Goal: Information Seeking & Learning: Learn about a topic

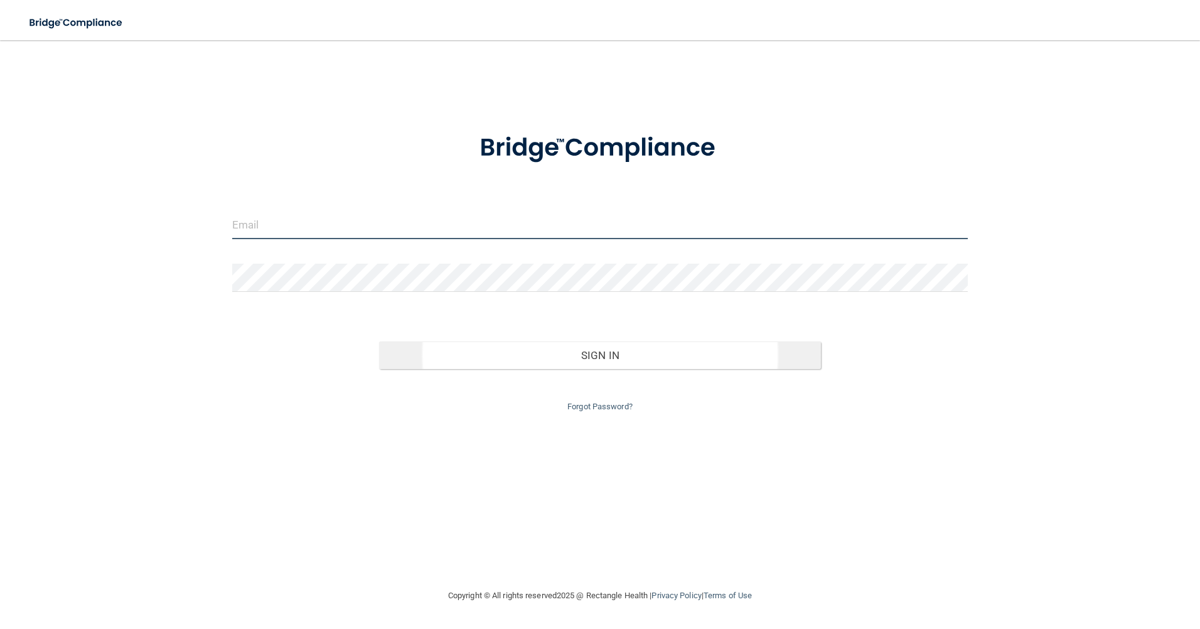
type input "sShahzadi@rosencpagroup.com"
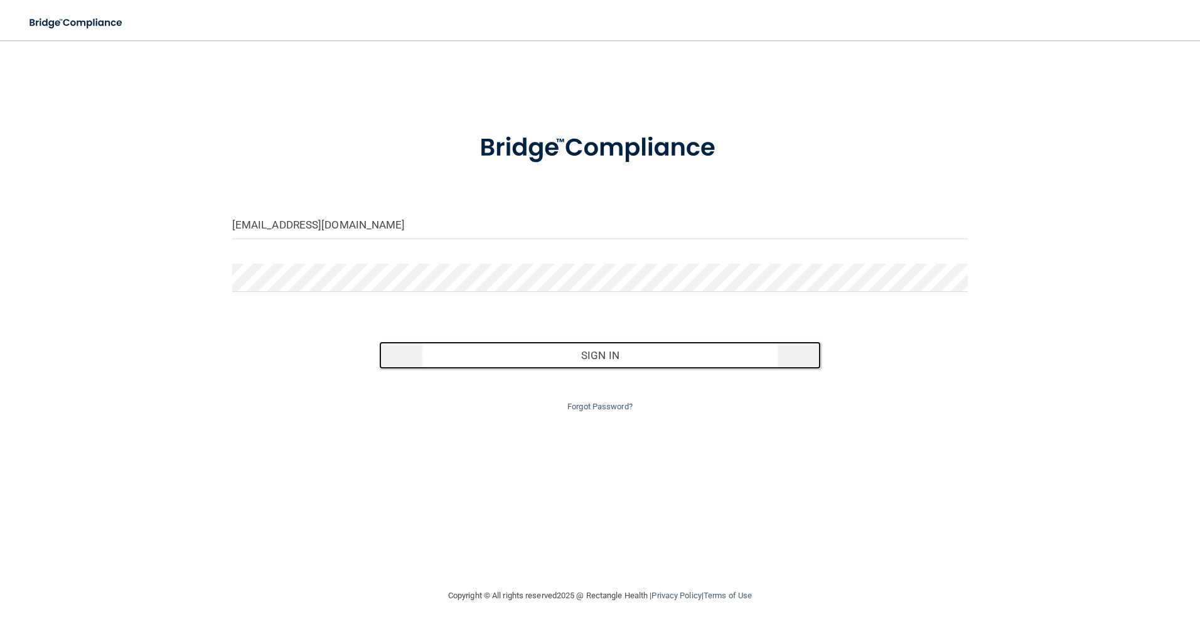
click at [566, 361] on button "Sign In" at bounding box center [600, 355] width 442 height 28
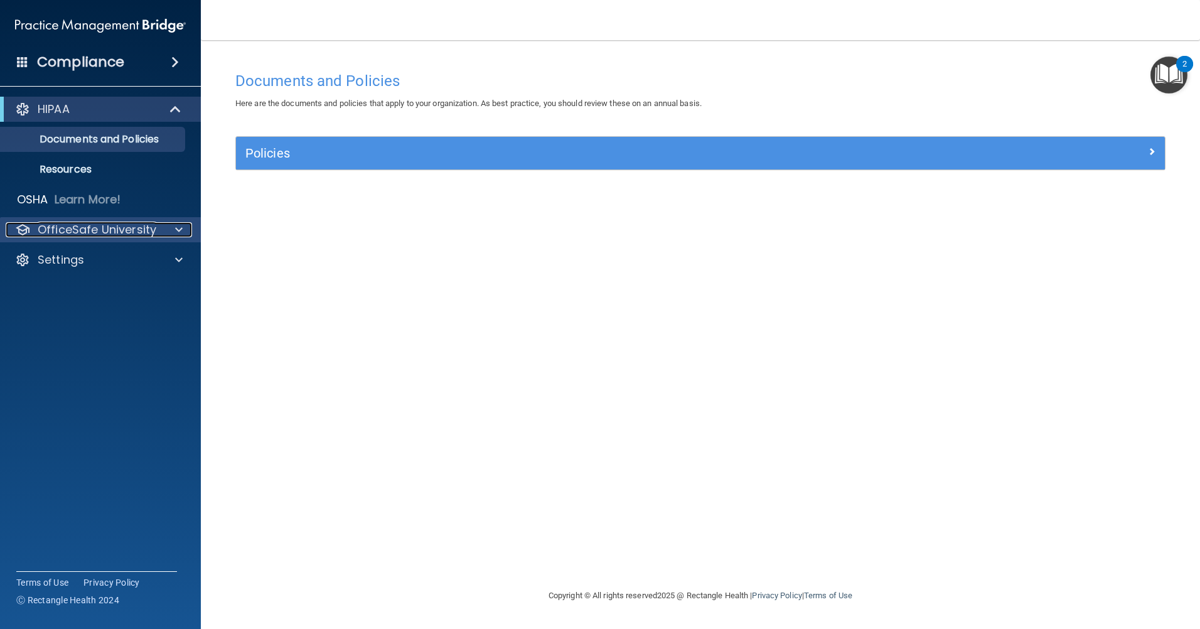
click at [139, 235] on p "OfficeSafe University" at bounding box center [97, 229] width 119 height 15
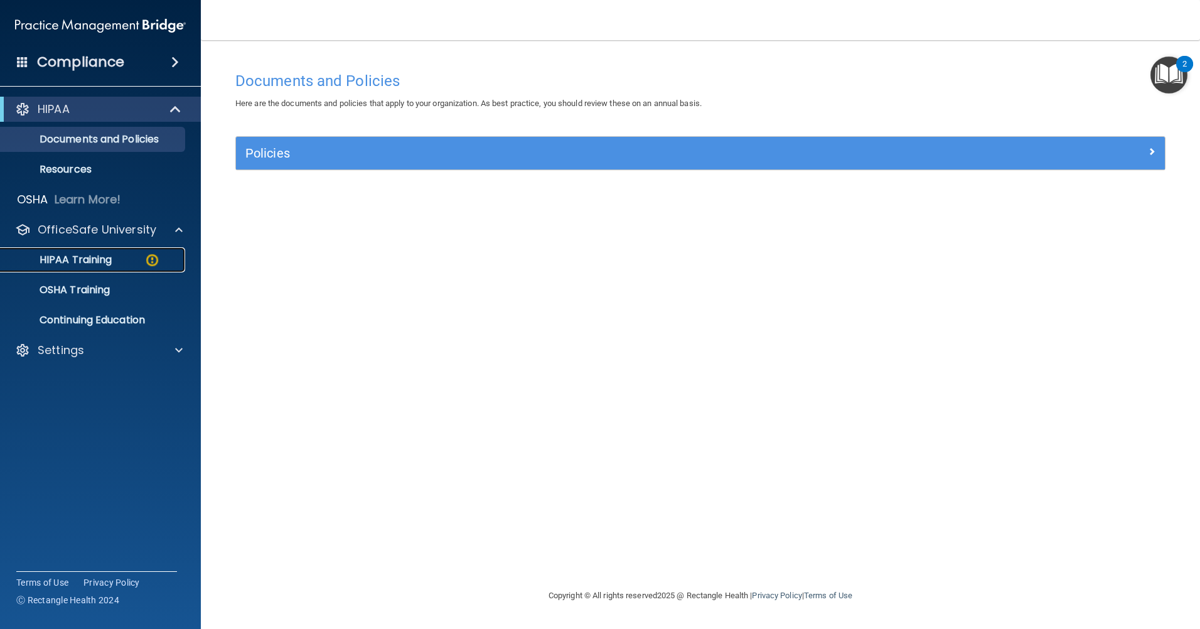
click at [147, 265] on img at bounding box center [152, 260] width 16 height 16
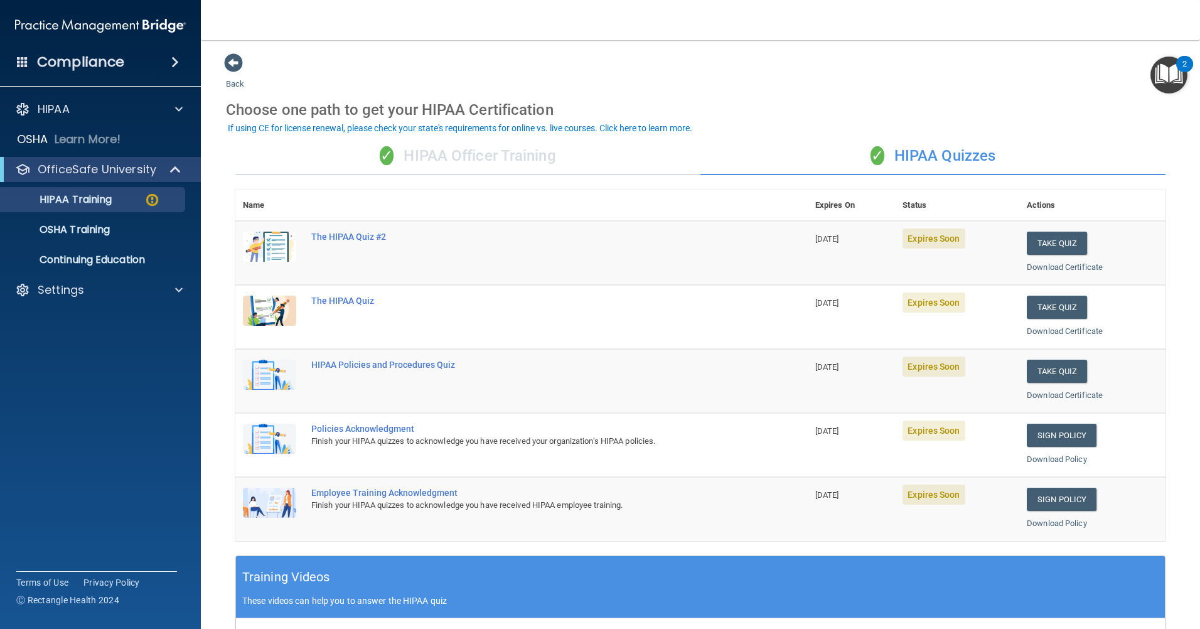
click at [544, 161] on div "✓ HIPAA Officer Training" at bounding box center [467, 156] width 465 height 38
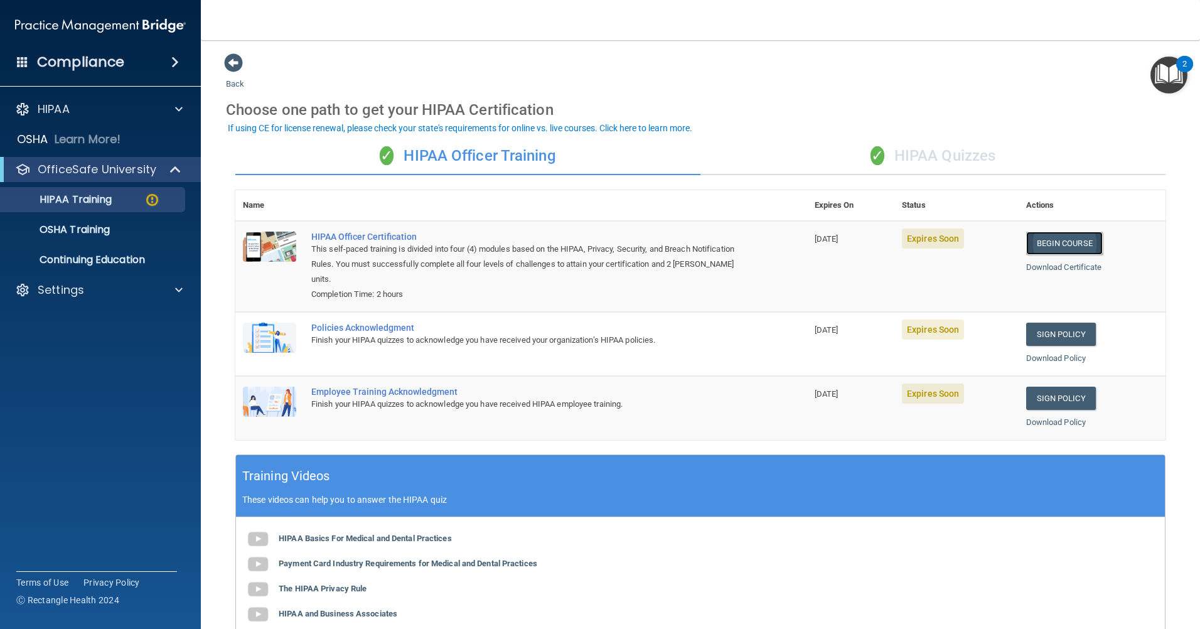
click at [1060, 244] on link "Begin Course" at bounding box center [1064, 243] width 77 height 23
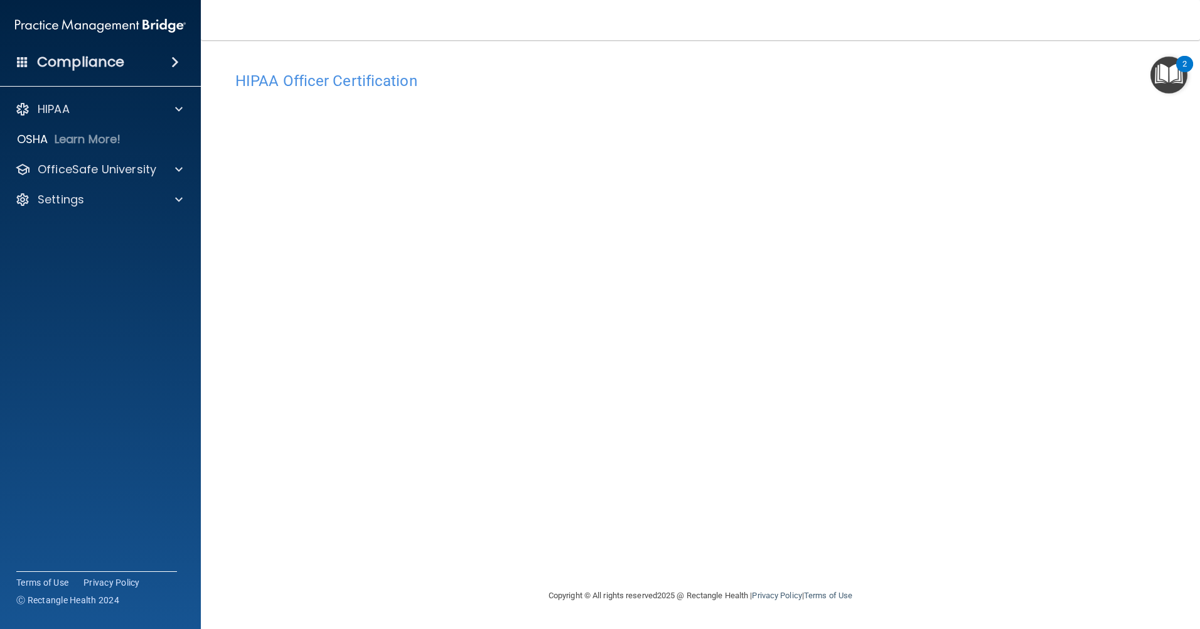
click at [864, 512] on div "HIPAA Officer Certification This course doesn’t expire until [DATE]. Are you su…" at bounding box center [700, 326] width 949 height 523
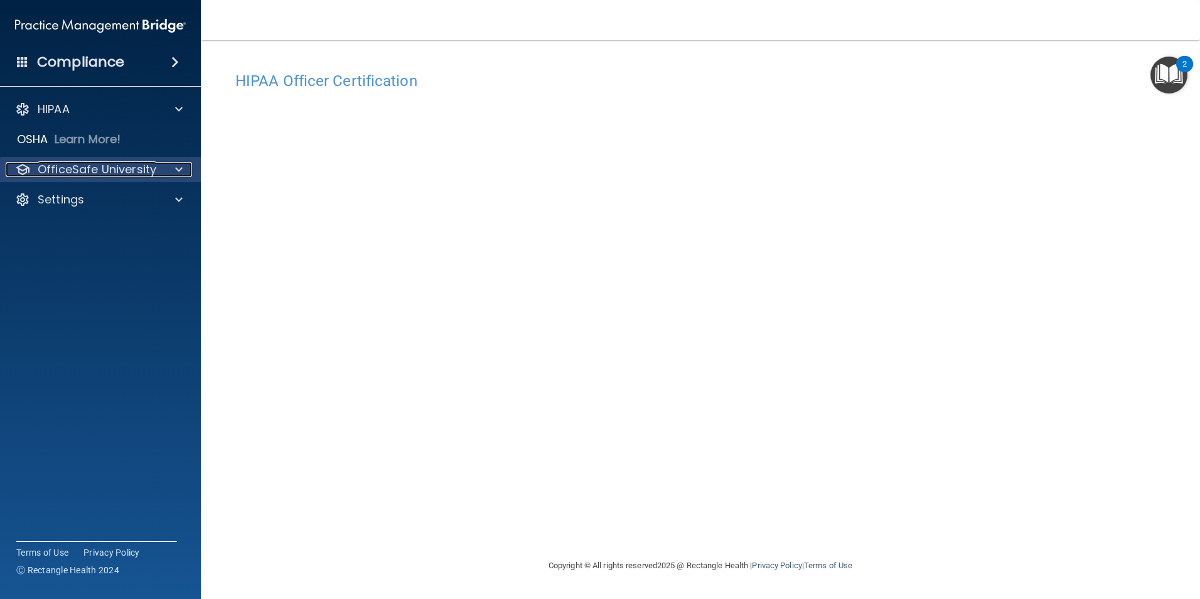
click at [95, 168] on p "OfficeSafe University" at bounding box center [97, 169] width 119 height 15
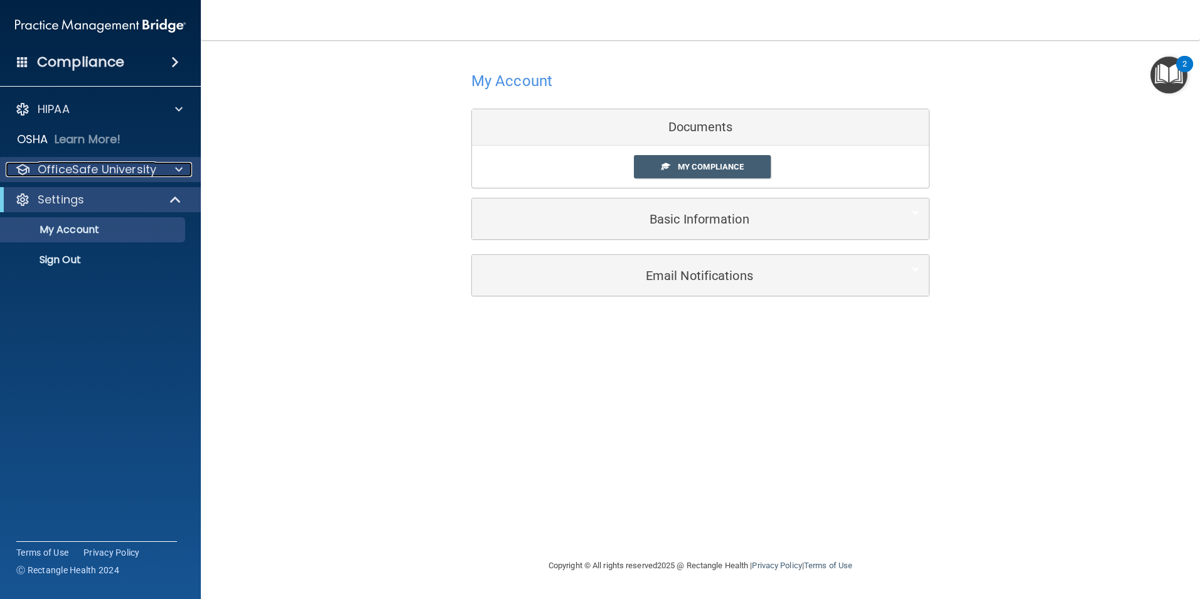
click at [94, 171] on p "OfficeSafe University" at bounding box center [97, 169] width 119 height 15
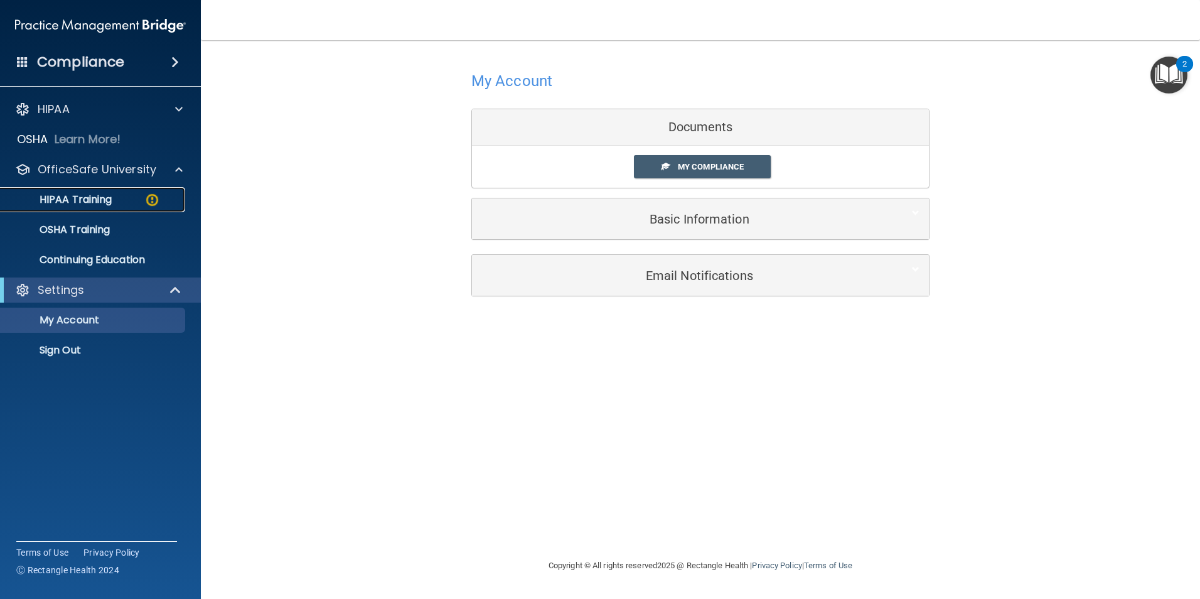
click at [101, 203] on p "HIPAA Training" at bounding box center [60, 199] width 104 height 13
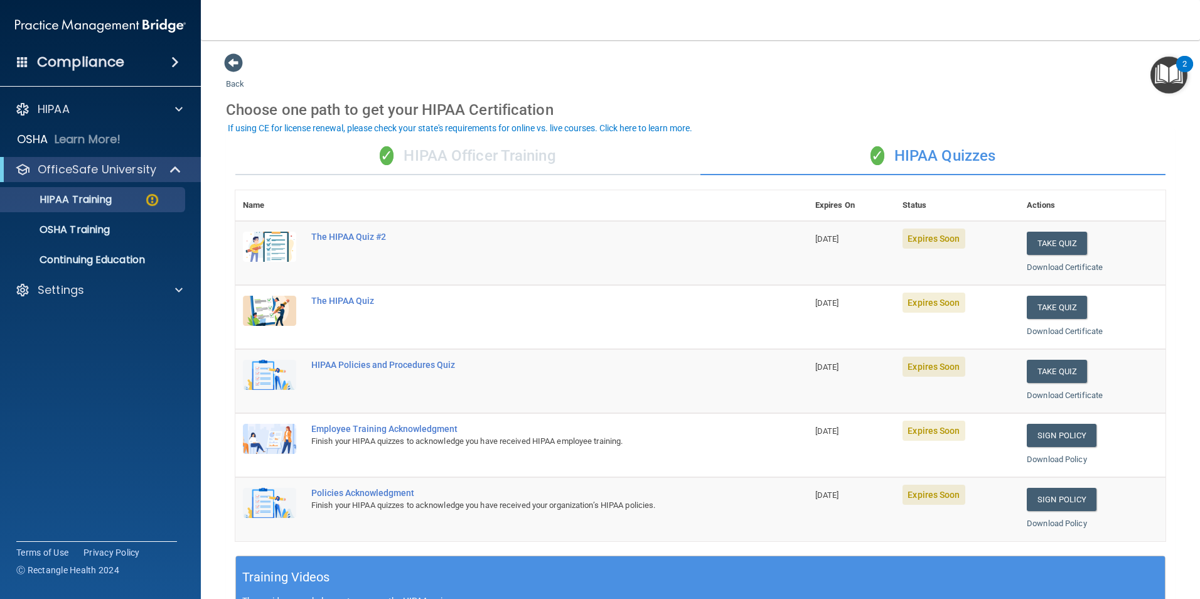
click at [472, 162] on div "✓ HIPAA Officer Training" at bounding box center [467, 156] width 465 height 38
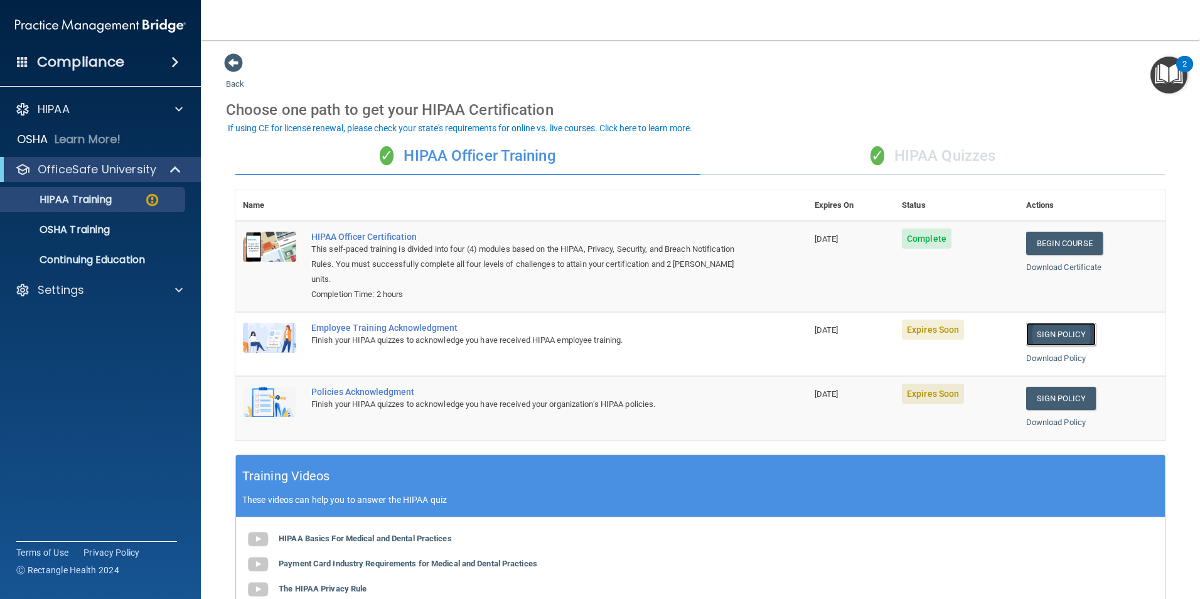
click at [1048, 333] on link "Sign Policy" at bounding box center [1061, 334] width 70 height 23
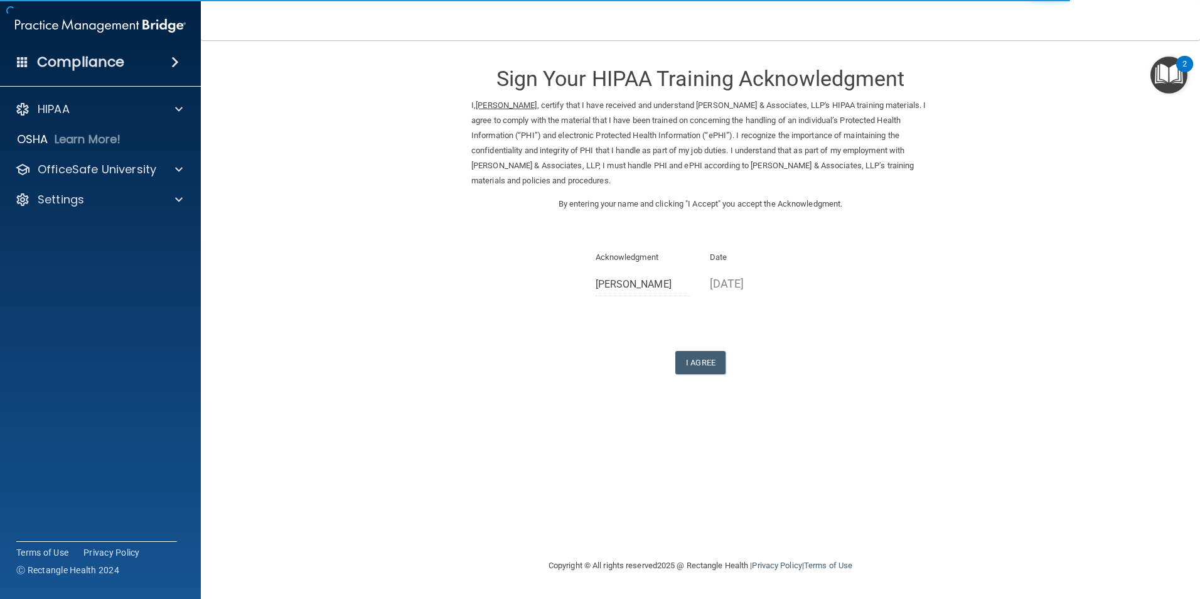
click at [739, 283] on p "08/12/2025" at bounding box center [758, 283] width 96 height 21
click at [705, 365] on button "I Agree" at bounding box center [700, 362] width 50 height 23
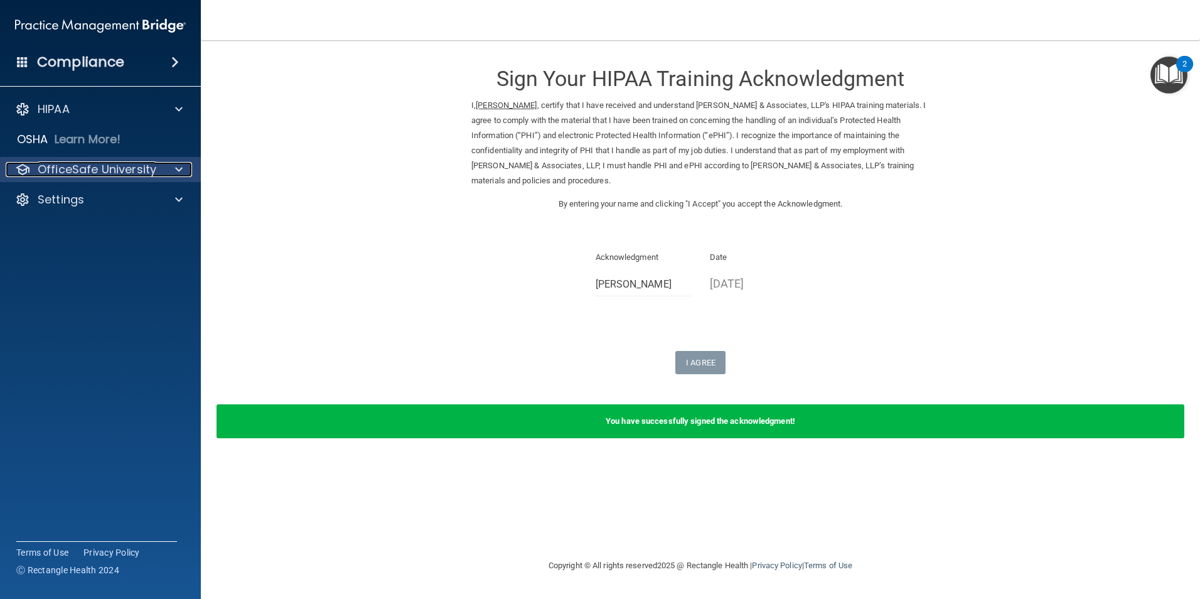
click at [83, 165] on p "OfficeSafe University" at bounding box center [97, 169] width 119 height 15
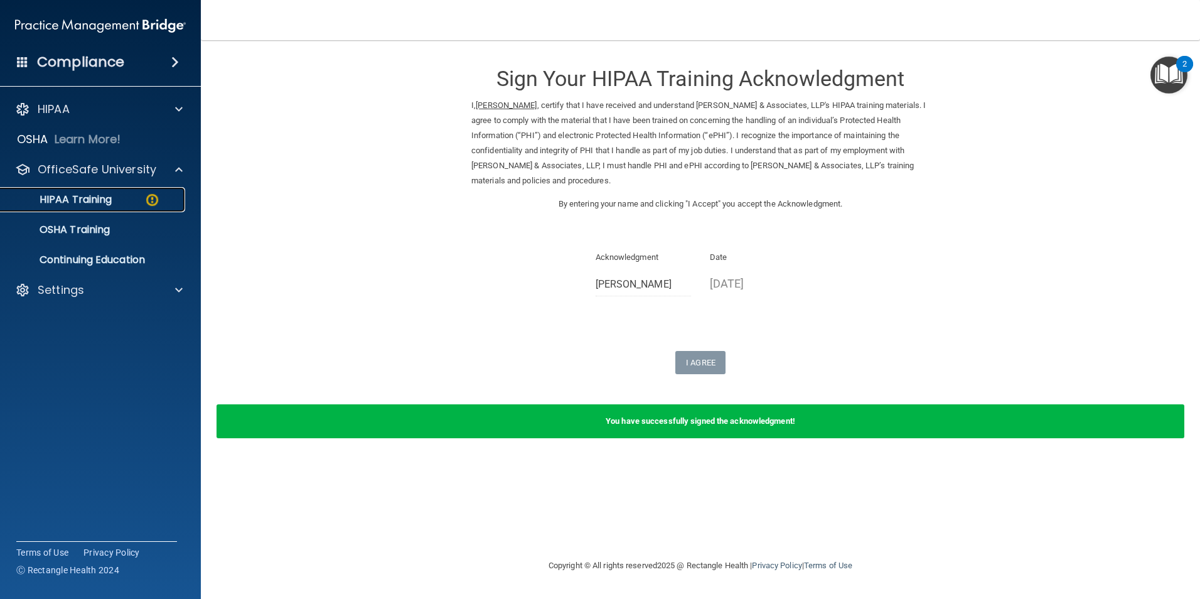
click at [116, 196] on div "HIPAA Training" at bounding box center [93, 199] width 171 height 13
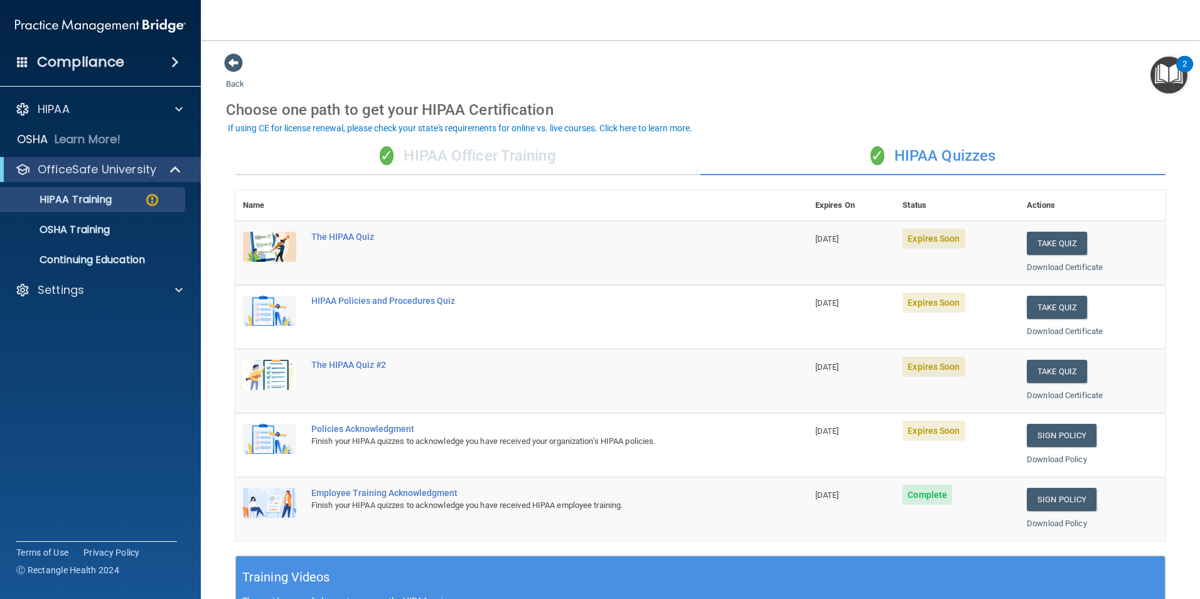
click at [461, 156] on div "✓ HIPAA Officer Training" at bounding box center [467, 156] width 465 height 38
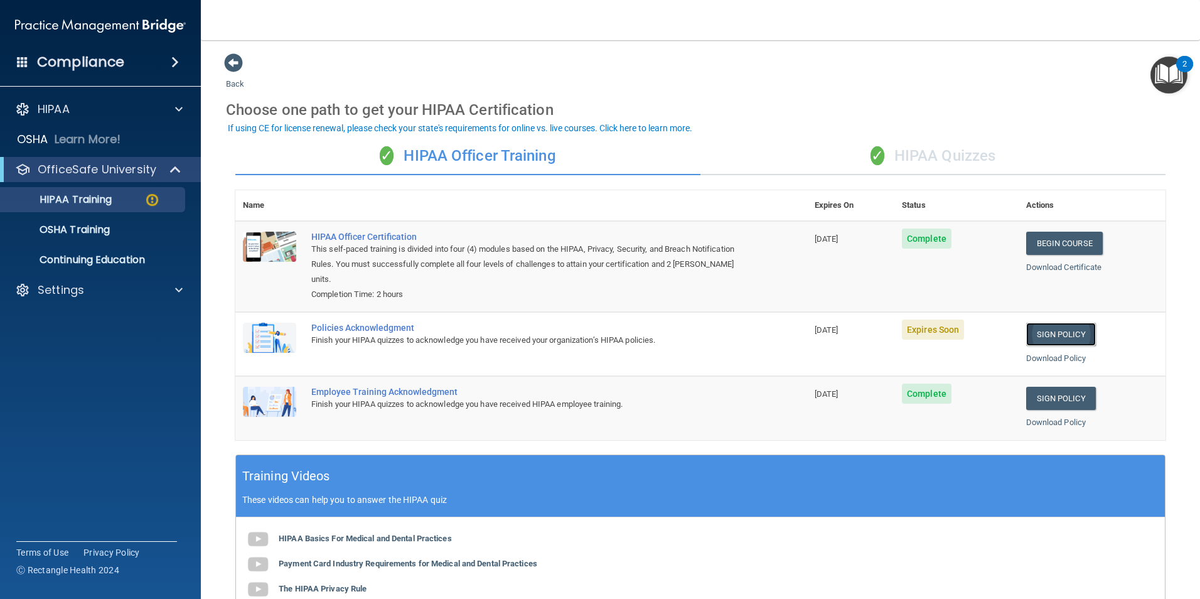
click at [1053, 332] on link "Sign Policy" at bounding box center [1061, 334] width 70 height 23
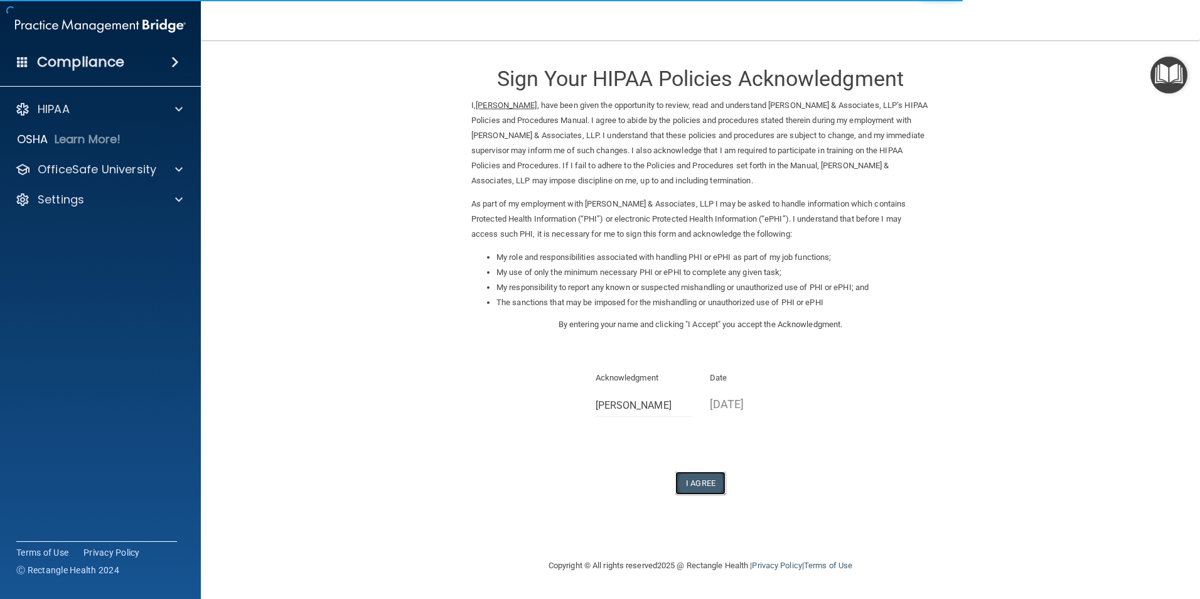
click at [705, 486] on button "I Agree" at bounding box center [700, 482] width 50 height 23
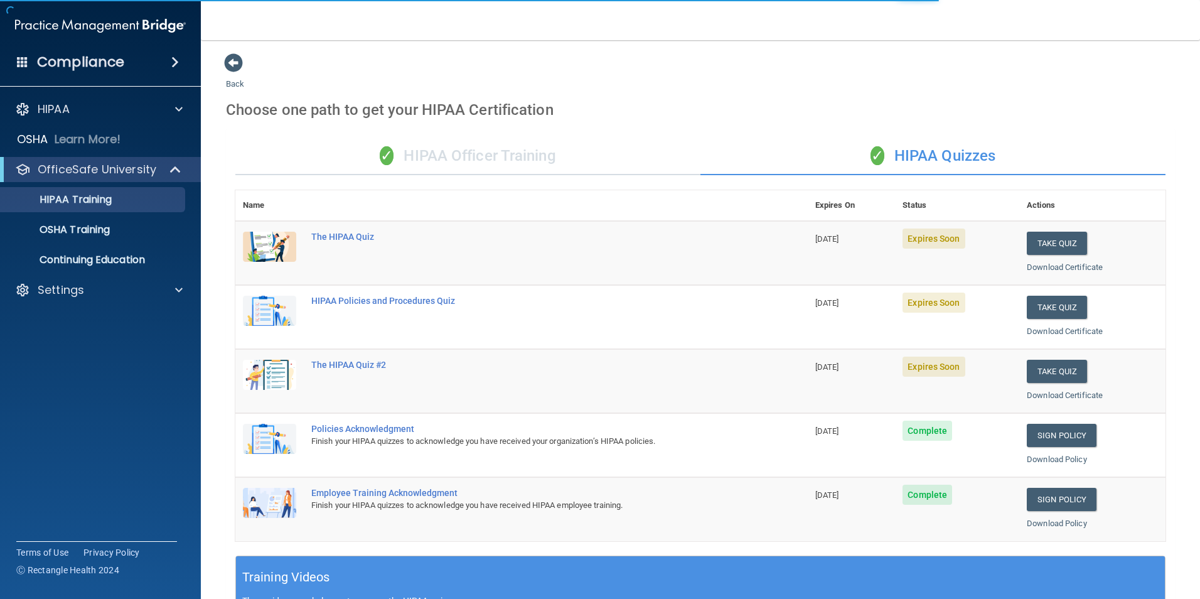
click at [451, 159] on div "✓ HIPAA Officer Training" at bounding box center [467, 156] width 465 height 38
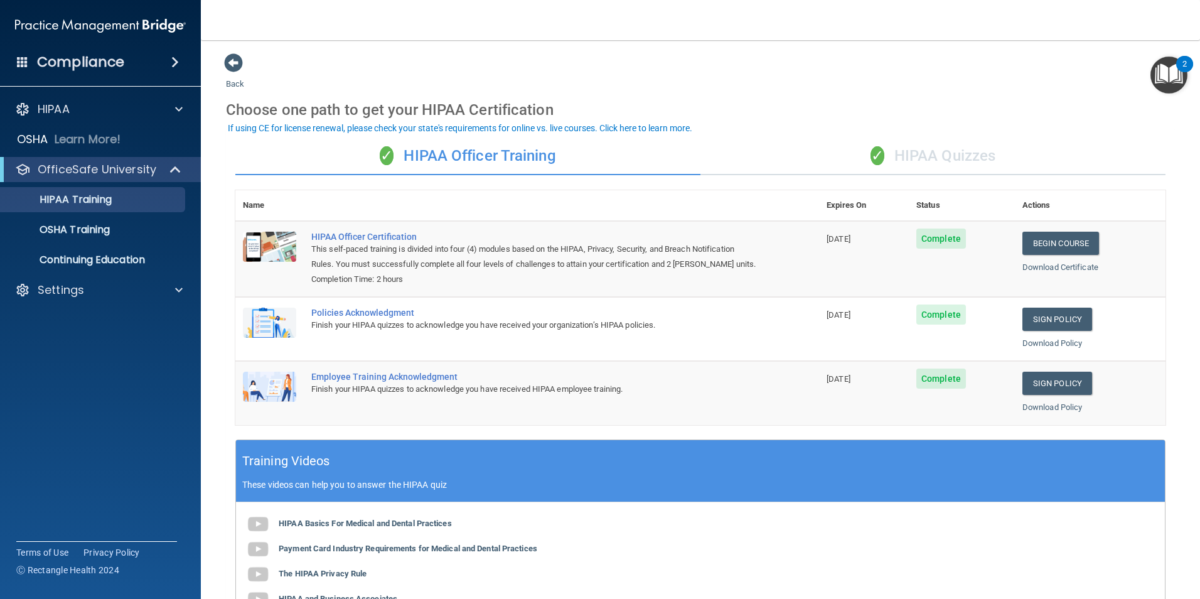
click at [889, 142] on div "✓ HIPAA Quizzes" at bounding box center [933, 156] width 465 height 38
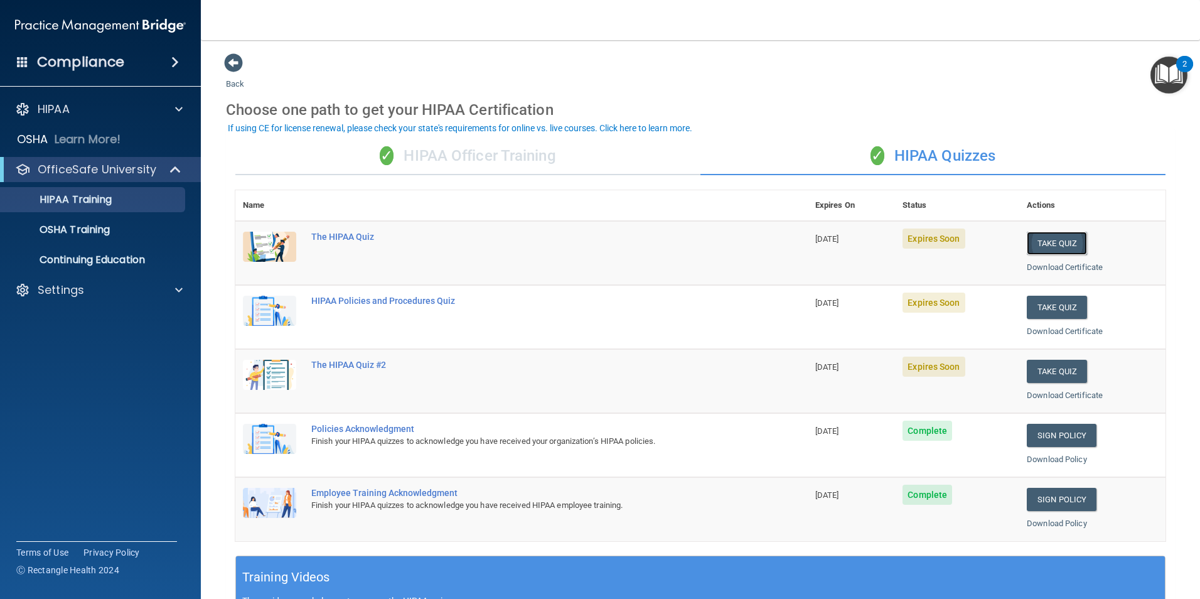
click at [1049, 250] on button "Take Quiz" at bounding box center [1057, 243] width 60 height 23
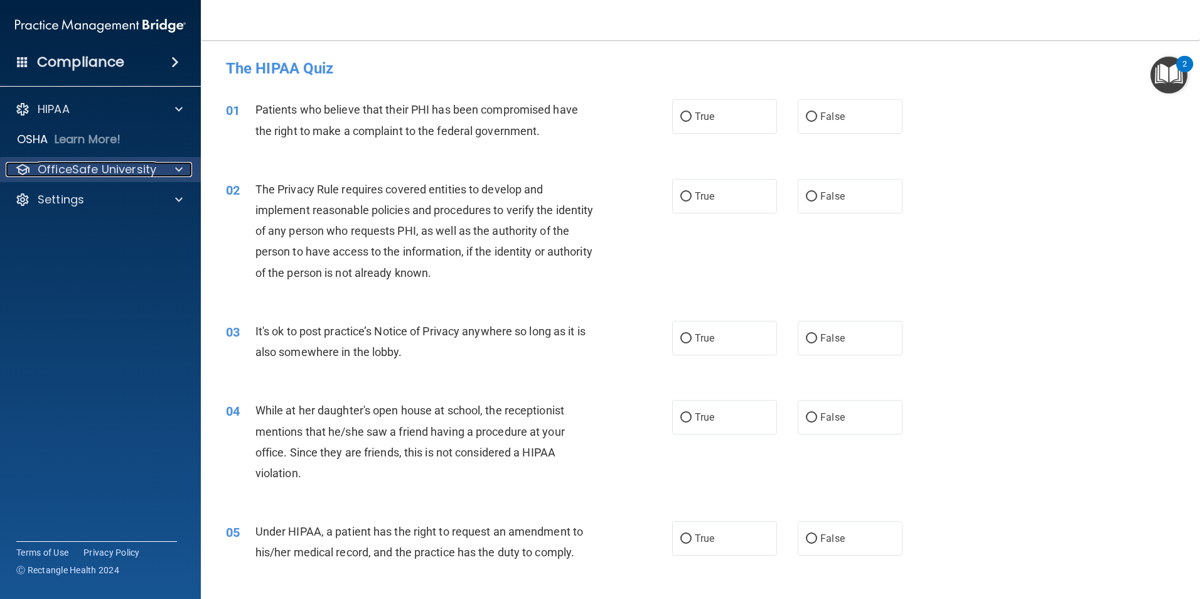
click at [69, 176] on p "OfficeSafe University" at bounding box center [97, 169] width 119 height 15
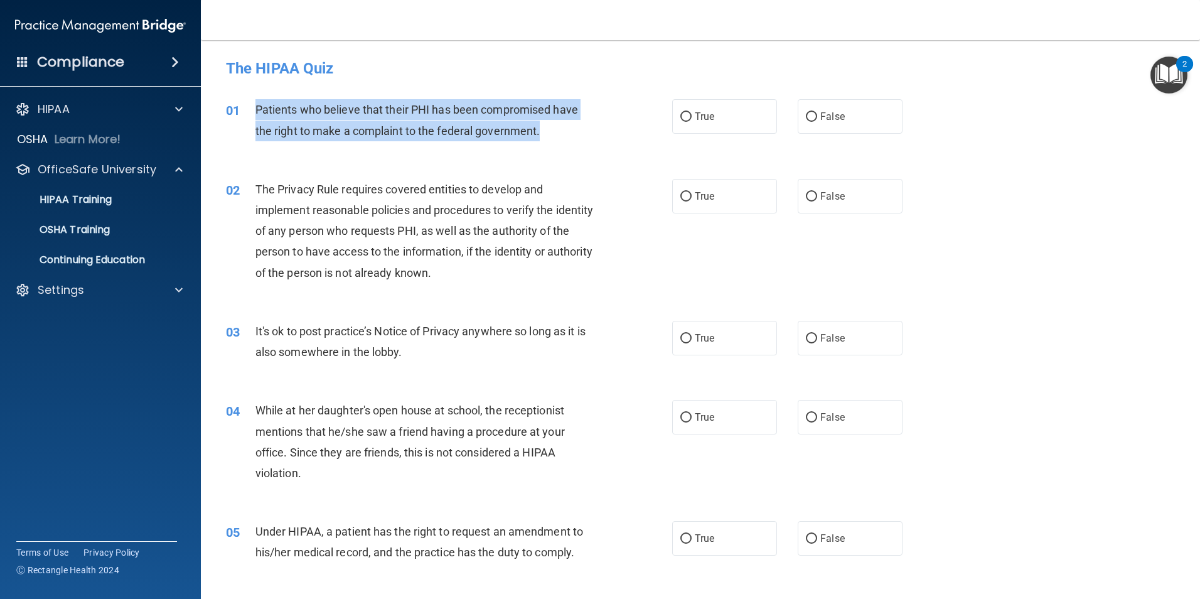
drag, startPoint x: 539, startPoint y: 132, endPoint x: 254, endPoint y: 107, distance: 285.4
click at [254, 107] on div "01 Patients who believe that their PHI has been compromised have the right to m…" at bounding box center [449, 123] width 484 height 48
drag, startPoint x: 254, startPoint y: 107, endPoint x: 291, endPoint y: 119, distance: 38.3
copy div "Patients who believe that their PHI has been compromised have the right to make…"
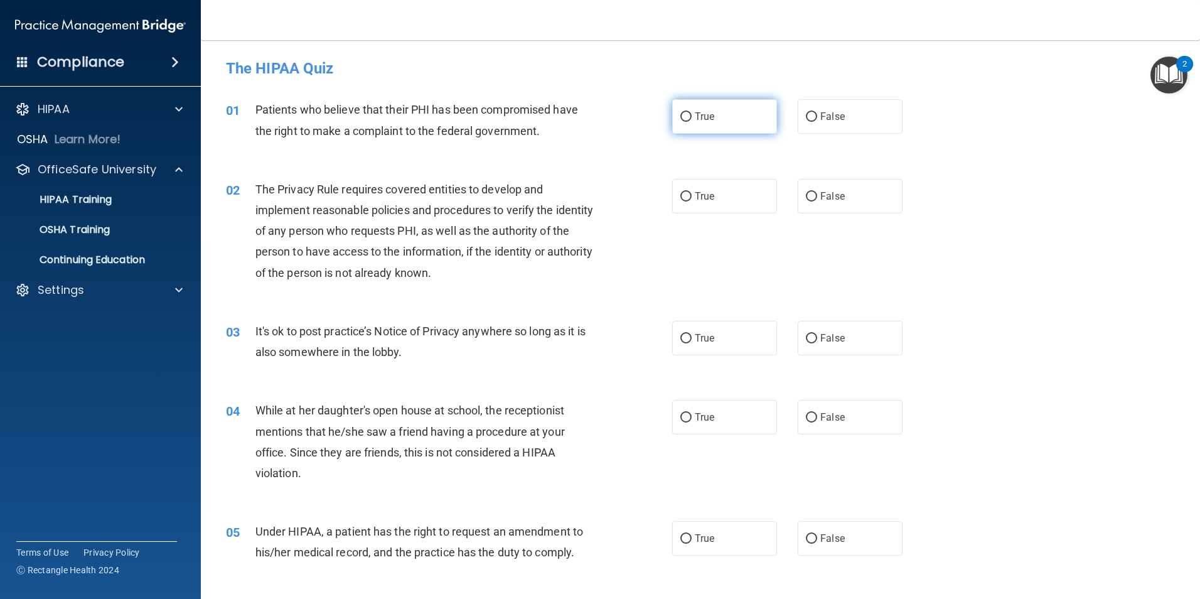
click at [695, 113] on span "True" at bounding box center [704, 116] width 19 height 12
click at [690, 113] on input "True" at bounding box center [685, 116] width 11 height 9
radio input "true"
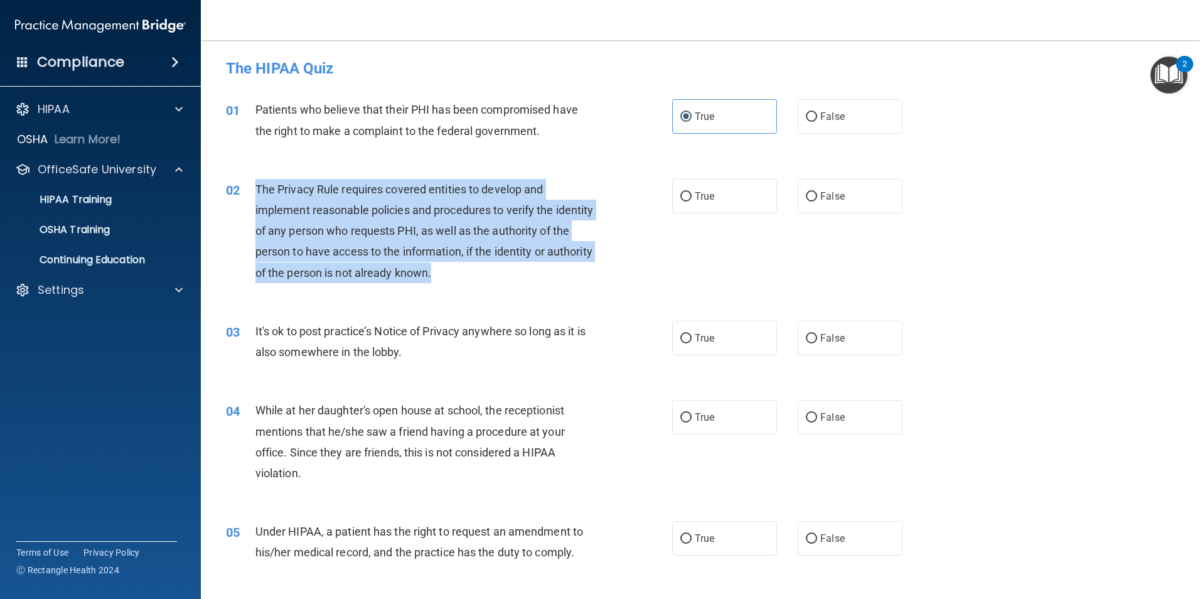
drag, startPoint x: 486, startPoint y: 277, endPoint x: 256, endPoint y: 193, distance: 245.2
click at [256, 193] on div "The Privacy Rule requires covered entities to develop and implement reasonable …" at bounding box center [429, 231] width 349 height 104
drag, startPoint x: 256, startPoint y: 193, endPoint x: 371, endPoint y: 193, distance: 114.9
click at [303, 250] on span "The Privacy Rule requires covered entities to develop and implement reasonable …" at bounding box center [424, 231] width 338 height 97
drag, startPoint x: 371, startPoint y: 193, endPoint x: 522, endPoint y: 177, distance: 151.5
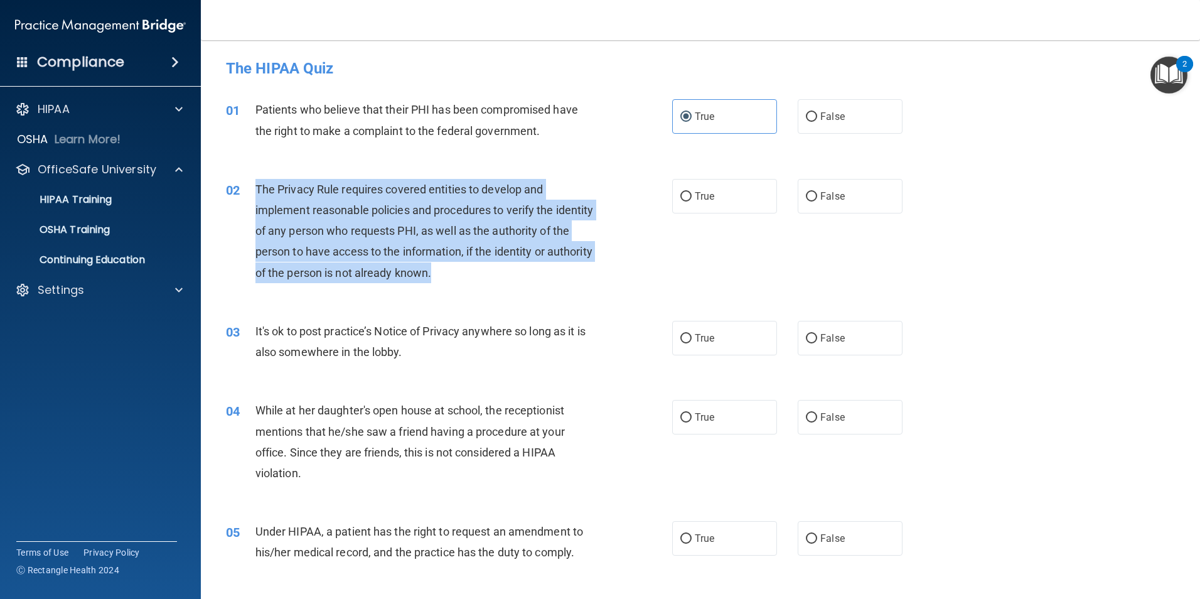
click at [522, 177] on div "02 The Privacy Rule requires covered entities to develop and implement reasonab…" at bounding box center [701, 234] width 968 height 142
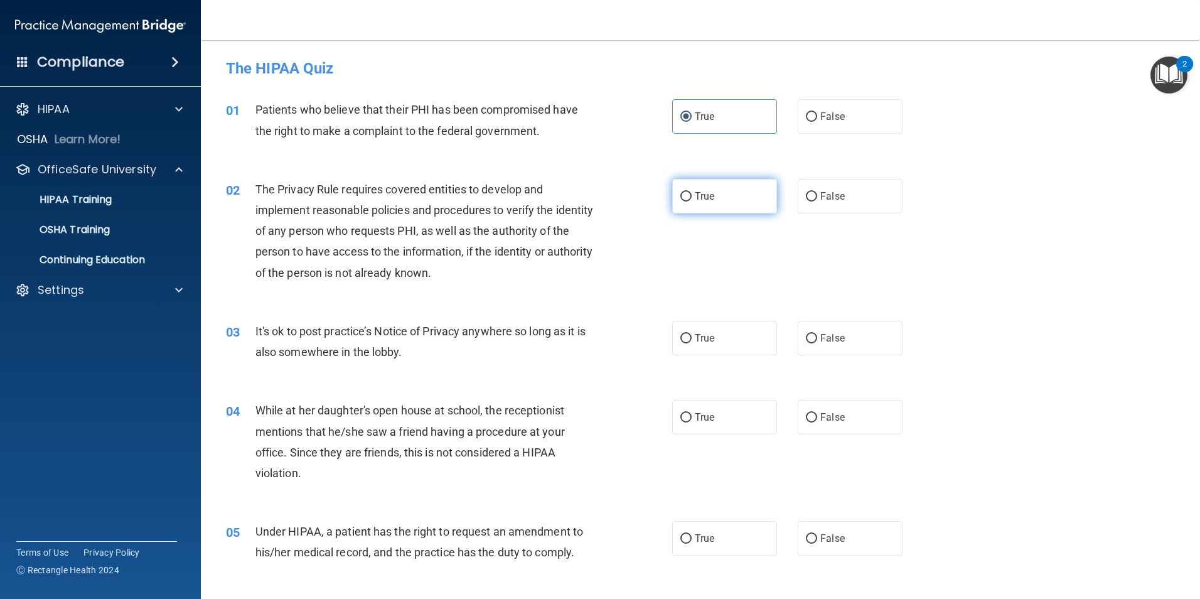
click at [677, 198] on label "True" at bounding box center [724, 196] width 105 height 35
click at [682, 201] on input "True" at bounding box center [685, 196] width 11 height 9
radio input "true"
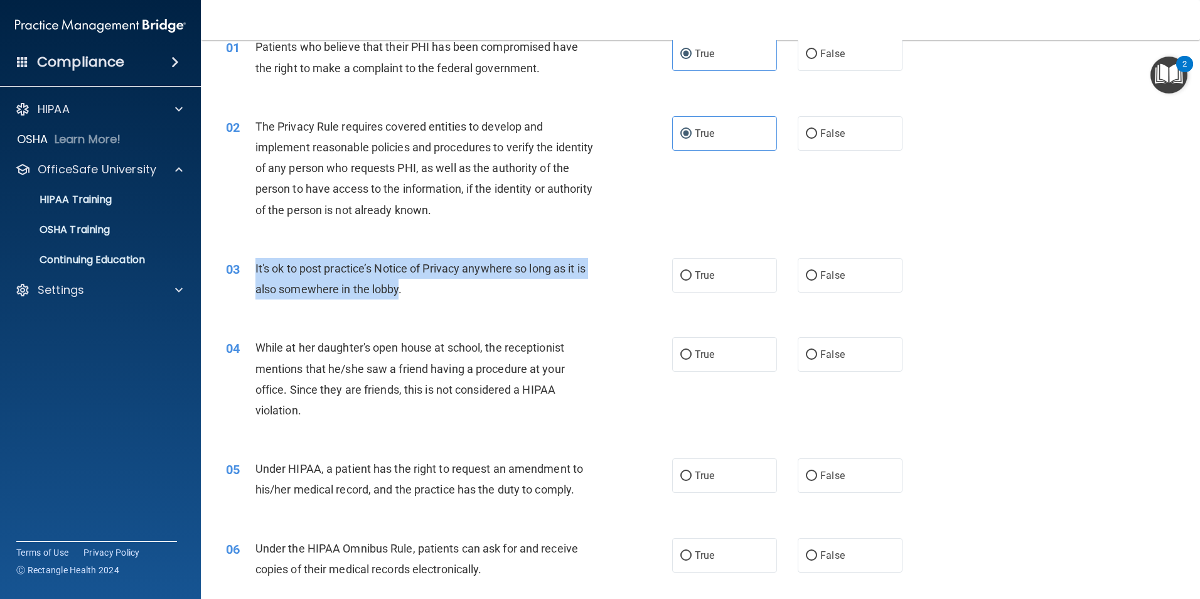
drag, startPoint x: 398, startPoint y: 290, endPoint x: 249, endPoint y: 266, distance: 150.8
click at [249, 266] on div "03 It's ok to post practice’s Notice of Privacy anywhere so long as it is also …" at bounding box center [449, 282] width 484 height 48
drag, startPoint x: 249, startPoint y: 266, endPoint x: 267, endPoint y: 269, distance: 18.6
copy div "It's ok to post practice’s Notice of Privacy anywhere so long as it is also som…"
click at [813, 281] on label "False" at bounding box center [850, 275] width 105 height 35
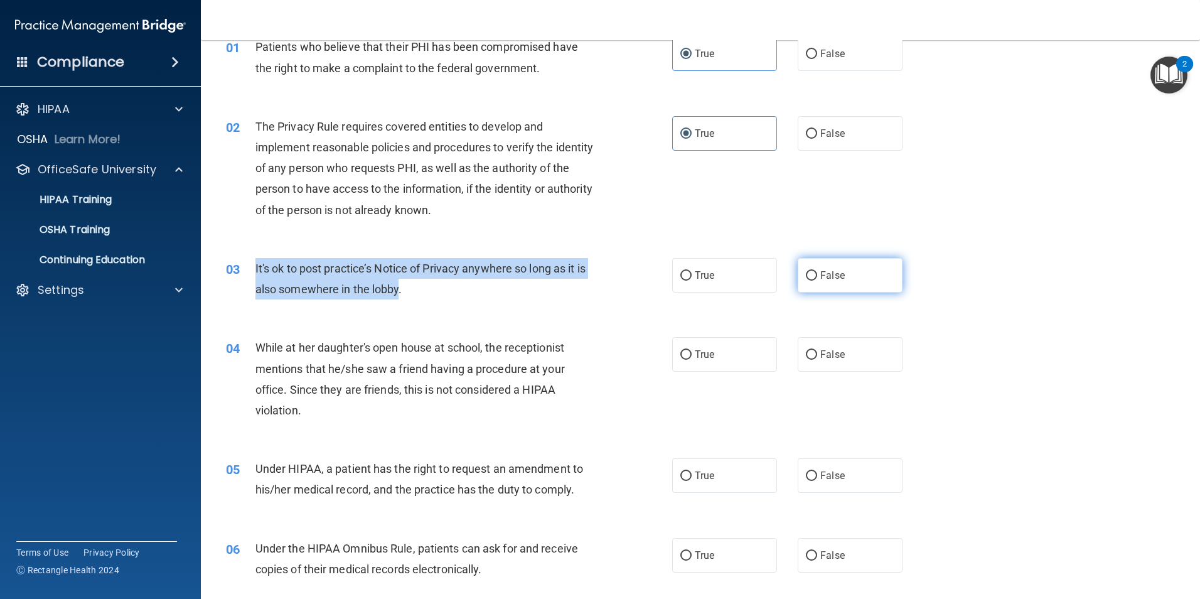
click at [813, 281] on input "False" at bounding box center [811, 275] width 11 height 9
radio input "true"
drag, startPoint x: 888, startPoint y: 273, endPoint x: 409, endPoint y: 294, distance: 479.4
click at [409, 294] on div "03 It's ok to post practice’s Notice of Privacy anywhere so long as it is also …" at bounding box center [701, 281] width 968 height 79
drag, startPoint x: 409, startPoint y: 294, endPoint x: 402, endPoint y: 290, distance: 7.3
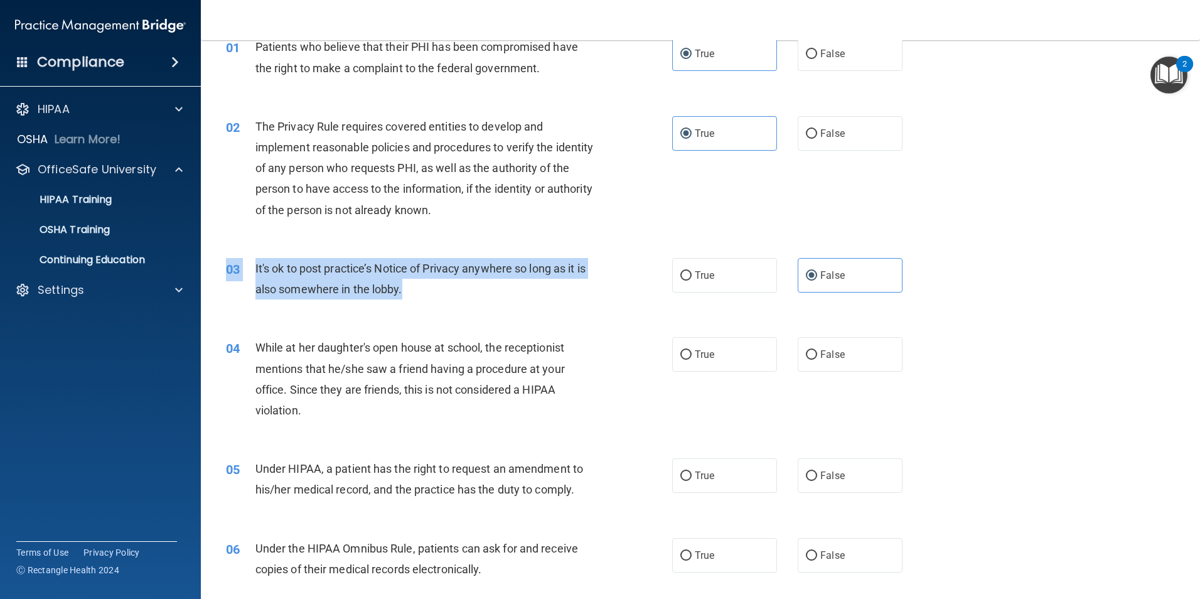
click at [402, 290] on div "It's ok to post practice’s Notice of Privacy anywhere so long as it is also som…" at bounding box center [429, 278] width 349 height 41
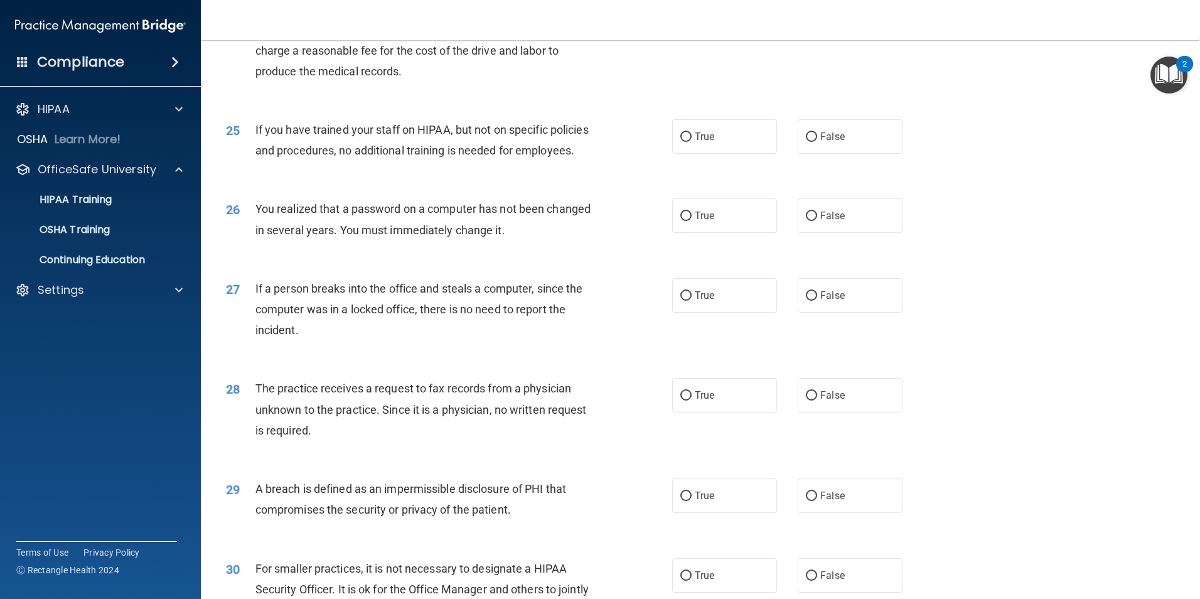
scroll to position [2393, 0]
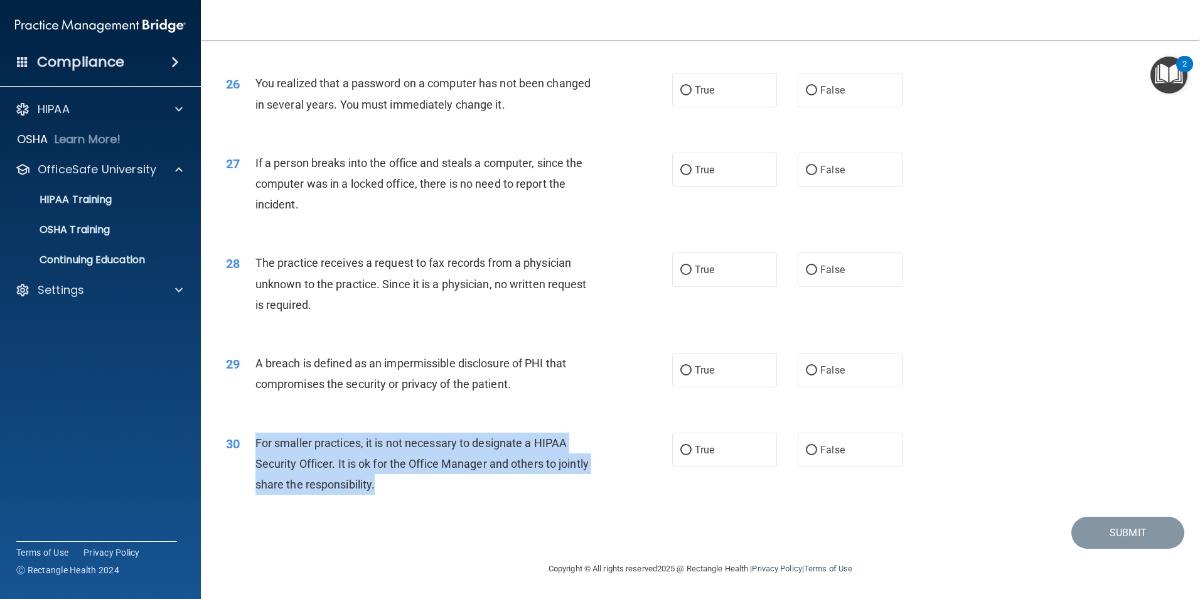
drag, startPoint x: 413, startPoint y: 481, endPoint x: 257, endPoint y: 444, distance: 160.0
click at [257, 444] on div "For smaller practices, it is not necessary to designate a HIPAA Security Office…" at bounding box center [429, 463] width 349 height 63
copy span "For smaller practices, it is not necessary to designate a HIPAA Security Office…"
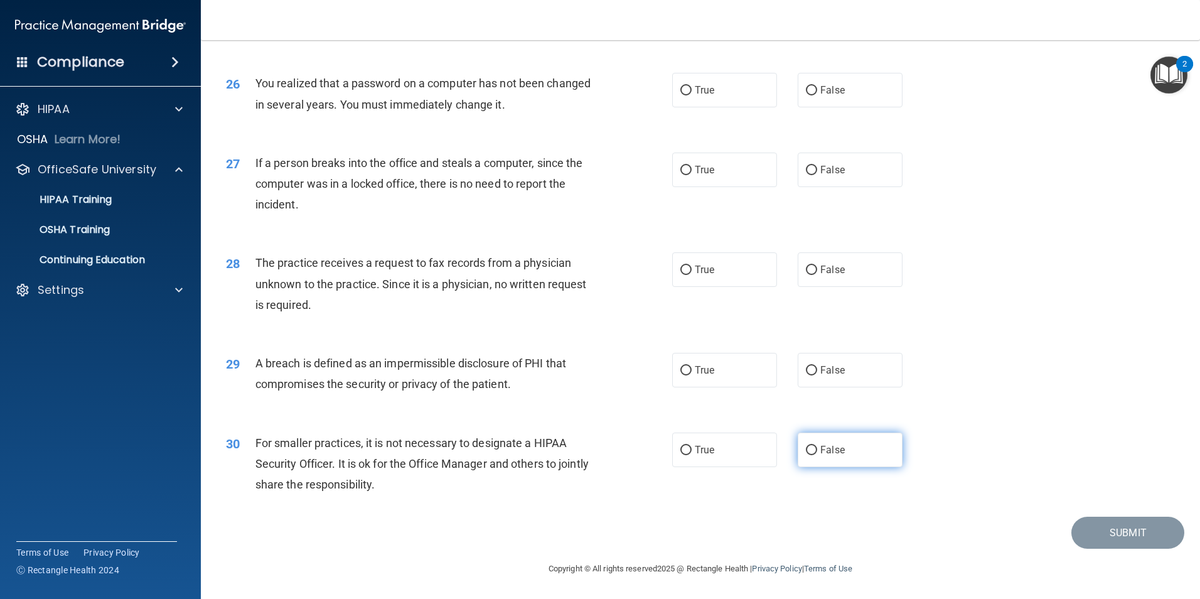
click at [841, 453] on label "False" at bounding box center [850, 449] width 105 height 35
click at [817, 453] on input "False" at bounding box center [811, 450] width 11 height 9
radio input "true"
click at [681, 366] on input "True" at bounding box center [685, 370] width 11 height 9
radio input "true"
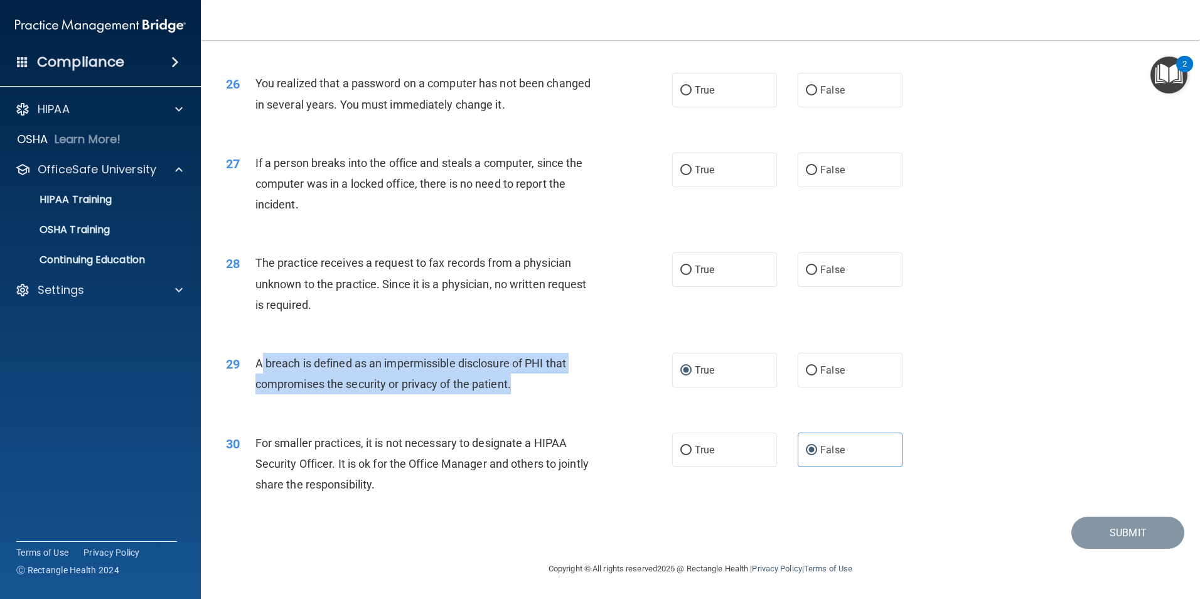
drag, startPoint x: 493, startPoint y: 380, endPoint x: 261, endPoint y: 364, distance: 232.8
click at [261, 364] on div "A breach is defined as an impermissible disclosure of PHI that compromises the …" at bounding box center [429, 373] width 349 height 41
copy span "breach is defined as an impermissible disclosure of PHI that compromises the se…"
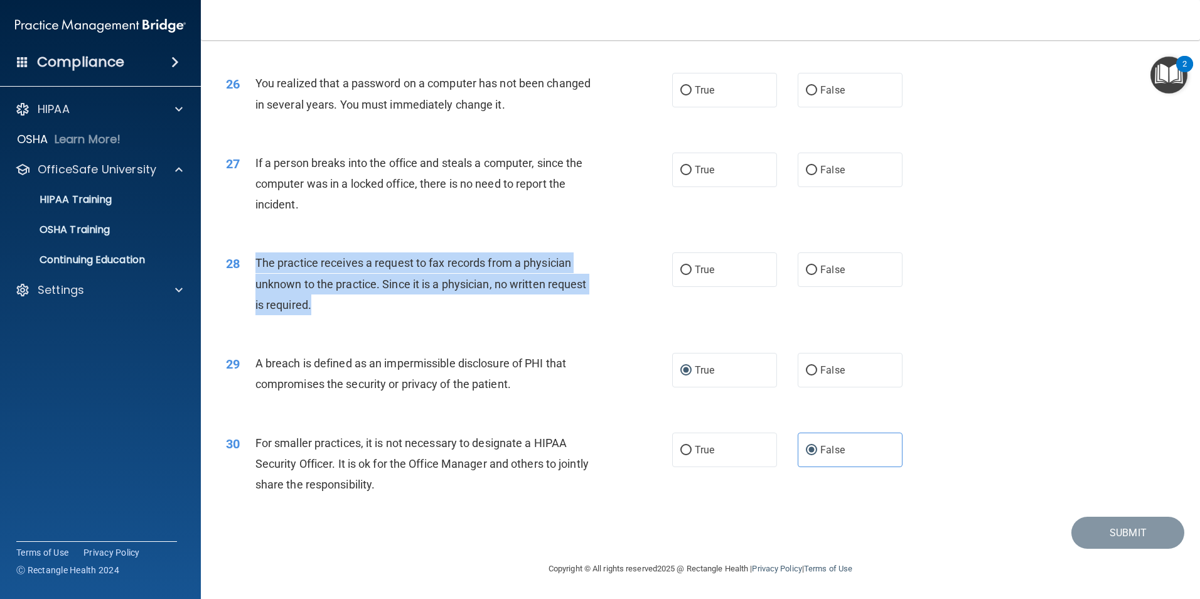
drag, startPoint x: 312, startPoint y: 310, endPoint x: 257, endPoint y: 269, distance: 69.0
click at [257, 269] on div "The practice receives a request to fax records from a physician unknown to the …" at bounding box center [429, 283] width 349 height 63
drag, startPoint x: 257, startPoint y: 269, endPoint x: 284, endPoint y: 271, distance: 27.1
copy span "The practice receives a request to fax records from a physician unknown to the …"
drag, startPoint x: 821, startPoint y: 277, endPoint x: 739, endPoint y: 318, distance: 91.5
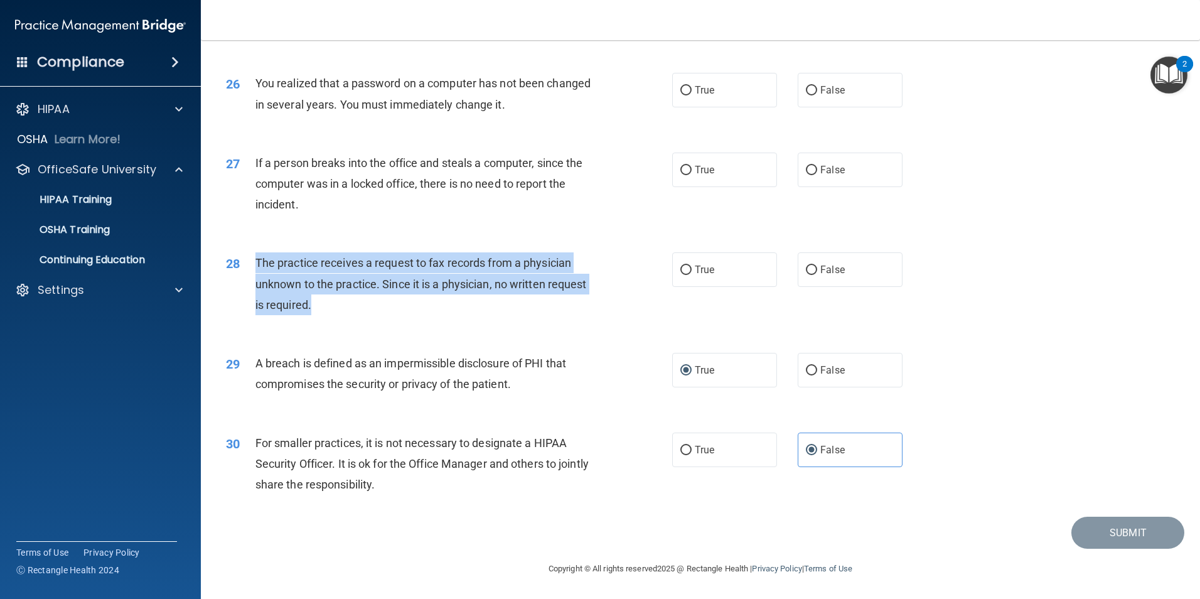
click at [821, 277] on label "False" at bounding box center [850, 269] width 105 height 35
click at [817, 275] on input "False" at bounding box center [811, 270] width 11 height 9
radio input "true"
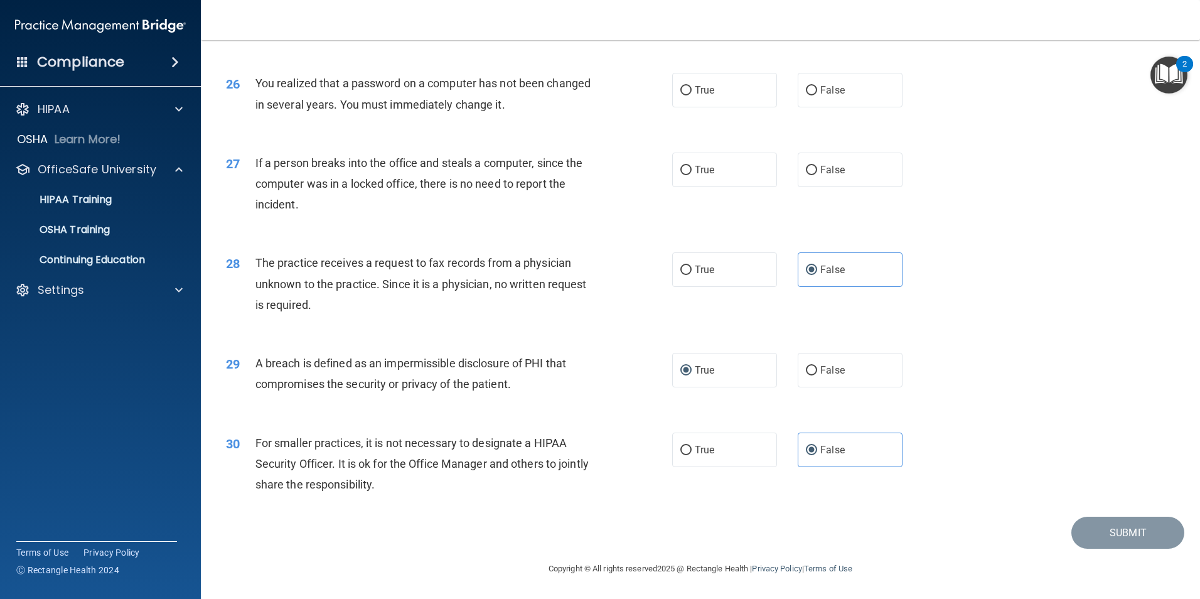
scroll to position [2330, 0]
click at [809, 176] on input "False" at bounding box center [811, 170] width 11 height 9
radio input "true"
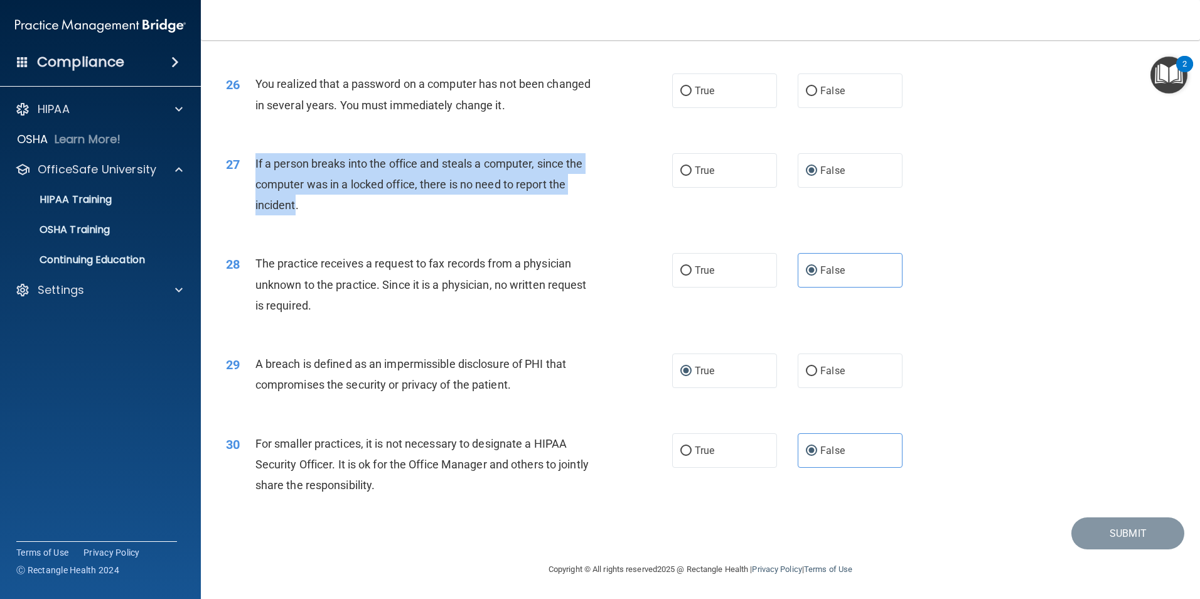
drag, startPoint x: 293, startPoint y: 263, endPoint x: 250, endPoint y: 228, distance: 55.4
click at [250, 222] on div "27 If a person breaks into the office and steals a computer, since the computer…" at bounding box center [449, 187] width 484 height 69
drag, startPoint x: 250, startPoint y: 228, endPoint x: 285, endPoint y: 230, distance: 35.2
copy div "If a person breaks into the office and steals a computer, since the computer wa…"
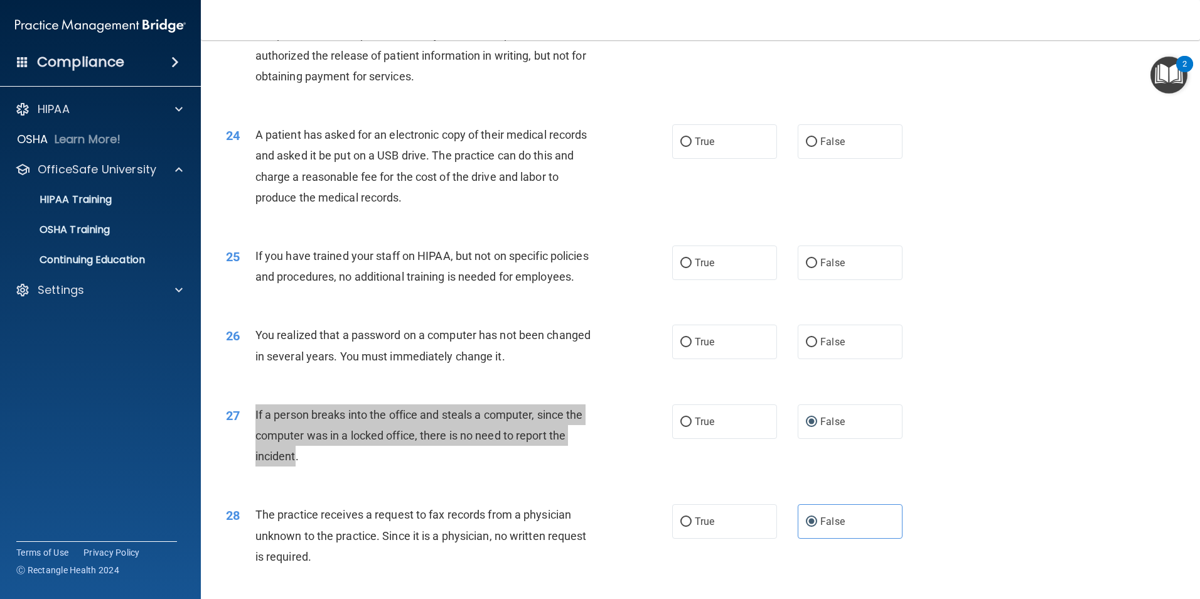
scroll to position [2016, 0]
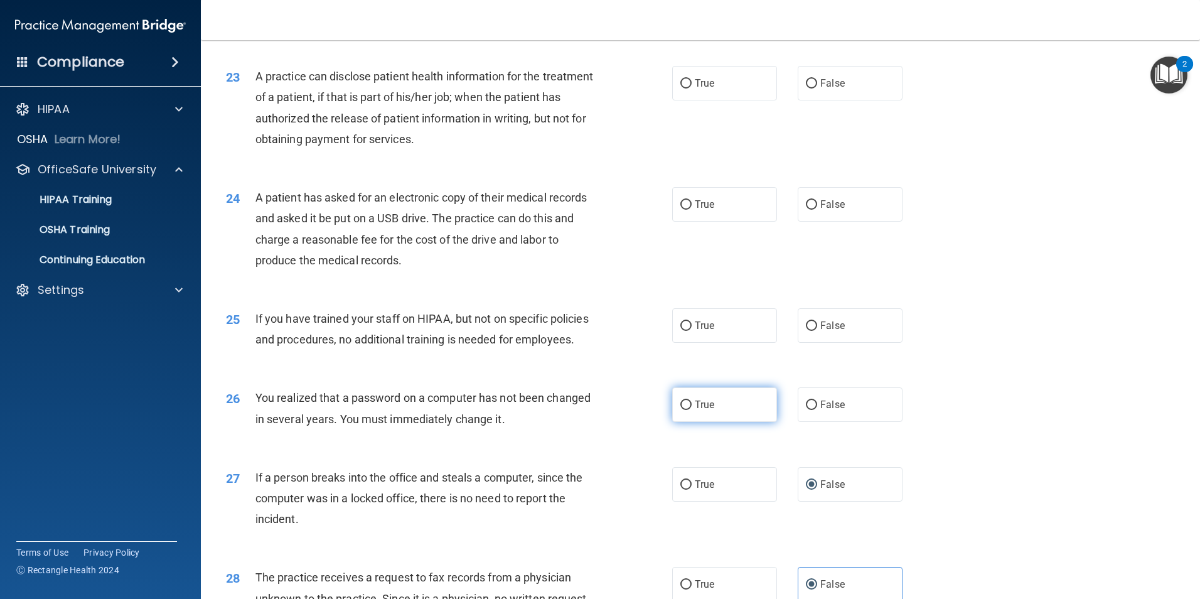
click at [687, 422] on label "True" at bounding box center [724, 404] width 105 height 35
click at [687, 410] on input "True" at bounding box center [685, 404] width 11 height 9
radio input "true"
click at [830, 331] on span "False" at bounding box center [832, 326] width 24 height 12
click at [817, 331] on input "False" at bounding box center [811, 325] width 11 height 9
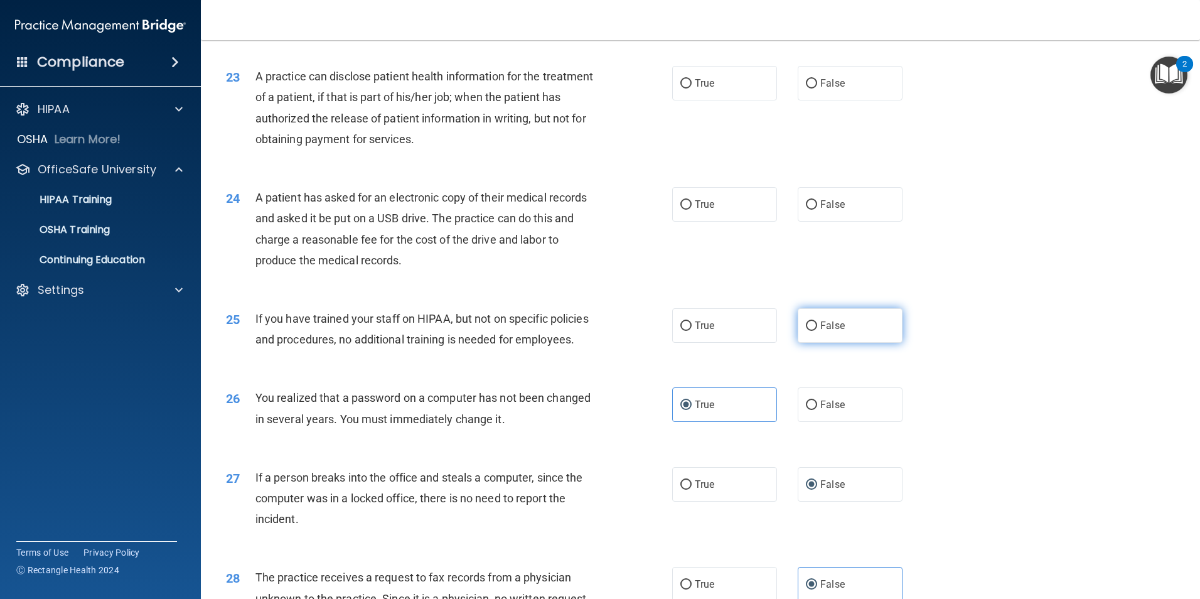
radio input "true"
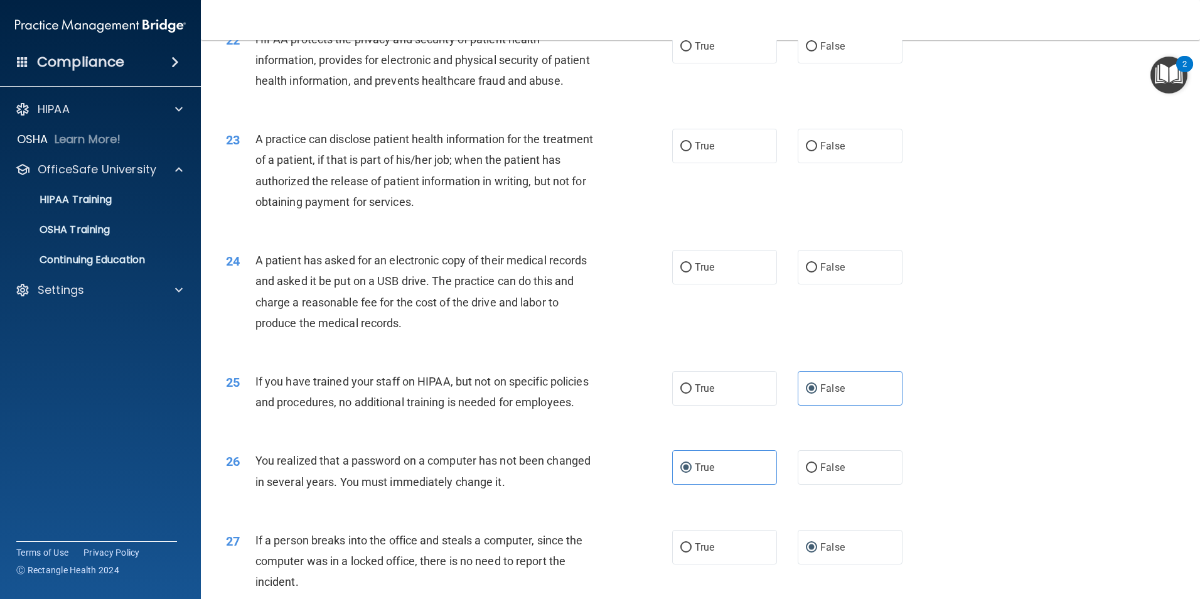
scroll to position [1891, 0]
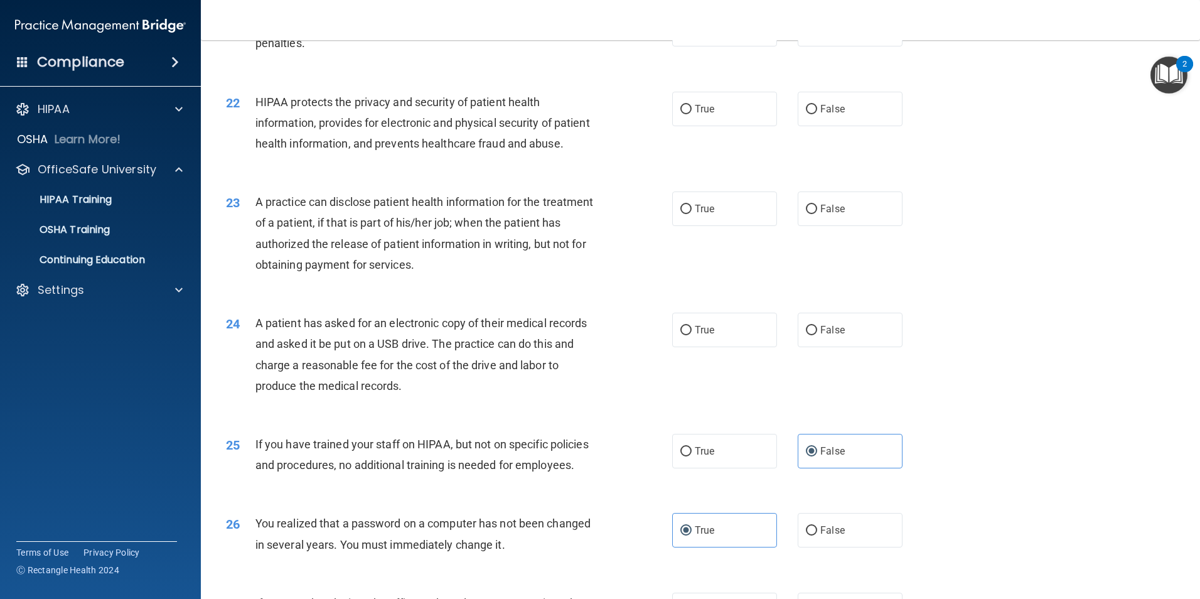
drag, startPoint x: 692, startPoint y: 372, endPoint x: 576, endPoint y: 411, distance: 122.5
click at [695, 336] on span "True" at bounding box center [704, 330] width 19 height 12
click at [691, 335] on input "True" at bounding box center [685, 330] width 11 height 9
radio input "true"
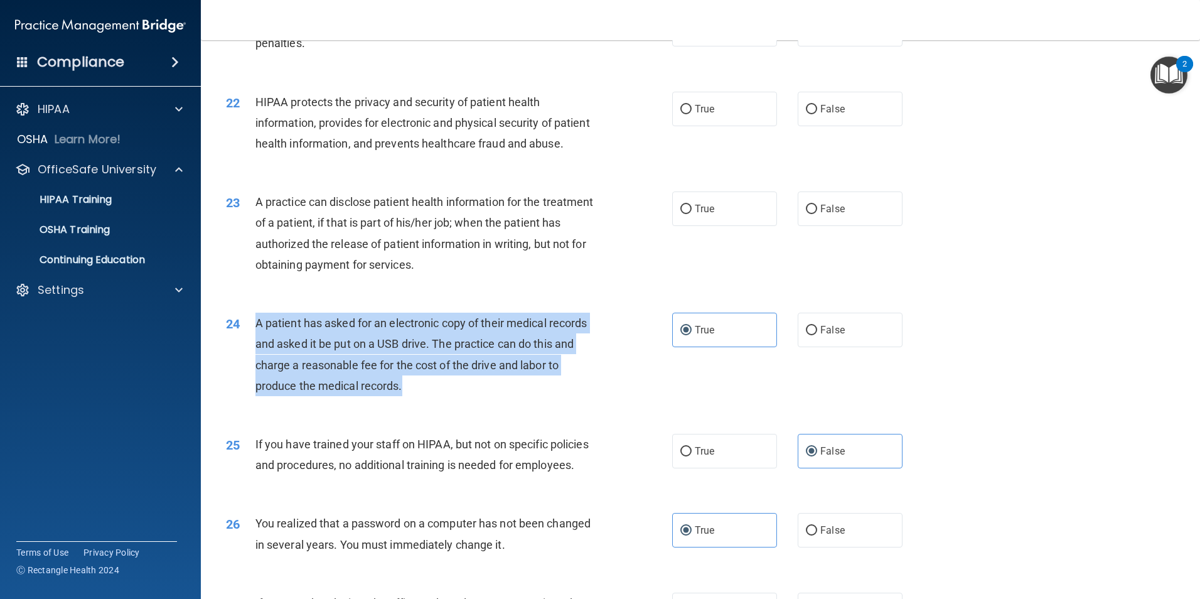
drag, startPoint x: 444, startPoint y: 427, endPoint x: 252, endPoint y: 368, distance: 200.3
click at [252, 368] on div "24 A patient has asked for an electronic copy of their medical records and aske…" at bounding box center [449, 358] width 484 height 90
drag, startPoint x: 252, startPoint y: 368, endPoint x: 269, endPoint y: 367, distance: 16.3
copy div "A patient has asked for an electronic copy of their medical records and asked i…"
click at [547, 384] on span "A patient has asked for an electronic copy of their medical records and asked i…" at bounding box center [421, 354] width 332 height 76
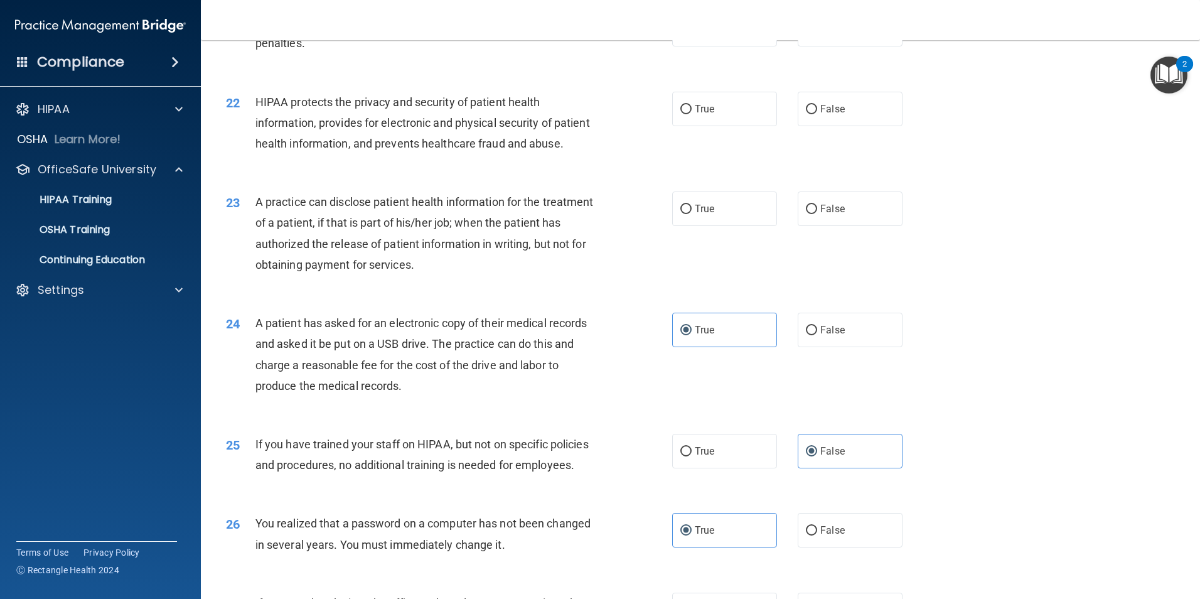
scroll to position [1702, 0]
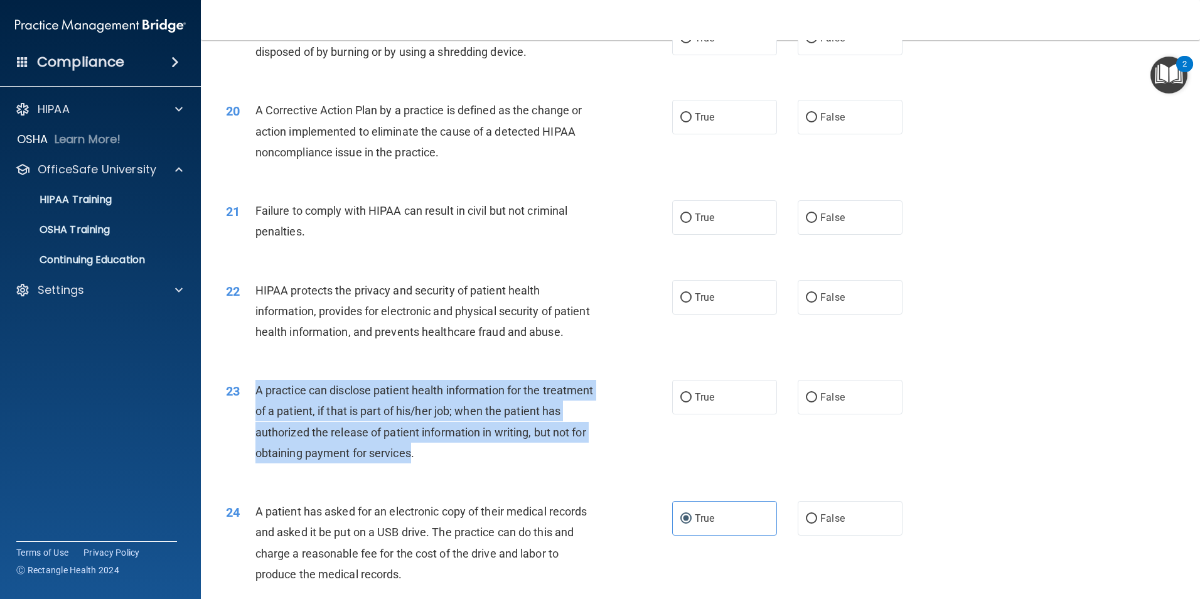
drag, startPoint x: 507, startPoint y: 496, endPoint x: 254, endPoint y: 431, distance: 261.9
click at [254, 431] on div "23 A practice can disclose patient health information for the treatment of a pa…" at bounding box center [449, 425] width 484 height 90
drag, startPoint x: 254, startPoint y: 431, endPoint x: 275, endPoint y: 441, distance: 23.6
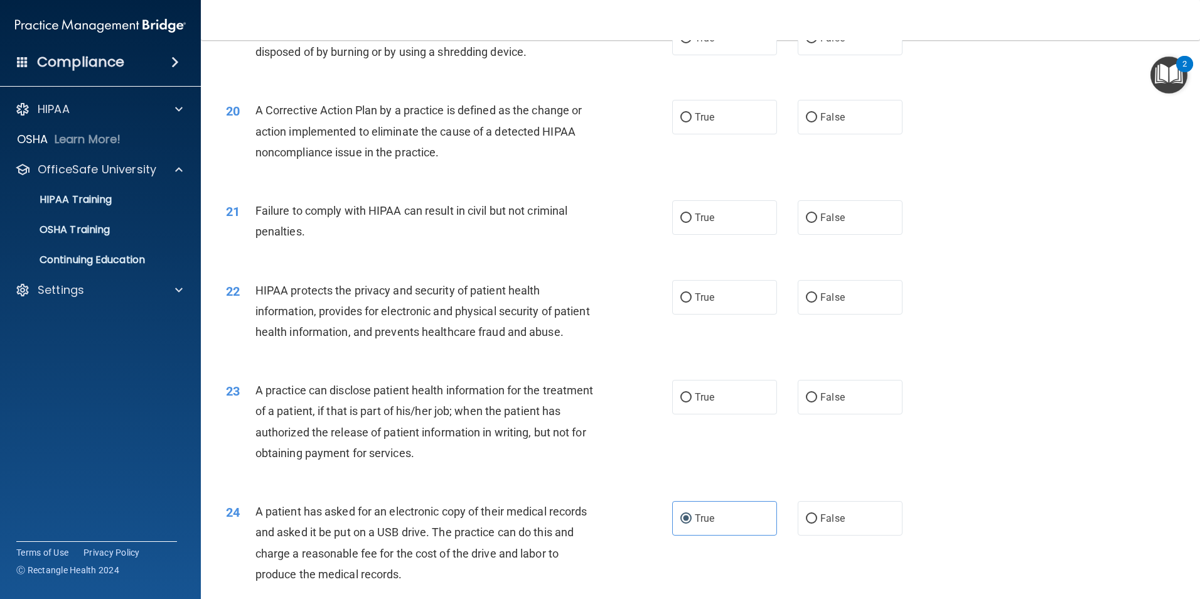
drag, startPoint x: 691, startPoint y: 443, endPoint x: 680, endPoint y: 456, distance: 17.4
click at [695, 403] on span "True" at bounding box center [704, 397] width 19 height 12
click at [692, 402] on input "True" at bounding box center [685, 397] width 11 height 9
radio input "true"
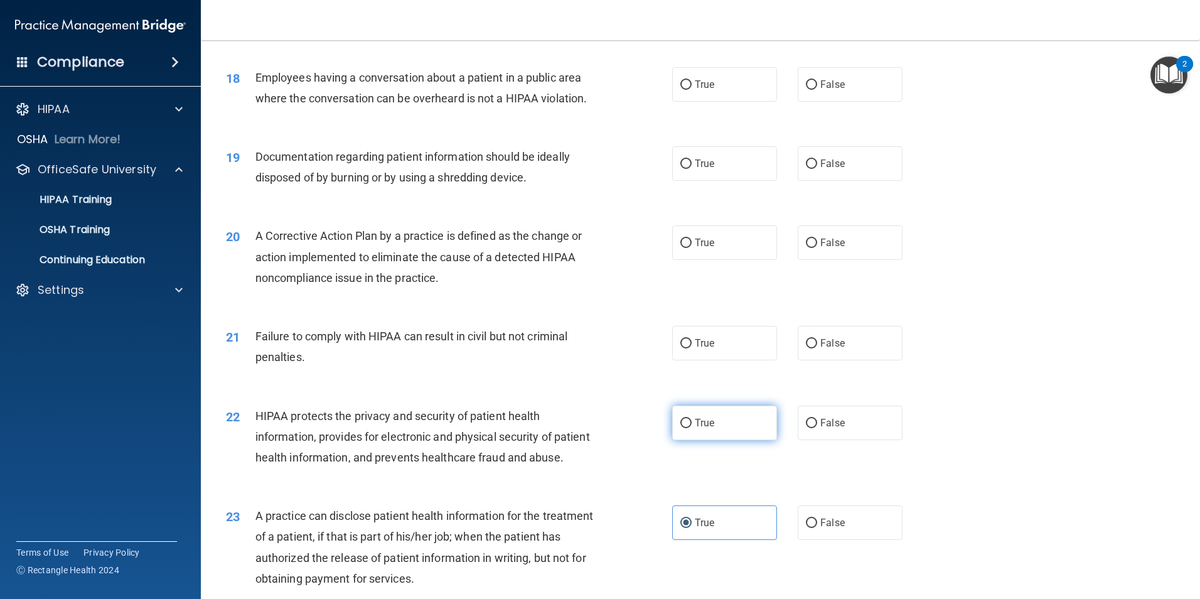
click at [702, 429] on span "True" at bounding box center [704, 423] width 19 height 12
click at [692, 428] on input "True" at bounding box center [685, 423] width 11 height 9
radio input "true"
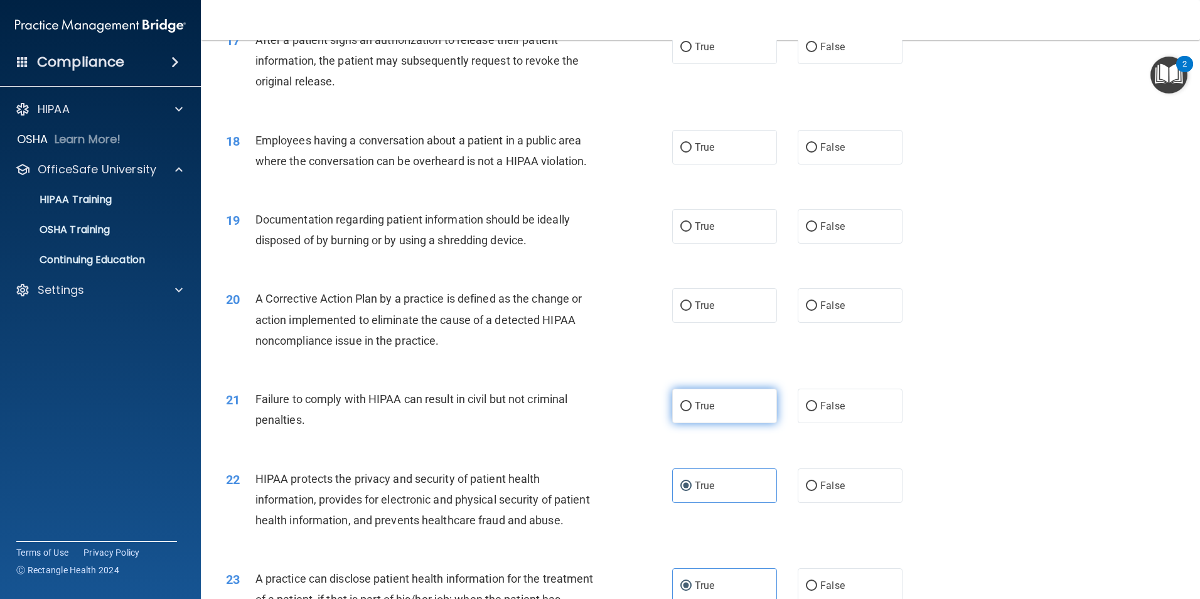
click at [697, 412] on span "True" at bounding box center [704, 406] width 19 height 12
click at [692, 411] on input "True" at bounding box center [685, 406] width 11 height 9
radio input "true"
drag, startPoint x: 288, startPoint y: 443, endPoint x: 309, endPoint y: 441, distance: 20.8
click at [309, 430] on div "Failure to comply with HIPAA can result in civil but not criminal penalties." at bounding box center [429, 409] width 349 height 41
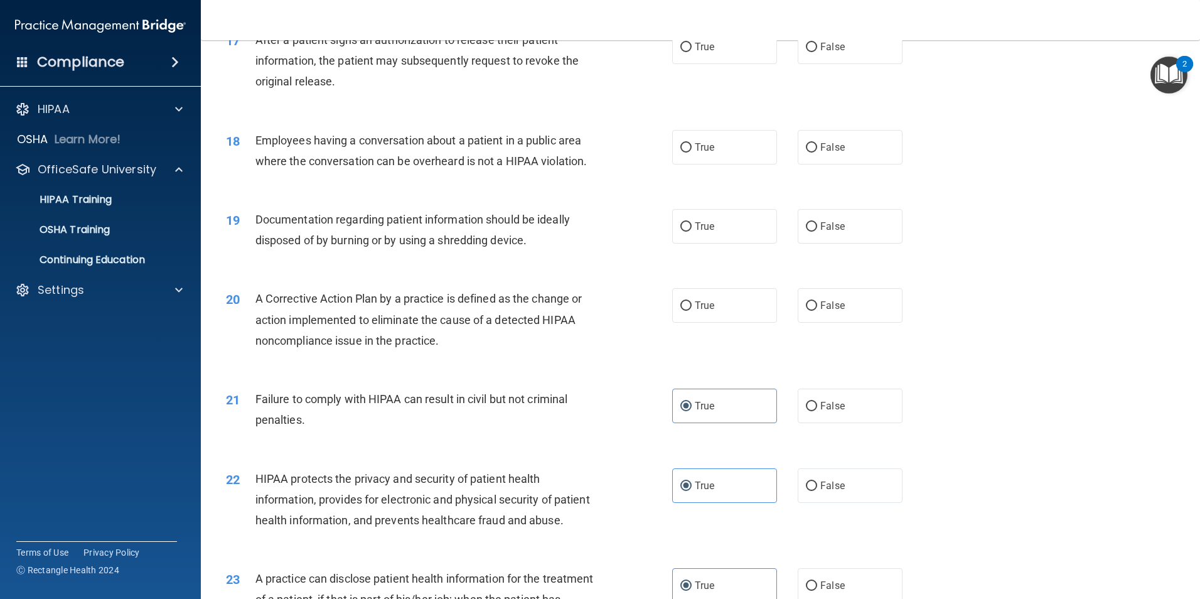
drag, startPoint x: 279, startPoint y: 426, endPoint x: 295, endPoint y: 426, distance: 15.7
click at [282, 426] on span "Failure to comply with HIPAA can result in civil but not criminal penalties." at bounding box center [411, 409] width 313 height 34
click at [798, 423] on label "False" at bounding box center [850, 406] width 105 height 35
click at [806, 411] on input "False" at bounding box center [811, 406] width 11 height 9
radio input "true"
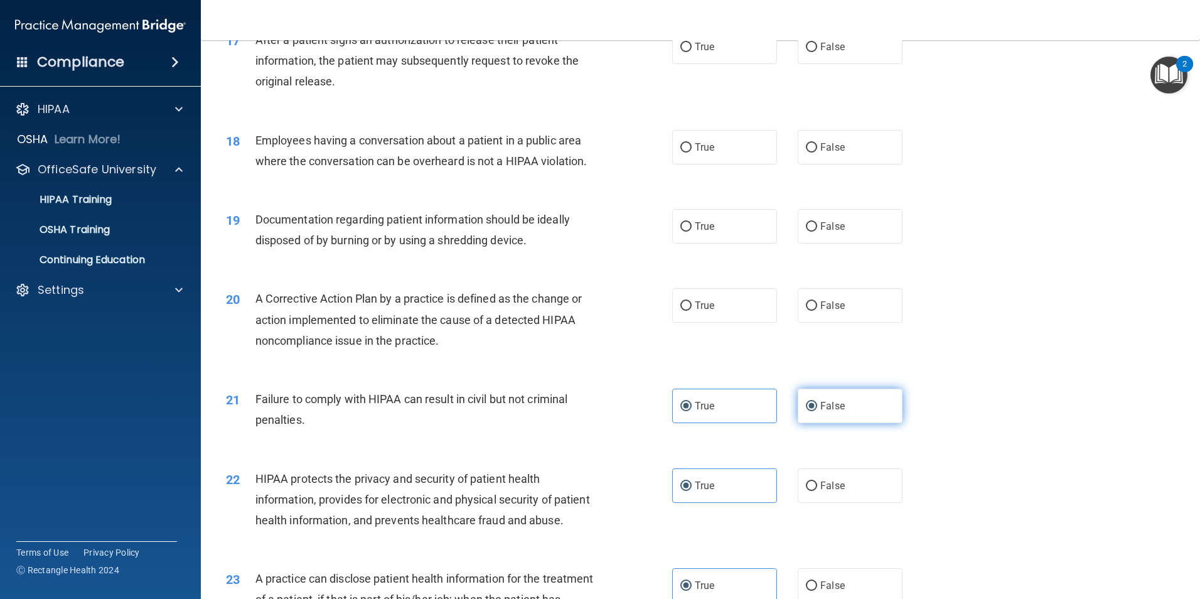
radio input "false"
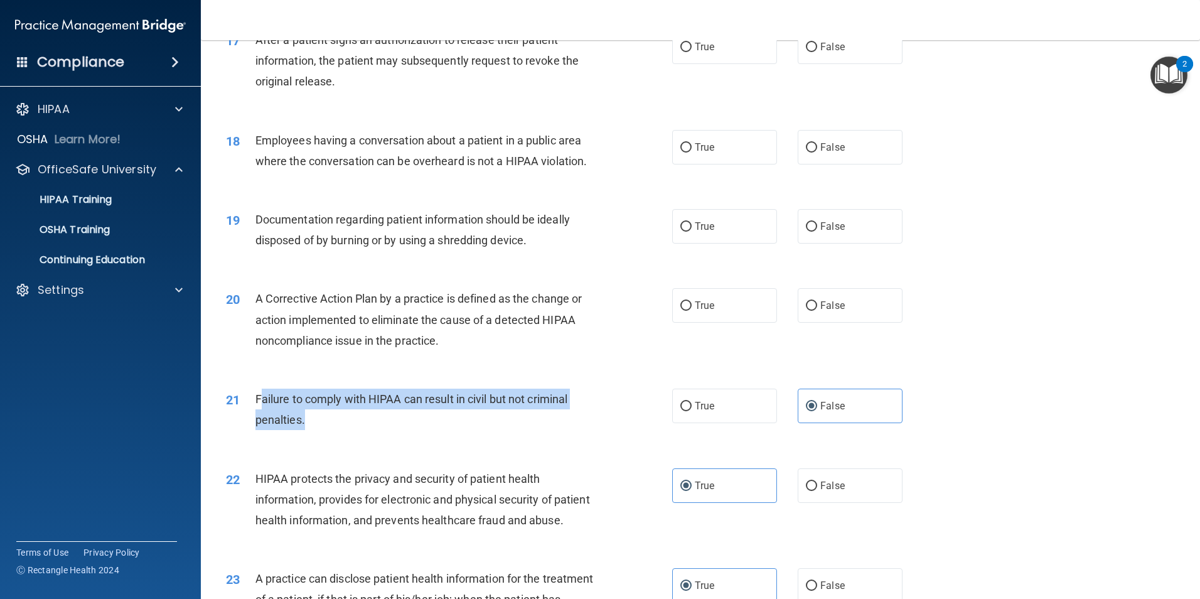
drag, startPoint x: 309, startPoint y: 444, endPoint x: 259, endPoint y: 416, distance: 57.9
click at [259, 416] on div "Failure to comply with HIPAA can result in civil but not criminal penalties." at bounding box center [429, 409] width 349 height 41
drag, startPoint x: 259, startPoint y: 416, endPoint x: 303, endPoint y: 444, distance: 52.2
click at [303, 426] on span "Failure to comply with HIPAA can result in civil but not criminal penalties." at bounding box center [411, 409] width 313 height 34
drag, startPoint x: 303, startPoint y: 444, endPoint x: 295, endPoint y: 438, distance: 10.2
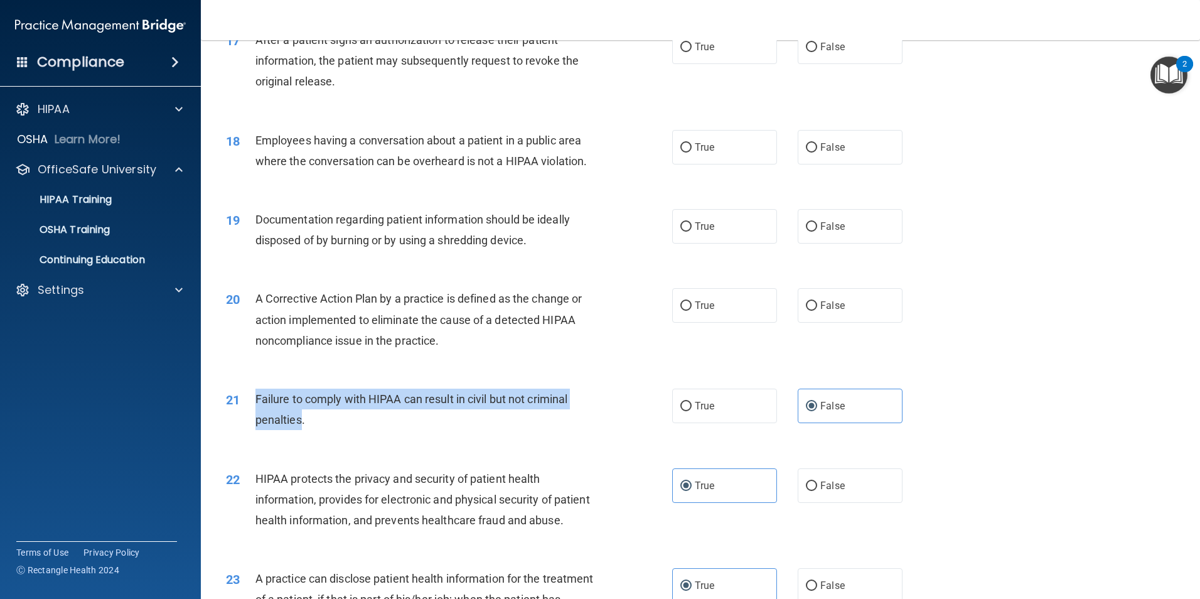
copy span "Failure to comply with HIPAA can result in civil but not criminal penalties"
drag, startPoint x: 585, startPoint y: 380, endPoint x: 583, endPoint y: 394, distance: 14.0
click at [585, 373] on div "20 A Corrective Action Plan by a practice is defined as the change or action im…" at bounding box center [701, 322] width 968 height 100
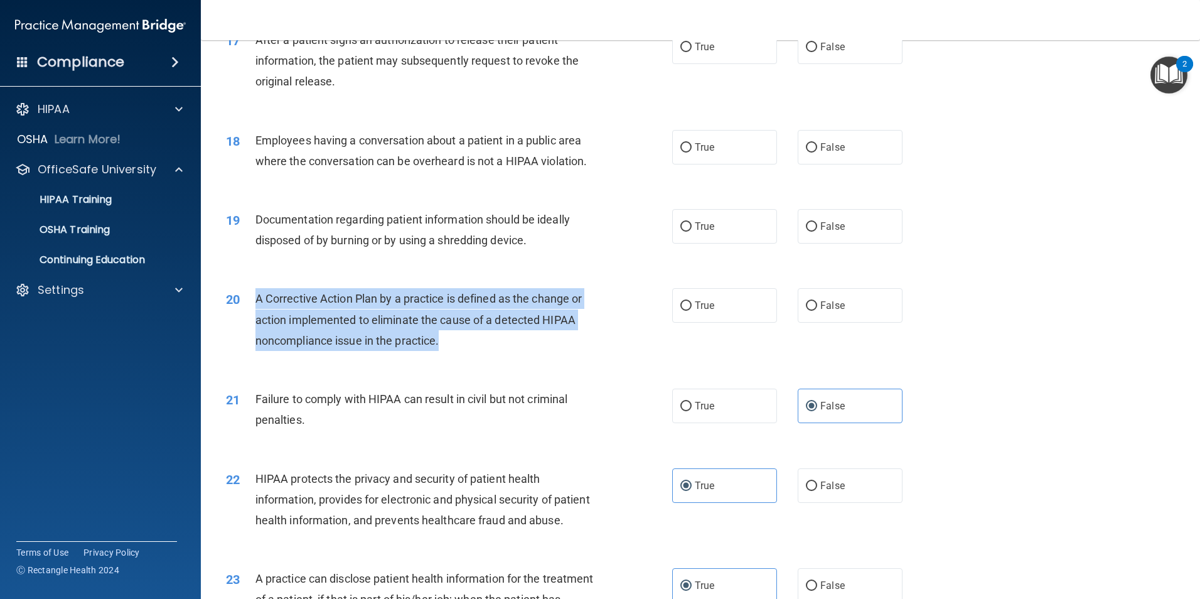
drag, startPoint x: 247, startPoint y: 319, endPoint x: 439, endPoint y: 360, distance: 196.5
click at [439, 357] on div "20 A Corrective Action Plan by a practice is defined as the change or action im…" at bounding box center [449, 322] width 484 height 69
drag, startPoint x: 439, startPoint y: 360, endPoint x: 411, endPoint y: 341, distance: 34.8
copy div "A Corrective Action Plan by a practice is defined as the change or action imple…"
click at [548, 346] on span "A Corrective Action Plan by a practice is defined as the change or action imple…" at bounding box center [418, 319] width 327 height 55
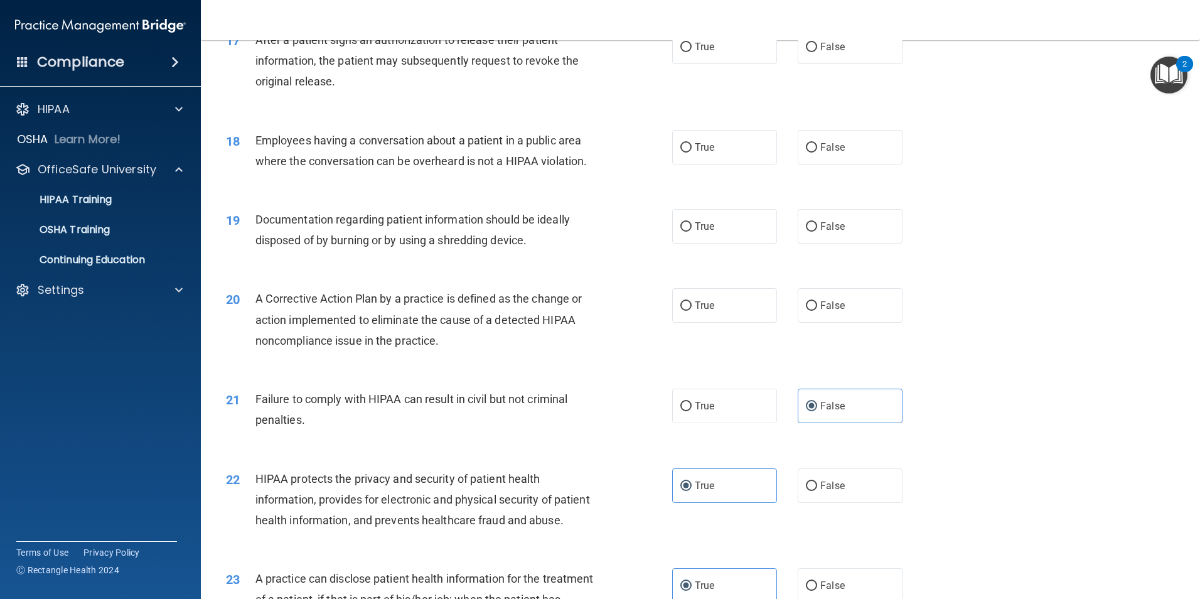
click at [446, 351] on div "A Corrective Action Plan by a practice is defined as the change or action imple…" at bounding box center [429, 319] width 349 height 63
click at [675, 323] on label "True" at bounding box center [724, 305] width 105 height 35
click at [680, 311] on input "True" at bounding box center [685, 305] width 11 height 9
radio input "true"
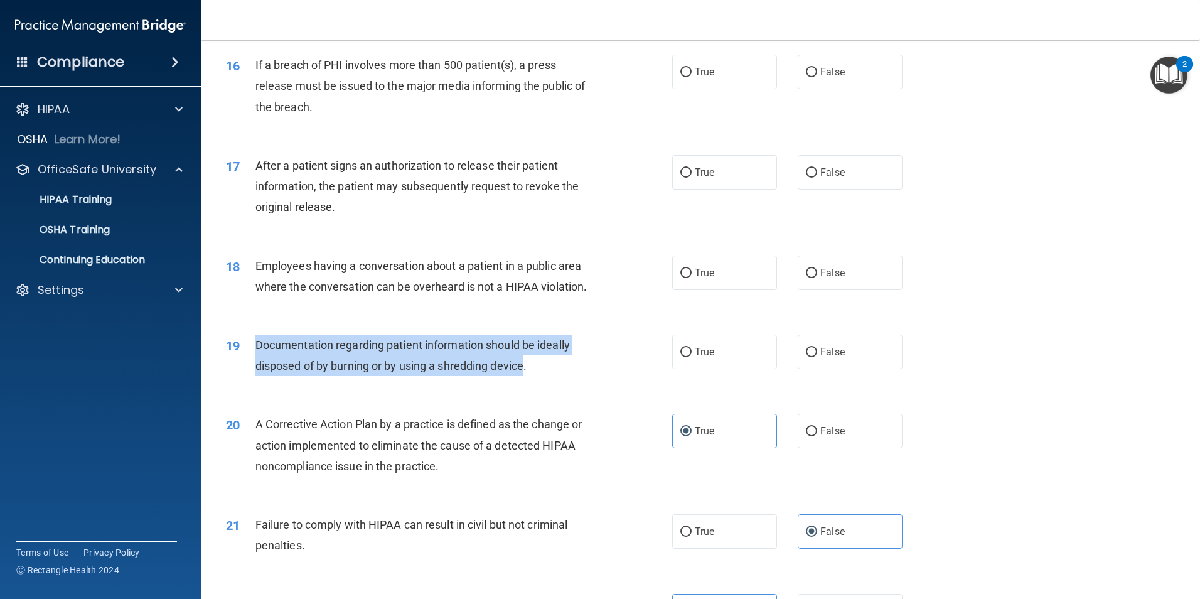
drag, startPoint x: 522, startPoint y: 385, endPoint x: 254, endPoint y: 362, distance: 268.4
click at [254, 362] on div "19 Documentation regarding patient information should be ideally disposed of by…" at bounding box center [449, 359] width 484 height 48
drag, startPoint x: 254, startPoint y: 362, endPoint x: 282, endPoint y: 377, distance: 32.0
copy div "Documentation regarding patient information should be ideally disposed of by bu…"
click at [503, 365] on span "Documentation regarding patient information should be ideally disposed of by bu…" at bounding box center [412, 355] width 314 height 34
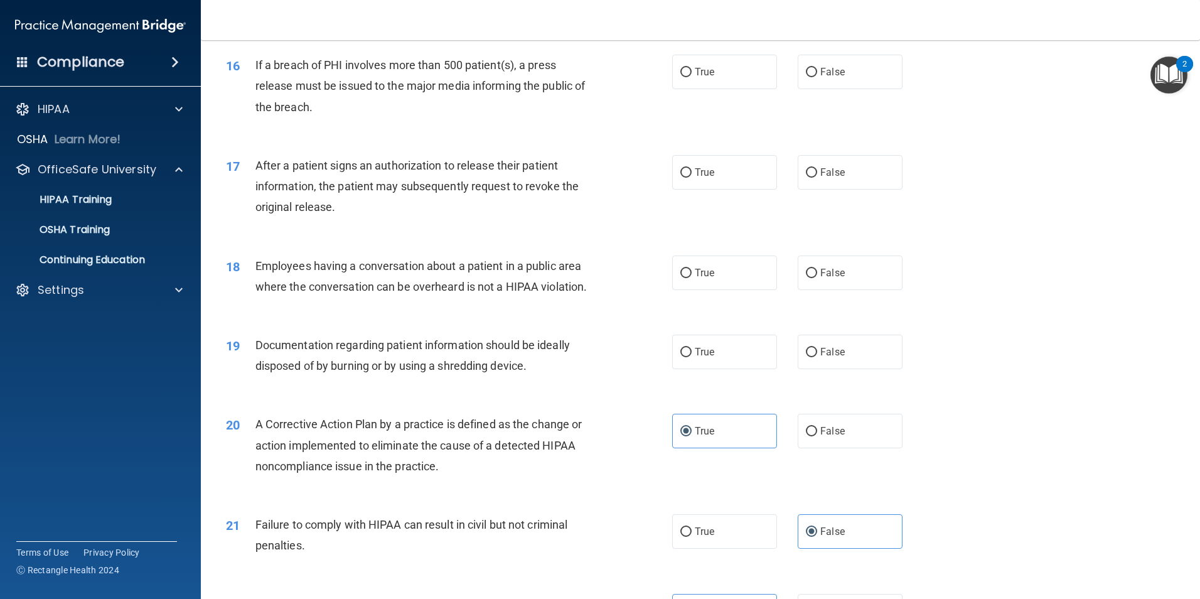
click at [508, 355] on div "19 Documentation regarding patient information should be ideally disposed of by…" at bounding box center [701, 358] width 968 height 79
click at [672, 369] on label "True" at bounding box center [724, 352] width 105 height 35
click at [680, 357] on input "True" at bounding box center [685, 352] width 11 height 9
radio input "true"
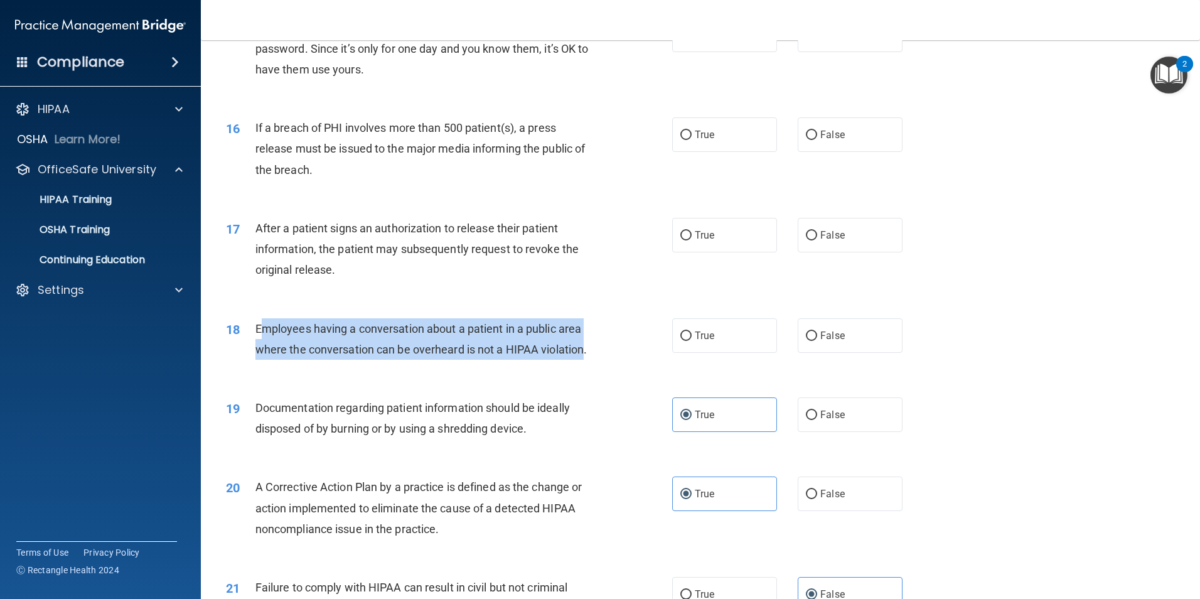
drag, startPoint x: 585, startPoint y: 368, endPoint x: 259, endPoint y: 342, distance: 326.8
click at [259, 342] on span "Employees having a conversation about a patient in a public area where the conv…" at bounding box center [421, 339] width 332 height 34
click at [471, 357] on div "Employees having a conversation about a patient in a public area where the conv…" at bounding box center [429, 338] width 349 height 41
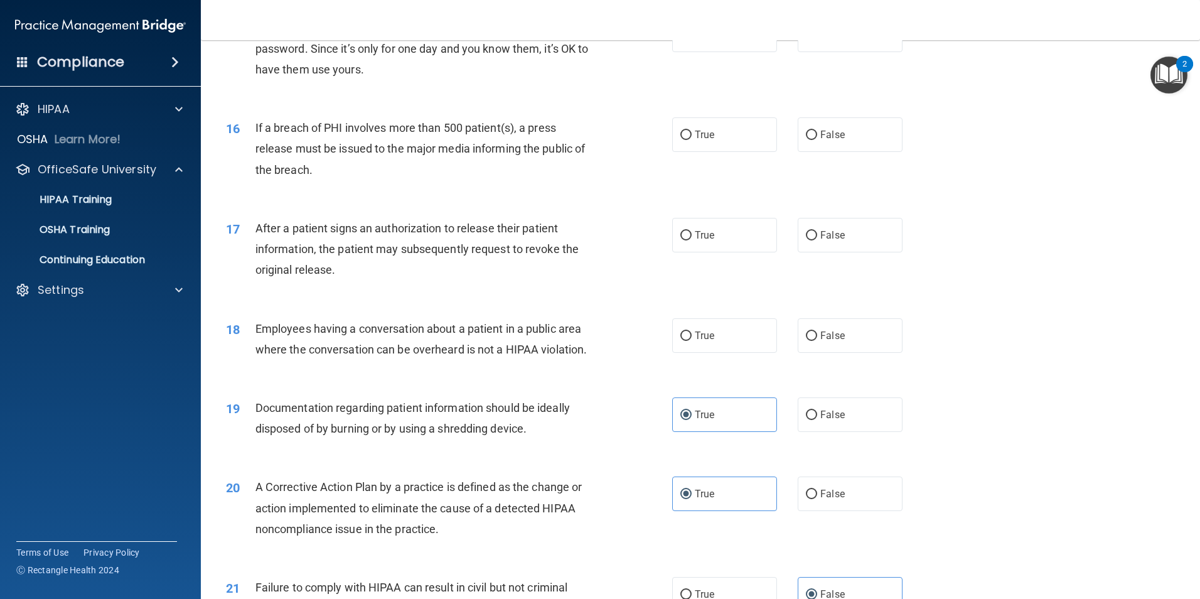
click at [591, 360] on div "Employees having a conversation about a patient in a public area where the conv…" at bounding box center [429, 338] width 349 height 41
click at [849, 353] on label "False" at bounding box center [850, 335] width 105 height 35
click at [817, 341] on input "False" at bounding box center [811, 335] width 11 height 9
radio input "true"
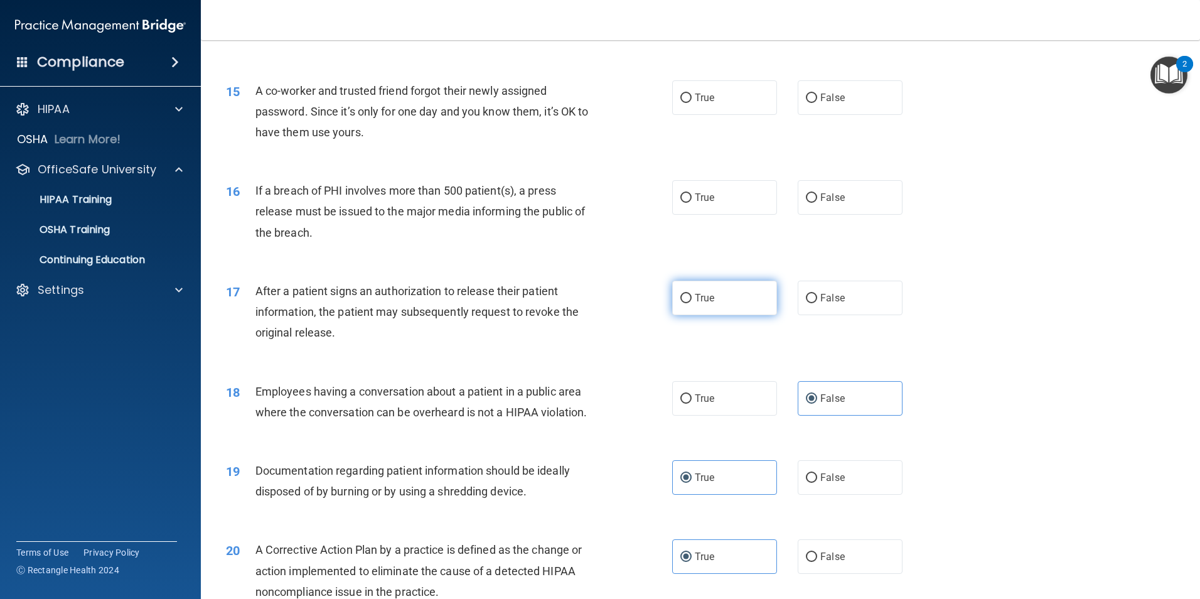
click at [697, 304] on span "True" at bounding box center [704, 298] width 19 height 12
click at [692, 303] on input "True" at bounding box center [685, 298] width 11 height 9
radio input "true"
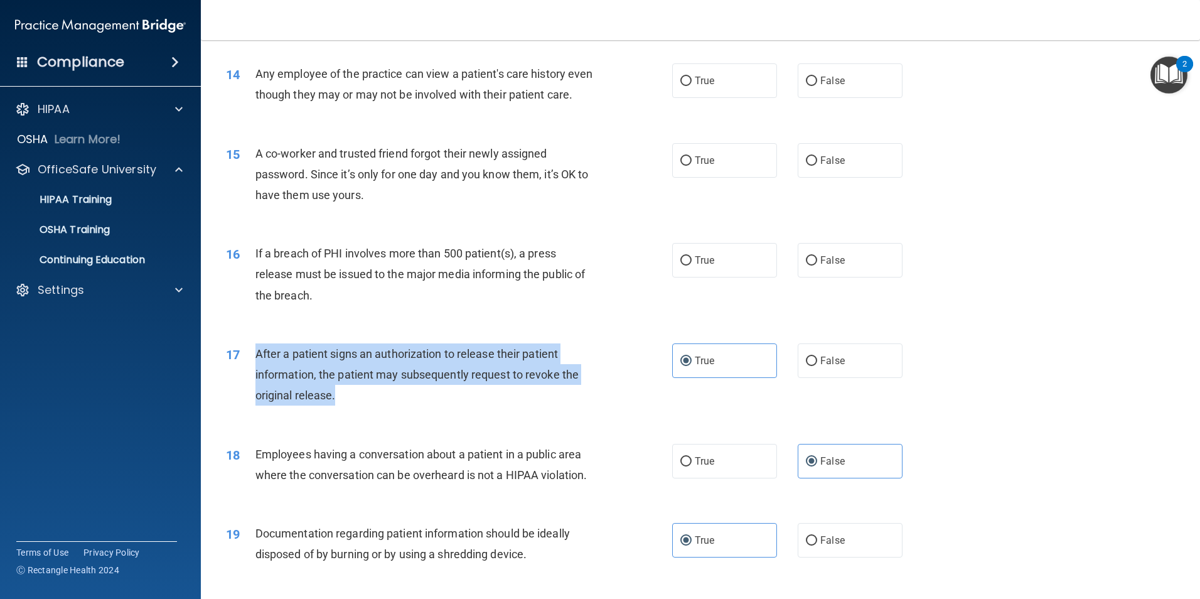
drag, startPoint x: 336, startPoint y: 421, endPoint x: 258, endPoint y: 373, distance: 91.8
click at [258, 373] on div "After a patient signs an authorization to release their patient information, th…" at bounding box center [429, 374] width 349 height 63
drag, startPoint x: 258, startPoint y: 373, endPoint x: 268, endPoint y: 375, distance: 10.4
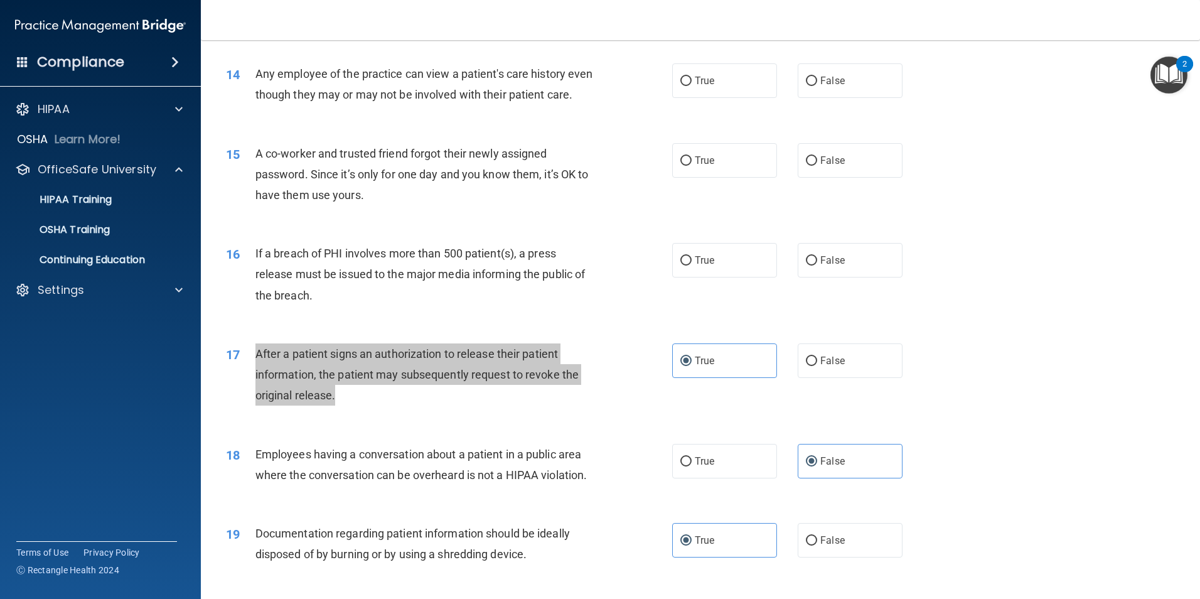
scroll to position [1137, 0]
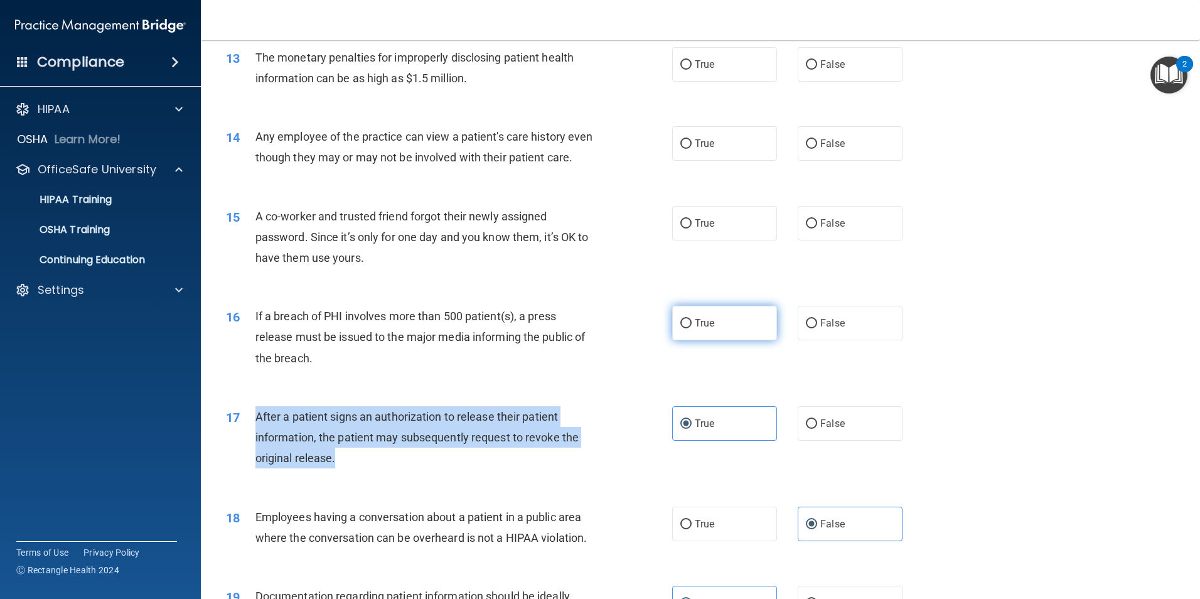
click at [687, 340] on label "True" at bounding box center [724, 323] width 105 height 35
click at [687, 328] on input "True" at bounding box center [685, 323] width 11 height 9
radio input "true"
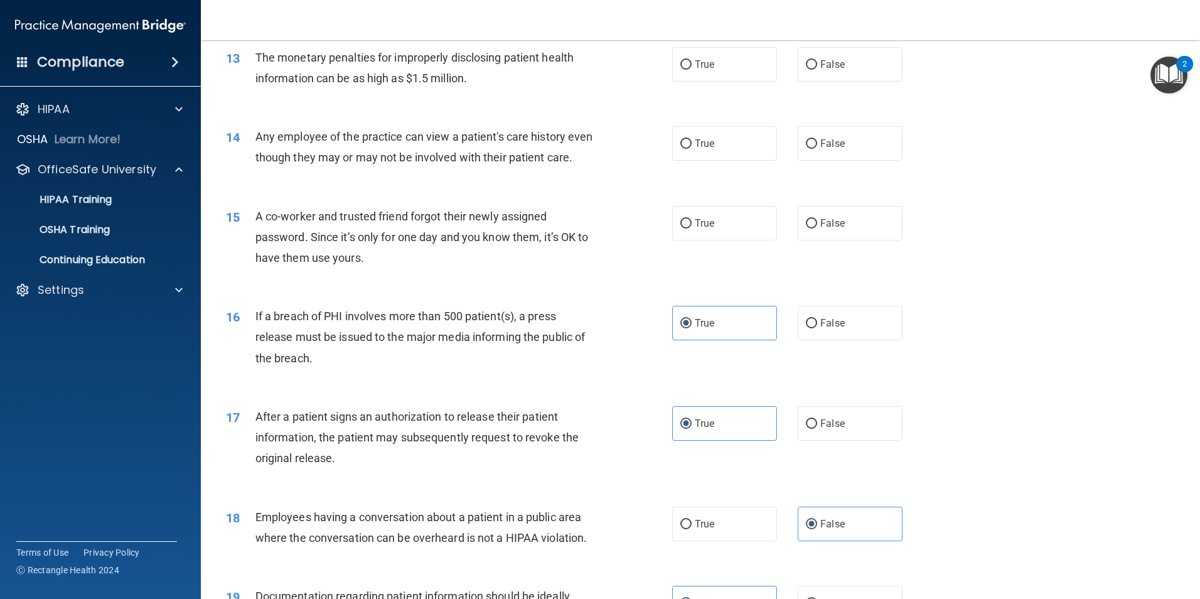
scroll to position [1075, 0]
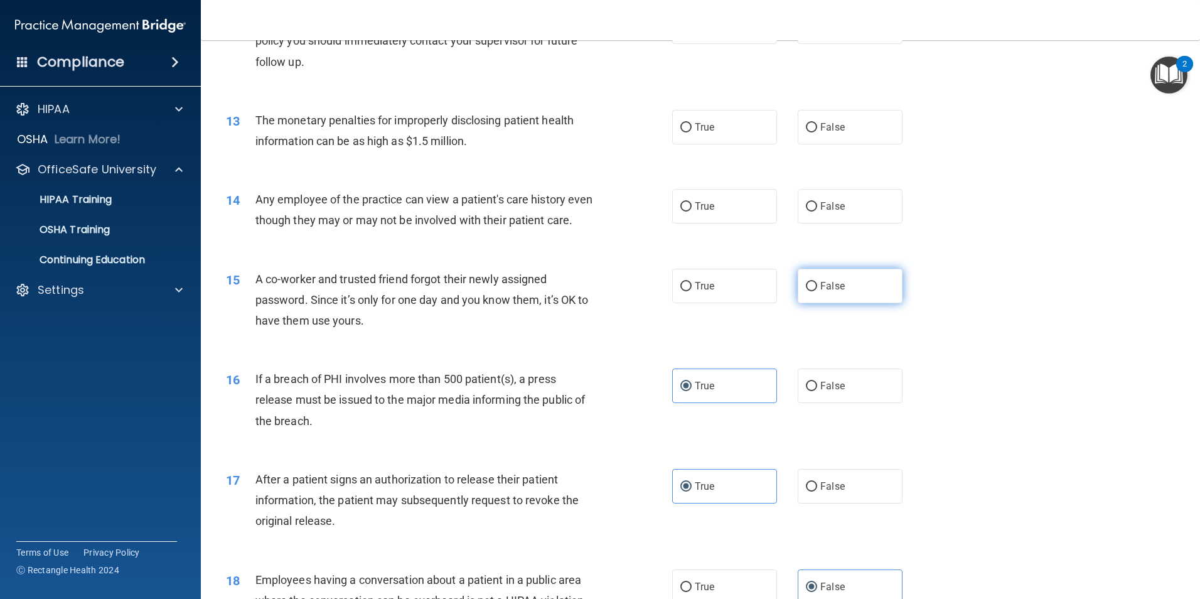
drag, startPoint x: 855, startPoint y: 313, endPoint x: 821, endPoint y: 313, distance: 33.9
click at [852, 303] on label "False" at bounding box center [850, 286] width 105 height 35
click at [817, 291] on input "False" at bounding box center [811, 286] width 11 height 9
radio input "true"
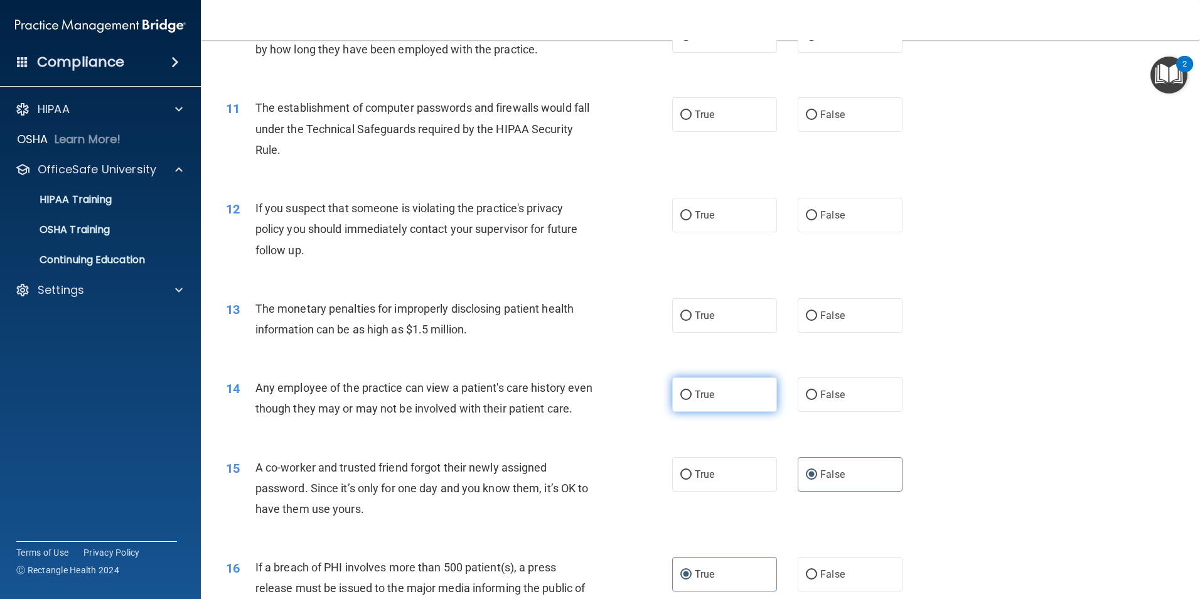
drag, startPoint x: 830, startPoint y: 402, endPoint x: 723, endPoint y: 407, distance: 107.5
click at [829, 402] on label "False" at bounding box center [850, 394] width 105 height 35
click at [817, 400] on input "False" at bounding box center [811, 394] width 11 height 9
radio input "true"
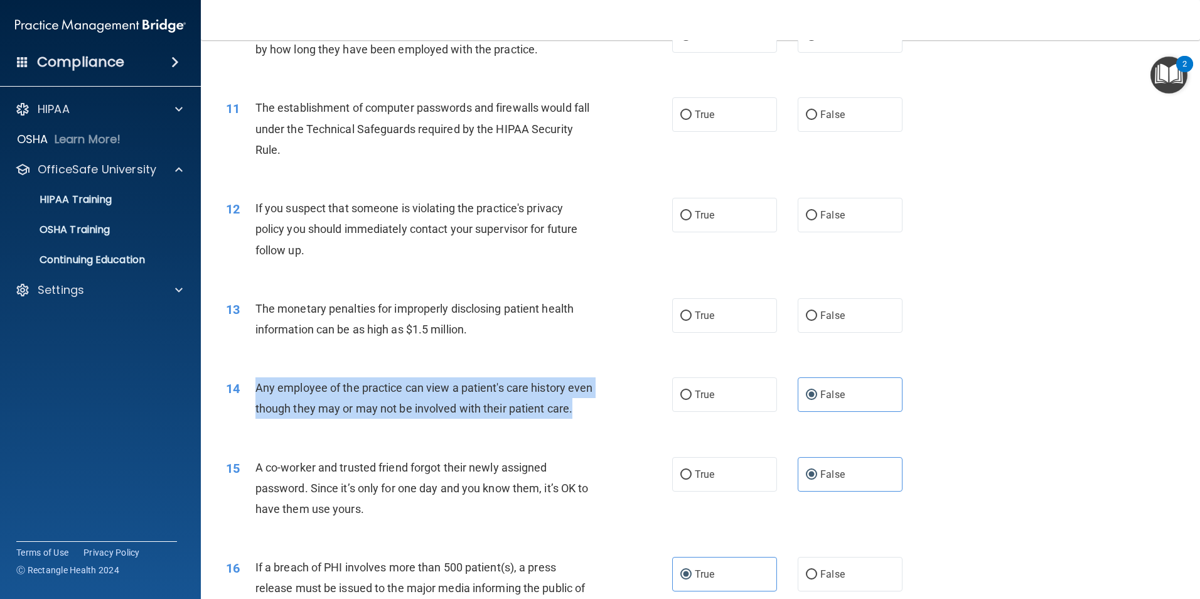
drag, startPoint x: 289, startPoint y: 426, endPoint x: 259, endPoint y: 390, distance: 47.2
click at [259, 390] on div "Any employee of the practice can view a patient's care history even though they…" at bounding box center [429, 397] width 349 height 41
click at [514, 360] on div "13 The monetary penalties for improperly disclosing patient health information …" at bounding box center [701, 321] width 968 height 79
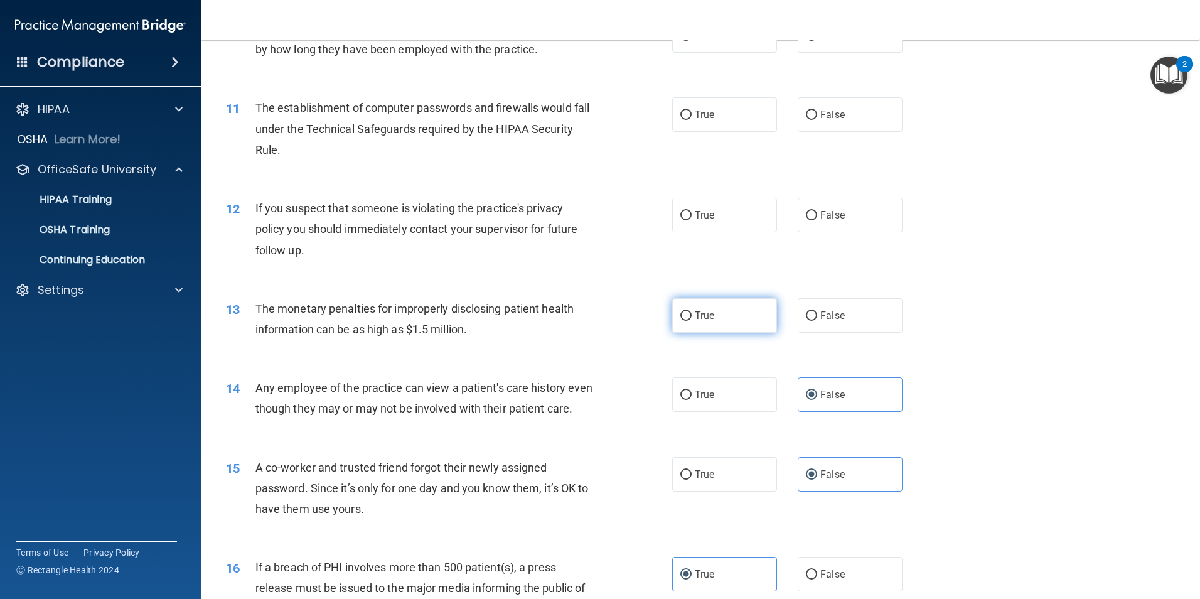
click at [698, 307] on label "True" at bounding box center [724, 315] width 105 height 35
click at [692, 311] on input "True" at bounding box center [685, 315] width 11 height 9
radio input "true"
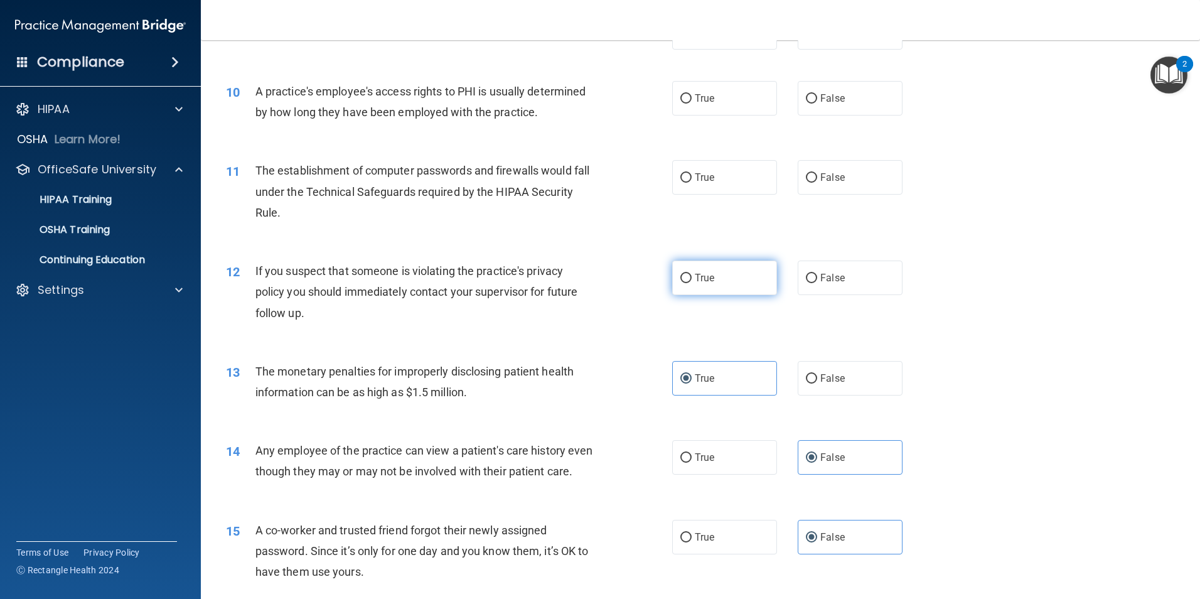
click at [717, 272] on label "True" at bounding box center [724, 278] width 105 height 35
click at [692, 274] on input "True" at bounding box center [685, 278] width 11 height 9
radio input "true"
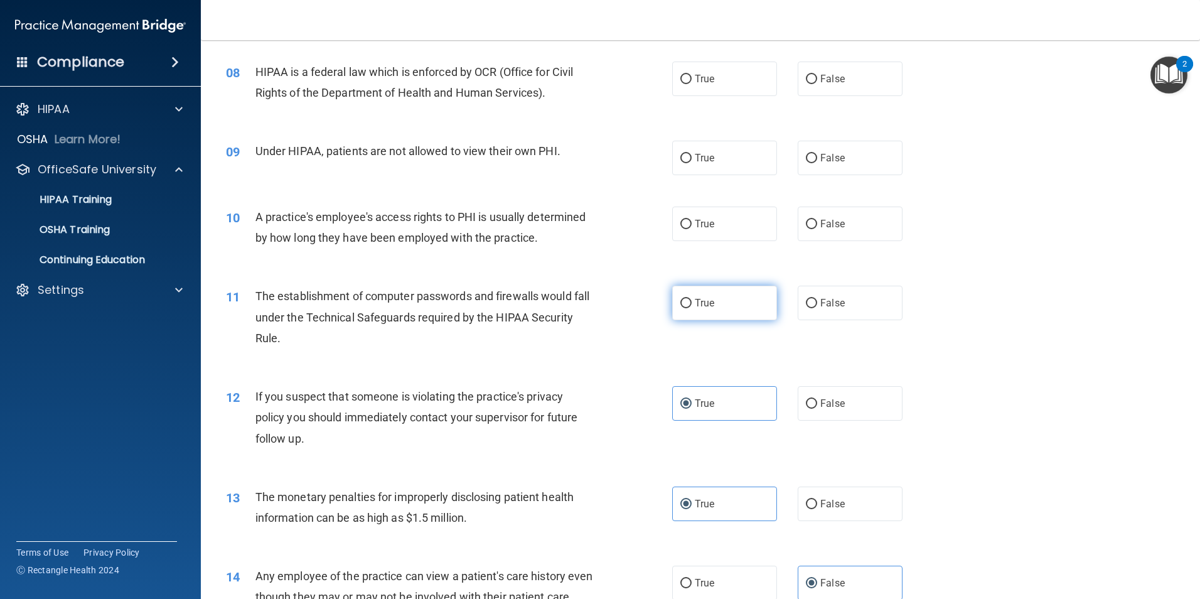
drag, startPoint x: 715, startPoint y: 301, endPoint x: 687, endPoint y: 308, distance: 29.2
click at [716, 301] on label "True" at bounding box center [724, 303] width 105 height 35
click at [692, 301] on input "True" at bounding box center [685, 303] width 11 height 9
radio input "true"
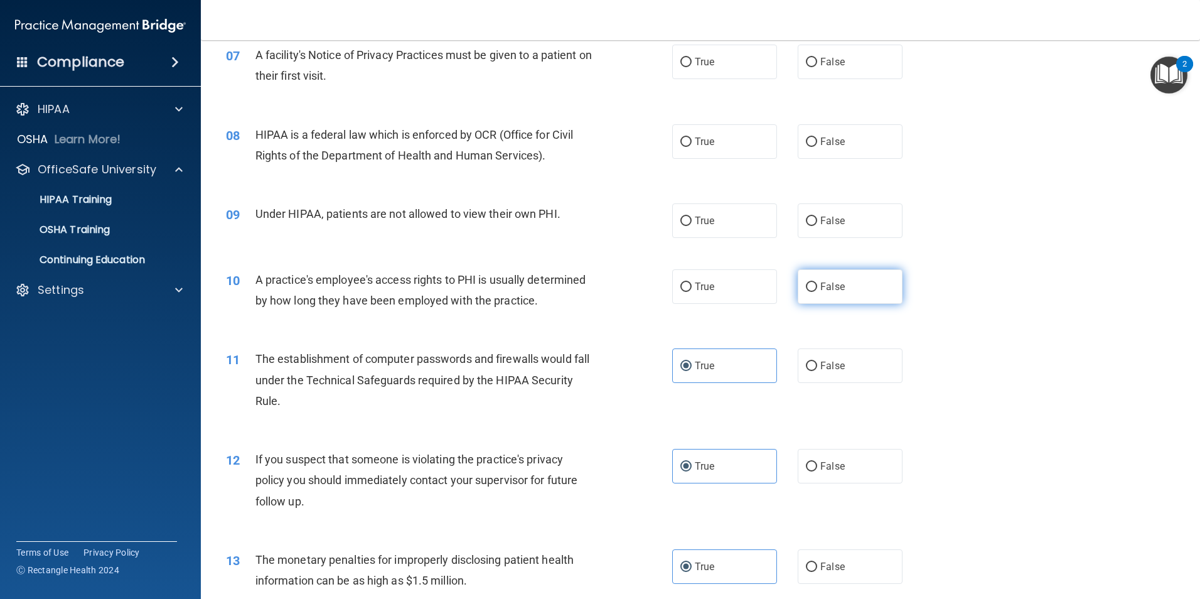
click at [798, 287] on label "False" at bounding box center [850, 286] width 105 height 35
click at [806, 287] on input "False" at bounding box center [811, 286] width 11 height 9
radio input "true"
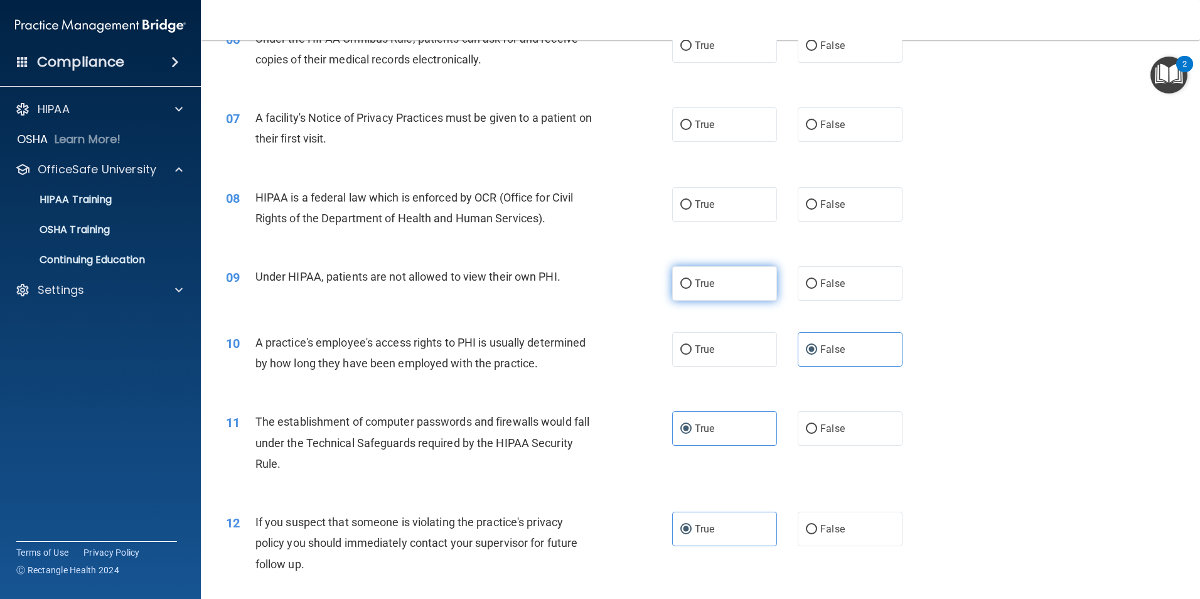
click at [688, 283] on label "True" at bounding box center [724, 283] width 105 height 35
click at [688, 283] on input "True" at bounding box center [685, 283] width 11 height 9
radio input "true"
click at [820, 284] on span "False" at bounding box center [832, 283] width 24 height 12
click at [817, 284] on input "False" at bounding box center [811, 283] width 11 height 9
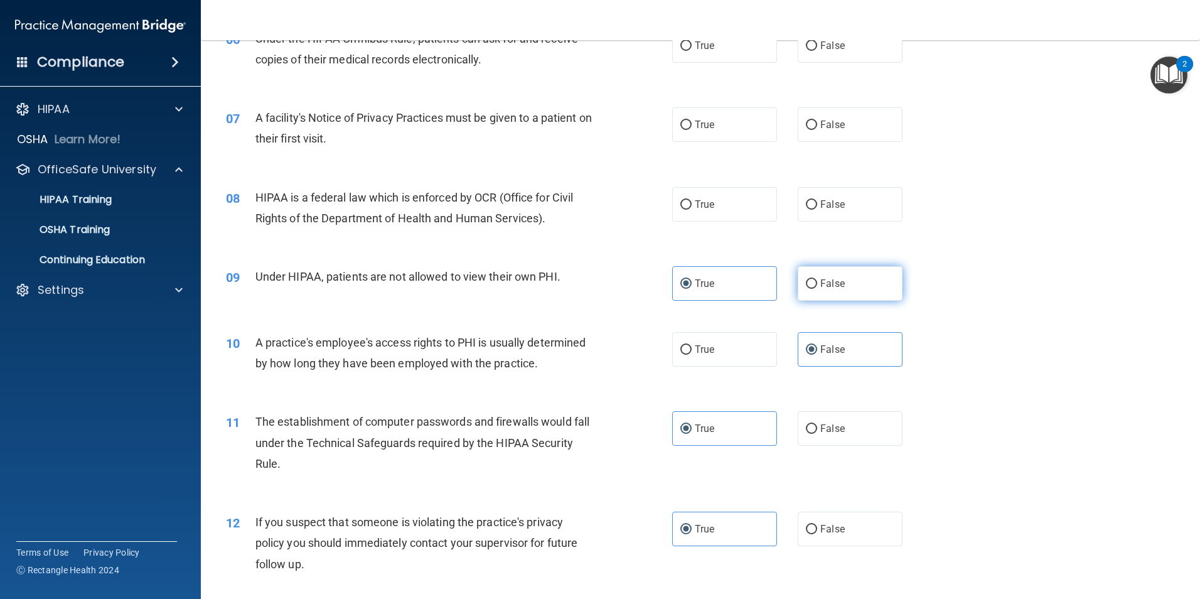
radio input "true"
radio input "false"
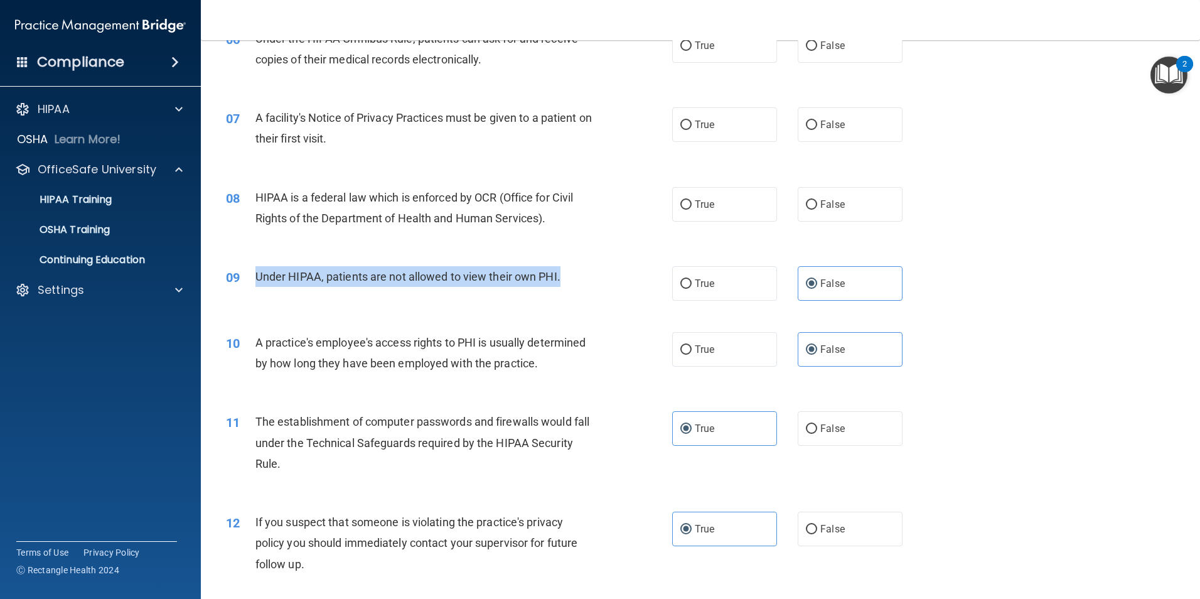
drag, startPoint x: 569, startPoint y: 276, endPoint x: 254, endPoint y: 276, distance: 315.7
click at [254, 276] on div "09 Under HIPAA, patients are not allowed to view their own PHI." at bounding box center [449, 279] width 484 height 27
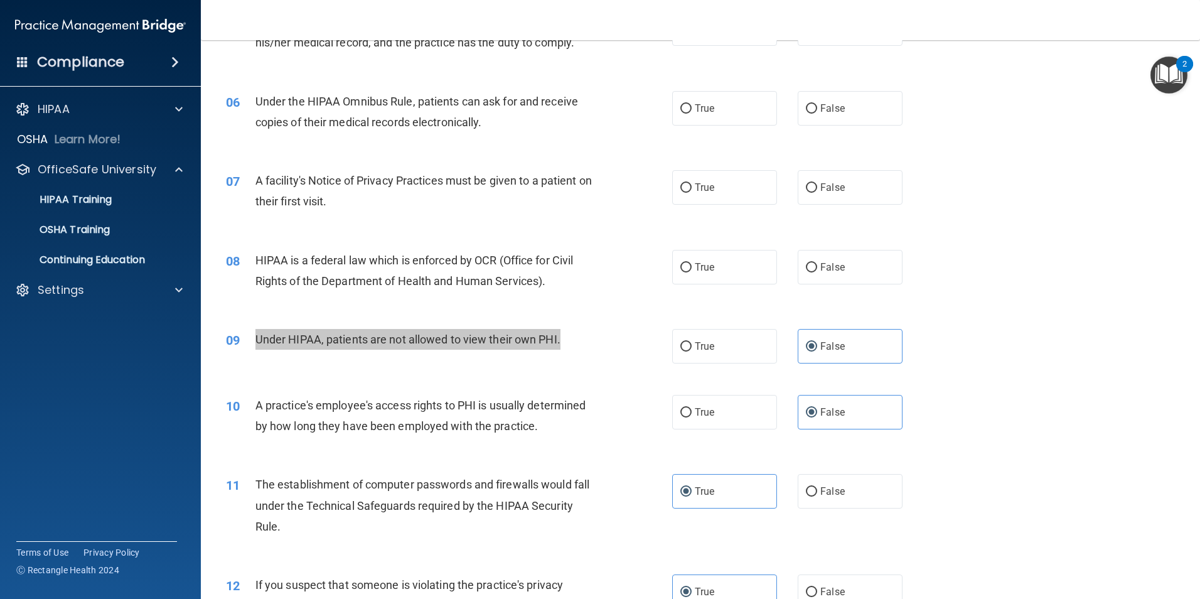
scroll to position [447, 0]
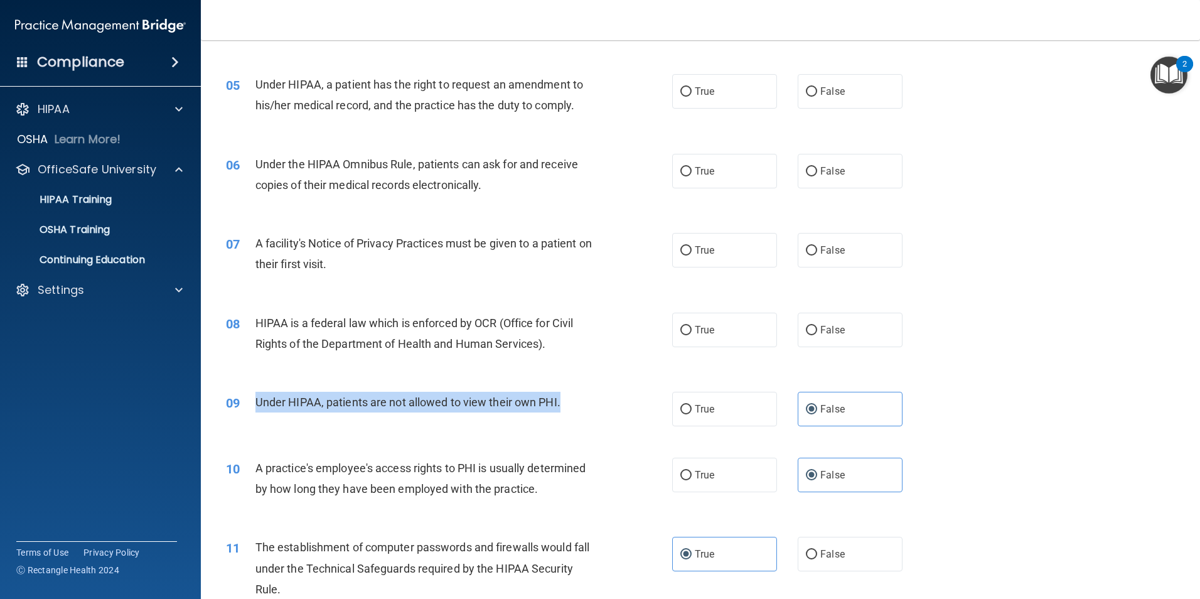
click at [412, 325] on span "HIPAA is a federal law which is enforced by OCR (Office for Civil Rights of the…" at bounding box center [414, 333] width 318 height 34
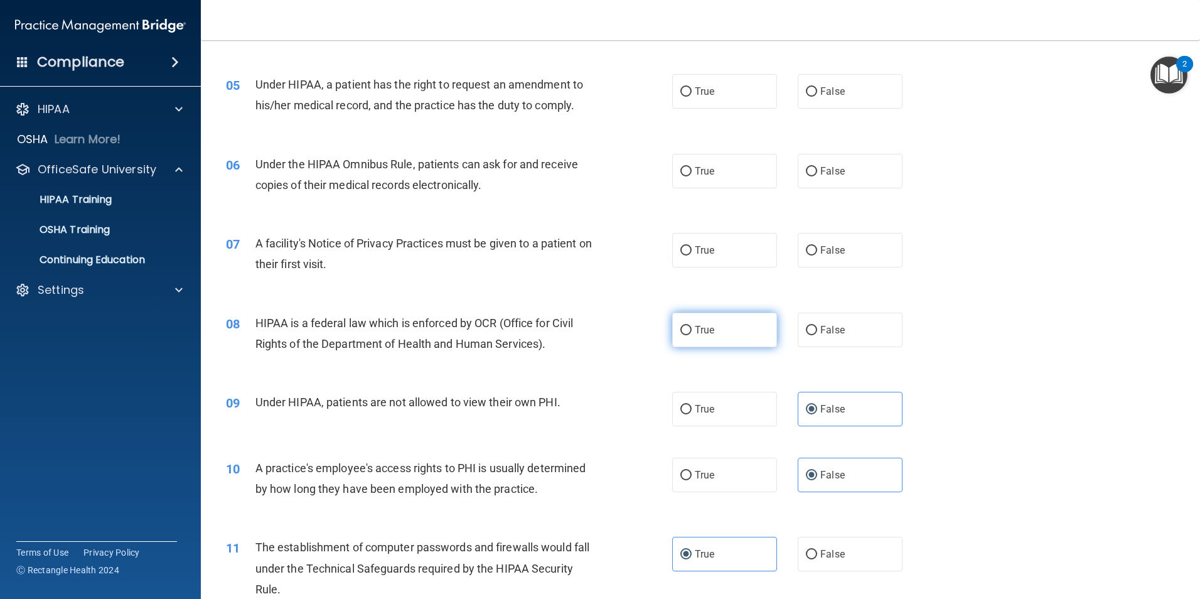
click at [689, 330] on label "True" at bounding box center [724, 330] width 105 height 35
click at [689, 330] on input "True" at bounding box center [685, 330] width 11 height 9
radio input "true"
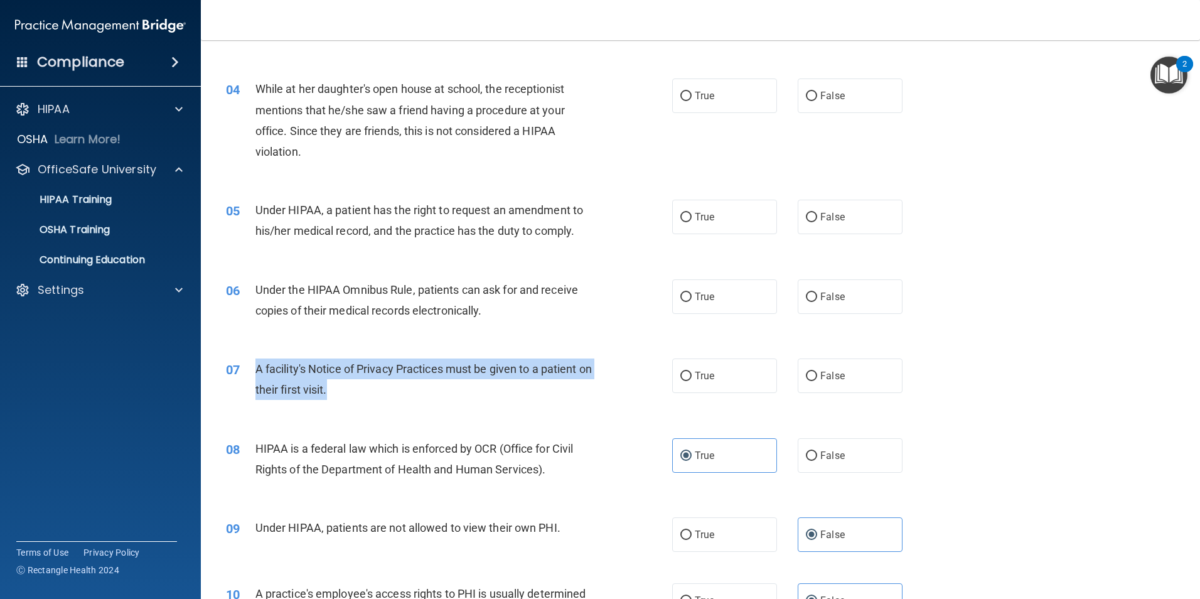
drag, startPoint x: 341, startPoint y: 387, endPoint x: 256, endPoint y: 365, distance: 88.0
click at [256, 365] on div "A facility's Notice of Privacy Practices must be given to a patient on their fi…" at bounding box center [429, 378] width 349 height 41
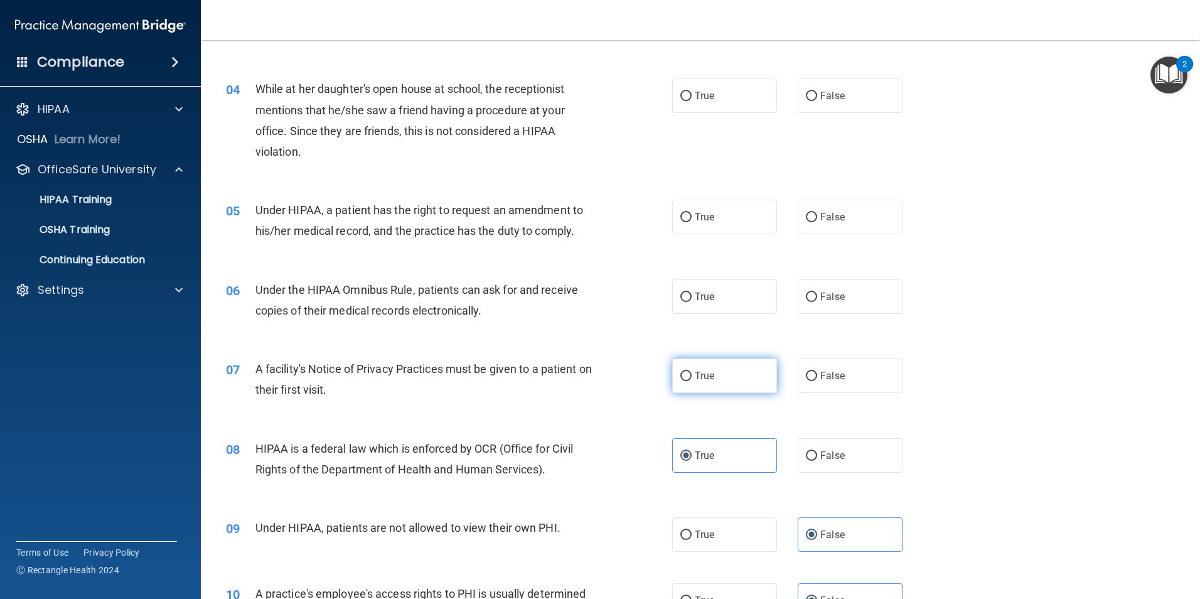
click at [687, 364] on label "True" at bounding box center [724, 375] width 105 height 35
click at [687, 372] on input "True" at bounding box center [685, 376] width 11 height 9
radio input "true"
click at [681, 298] on input "True" at bounding box center [685, 297] width 11 height 9
radio input "true"
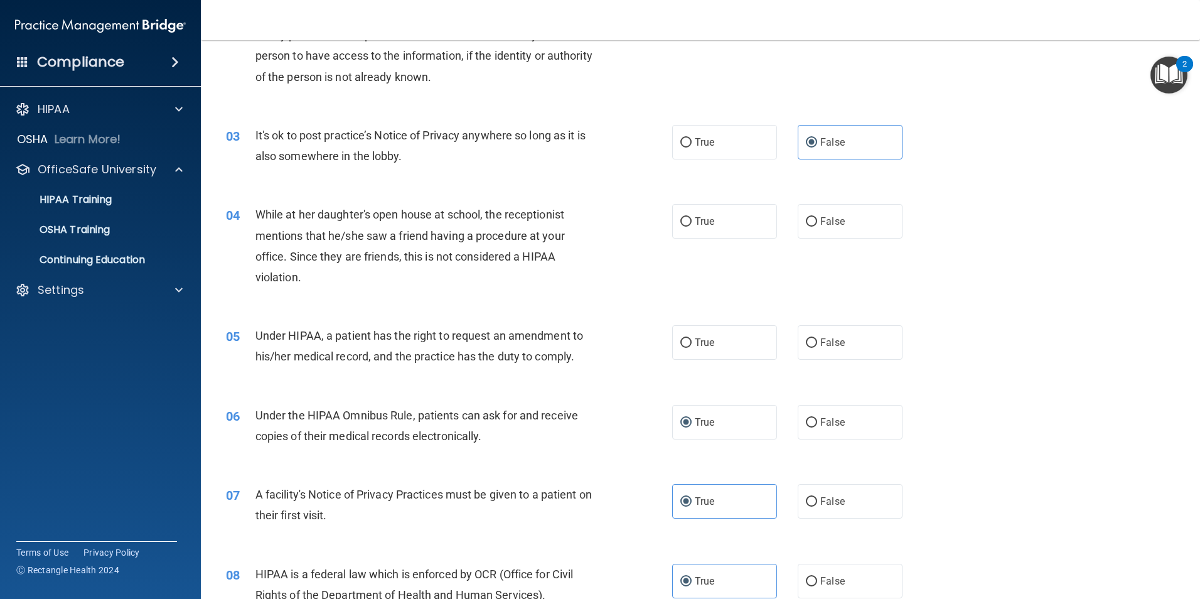
scroll to position [133, 0]
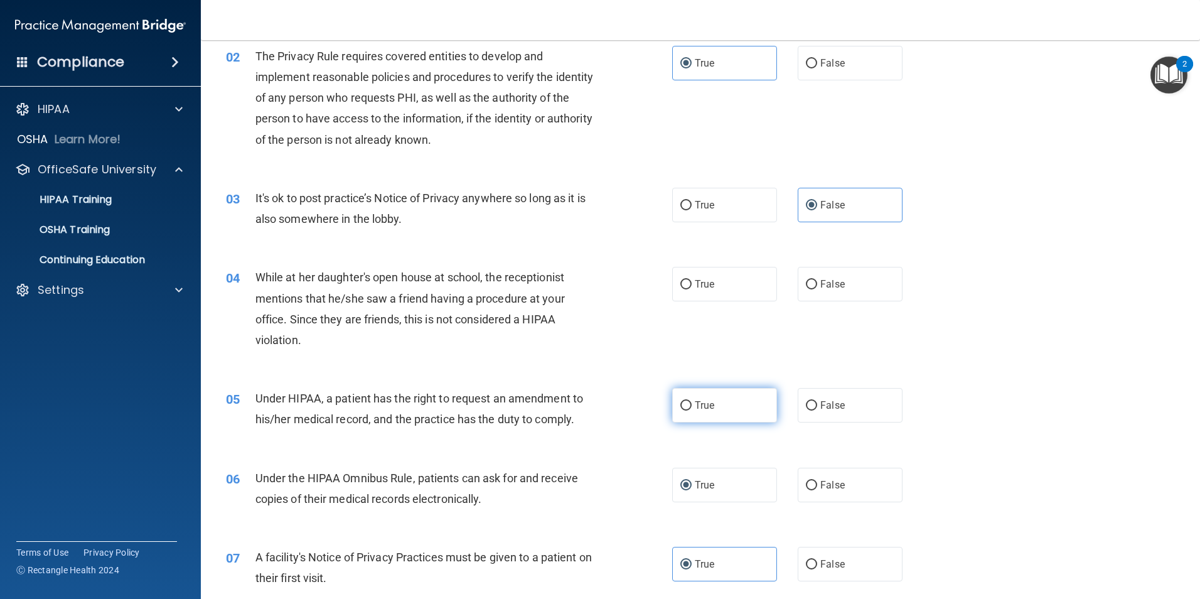
click at [672, 408] on label "True" at bounding box center [724, 405] width 105 height 35
click at [680, 408] on input "True" at bounding box center [685, 405] width 11 height 9
radio input "true"
click at [799, 283] on label "False" at bounding box center [850, 284] width 105 height 35
click at [806, 283] on input "False" at bounding box center [811, 284] width 11 height 9
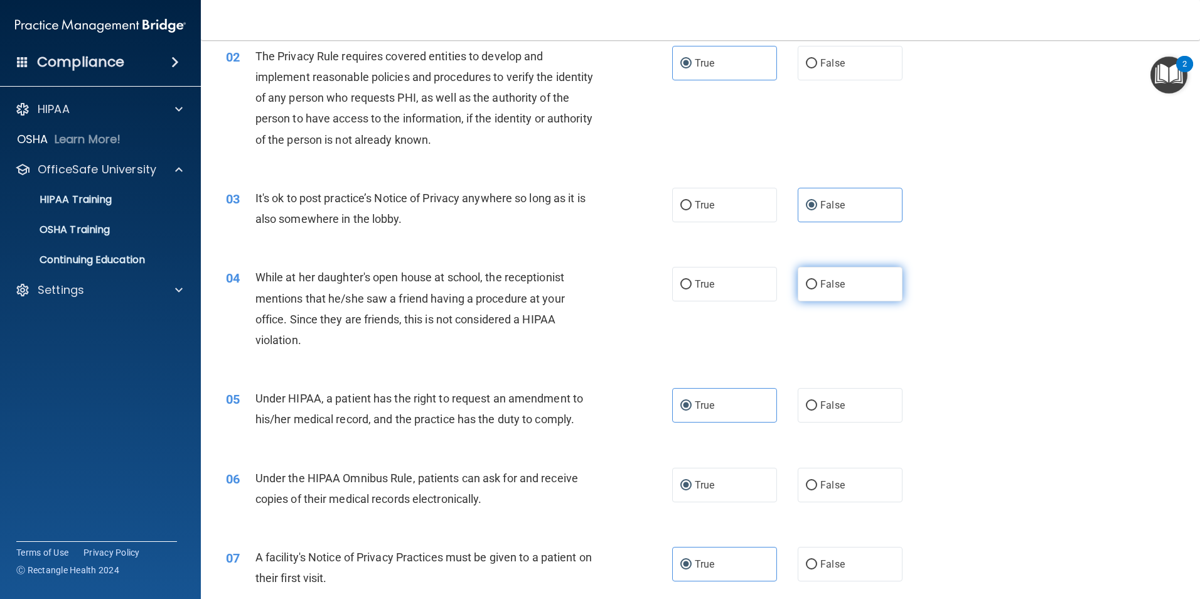
radio input "true"
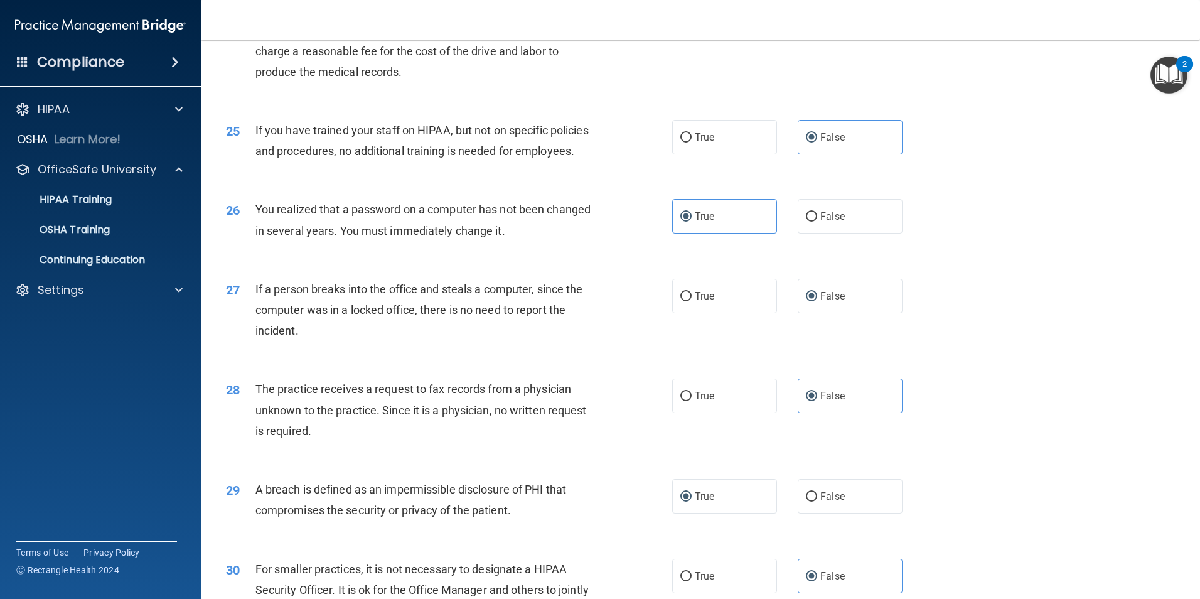
scroll to position [2393, 0]
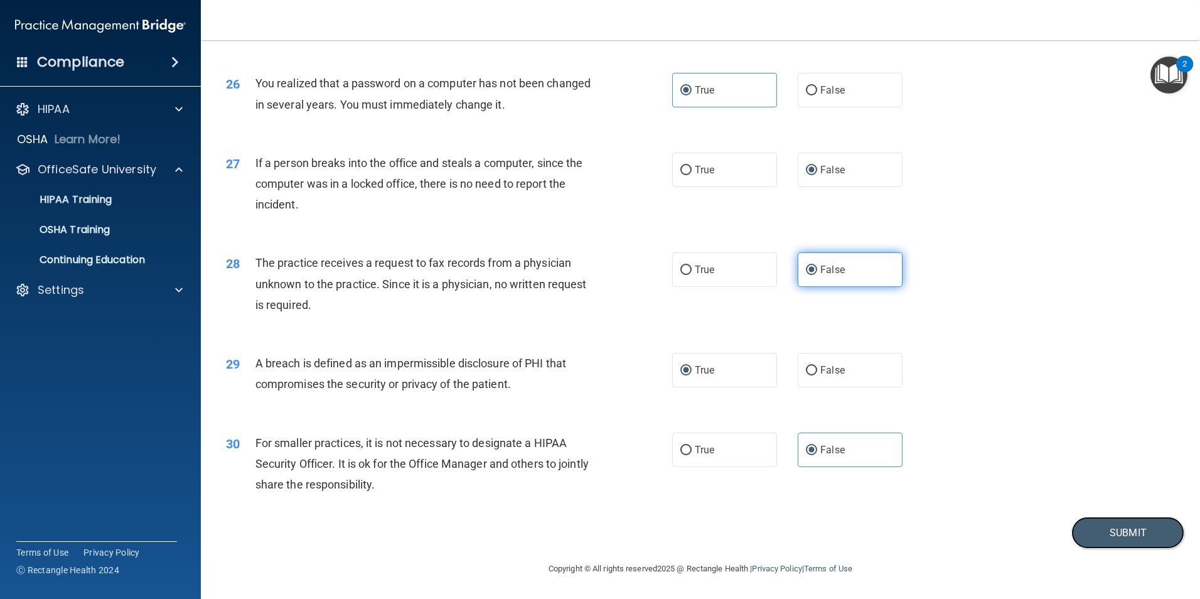
drag, startPoint x: 1104, startPoint y: 532, endPoint x: 859, endPoint y: 287, distance: 346.7
click at [1104, 532] on button "Submit" at bounding box center [1128, 533] width 113 height 32
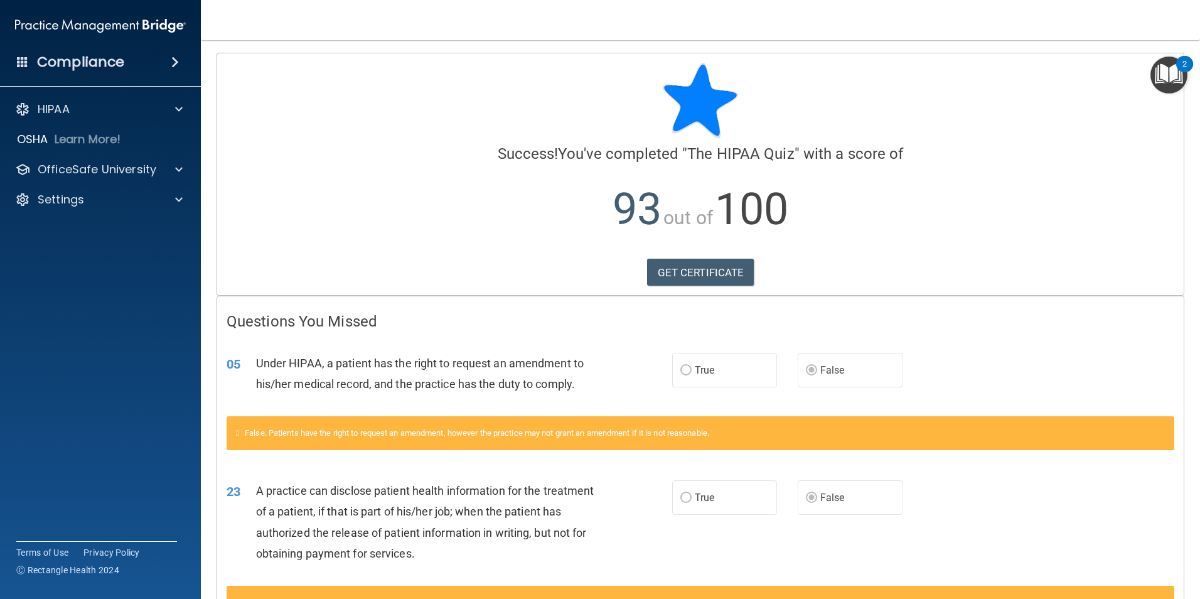
scroll to position [95, 0]
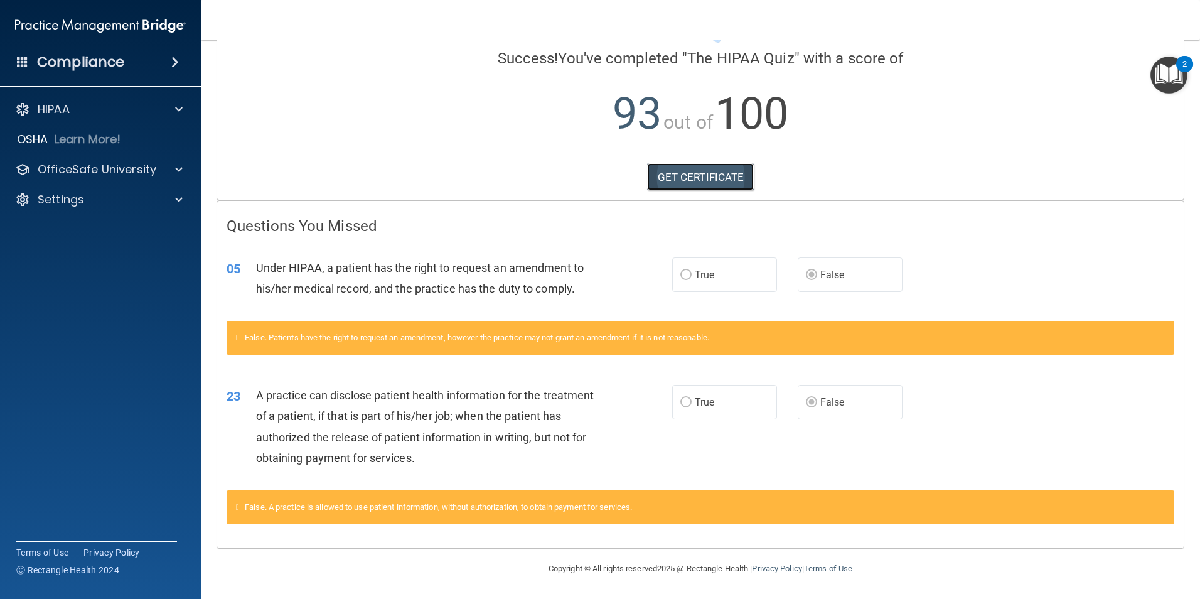
click at [700, 179] on link "GET CERTIFICATE" at bounding box center [700, 177] width 107 height 28
click at [76, 114] on div "HIPAA" at bounding box center [84, 109] width 156 height 15
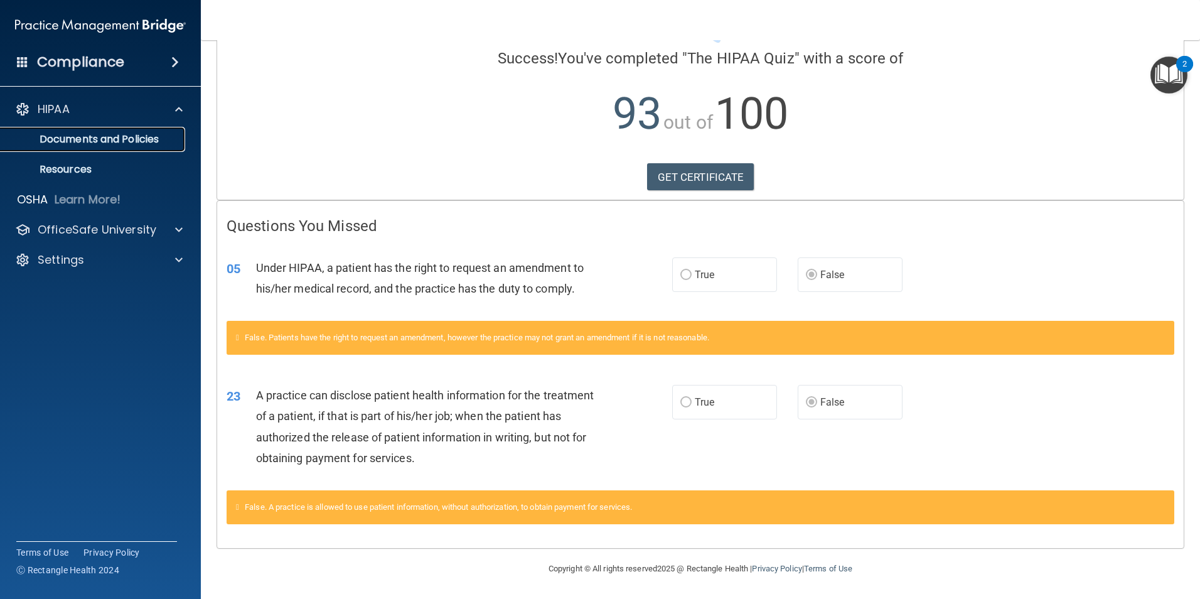
click at [132, 141] on p "Documents and Policies" at bounding box center [93, 139] width 171 height 13
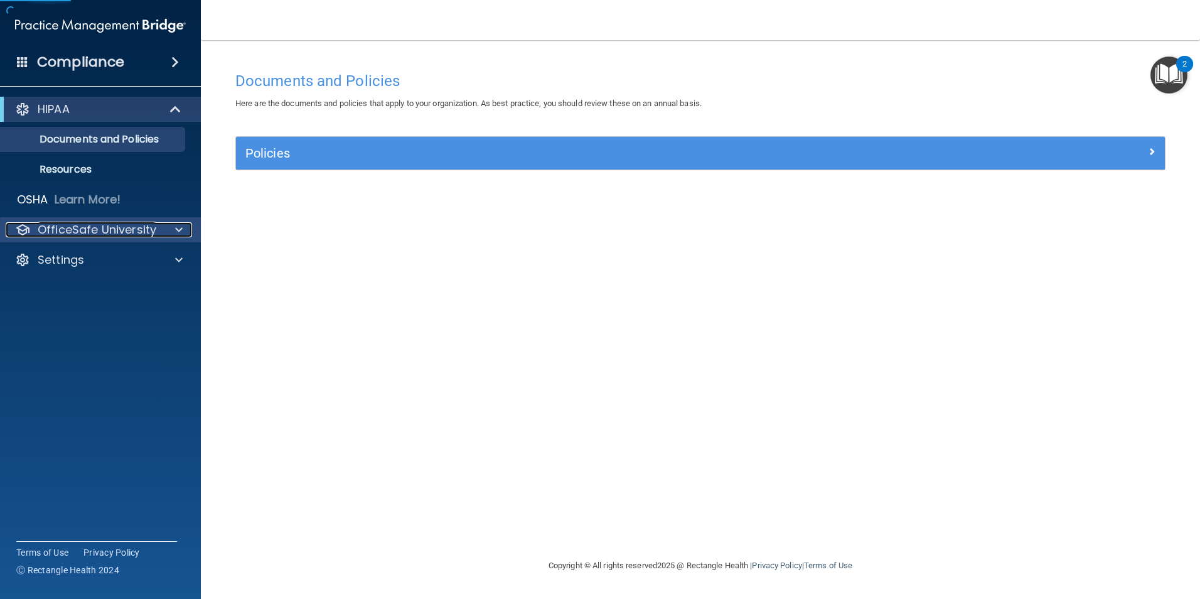
click at [137, 234] on p "OfficeSafe University" at bounding box center [97, 229] width 119 height 15
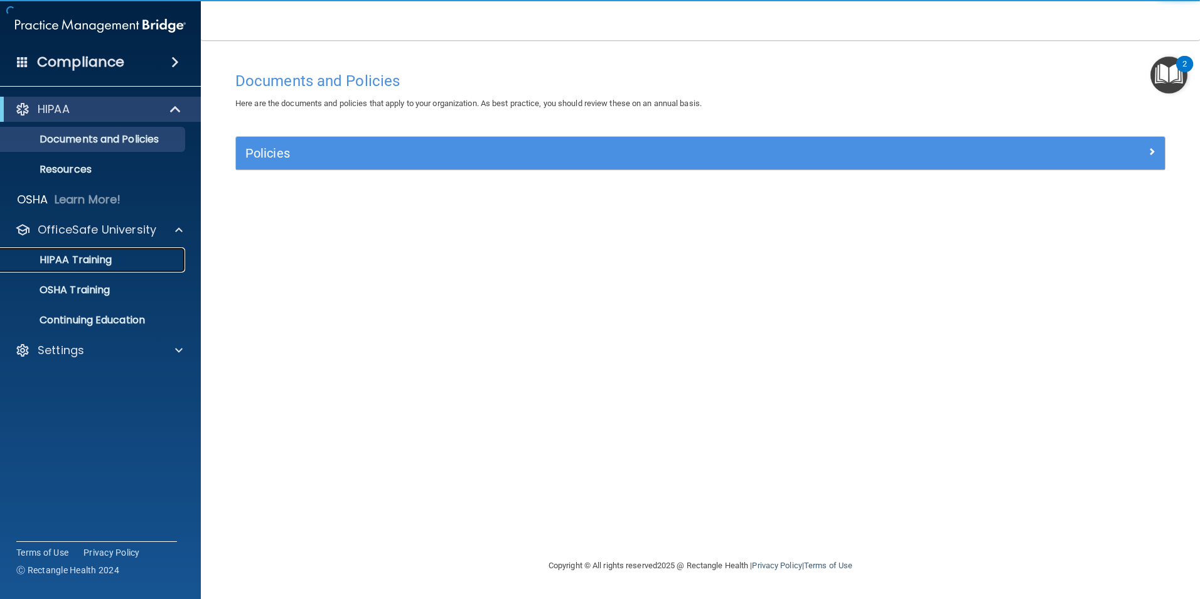
click at [133, 257] on div "HIPAA Training" at bounding box center [93, 260] width 171 height 13
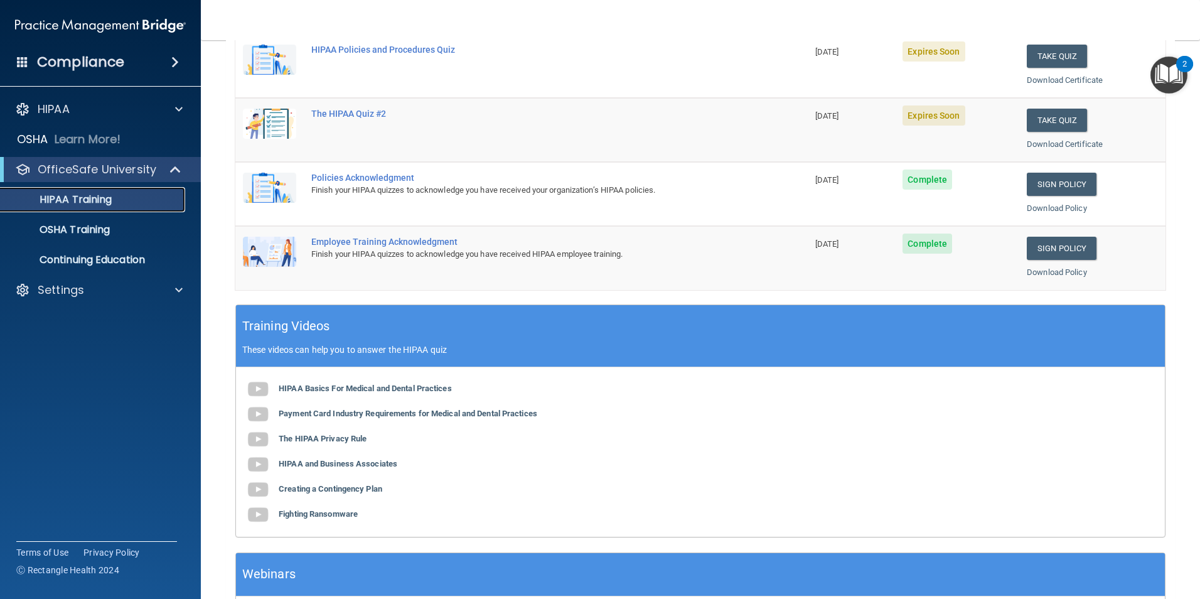
scroll to position [188, 0]
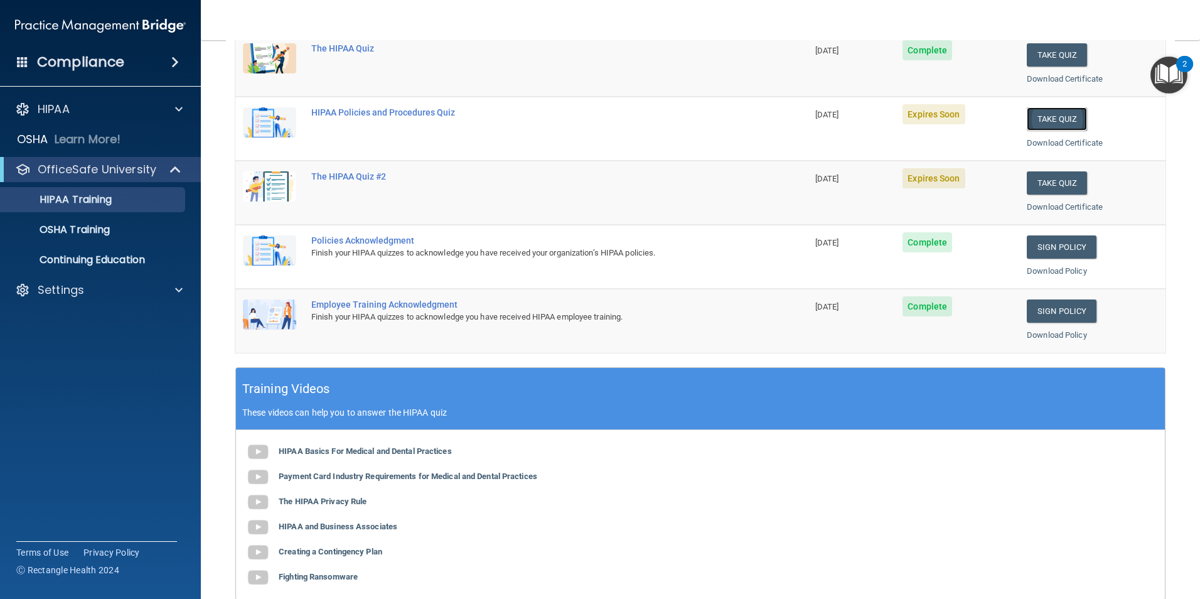
click at [1051, 115] on button "Take Quiz" at bounding box center [1057, 118] width 60 height 23
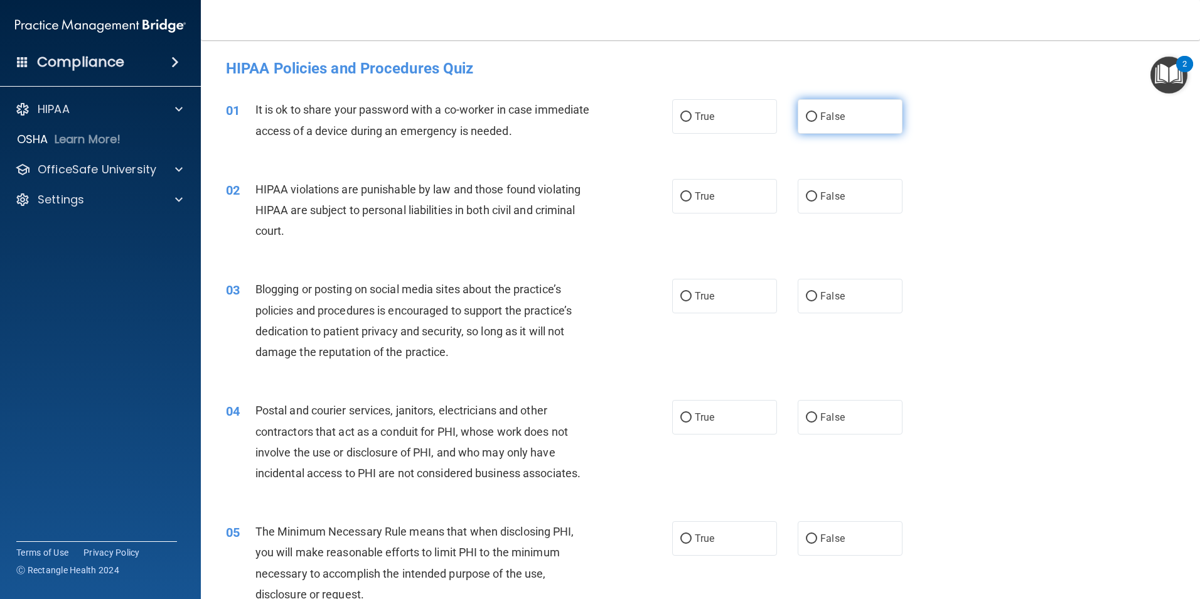
click at [852, 119] on label "False" at bounding box center [850, 116] width 105 height 35
click at [817, 119] on input "False" at bounding box center [811, 116] width 11 height 9
radio input "true"
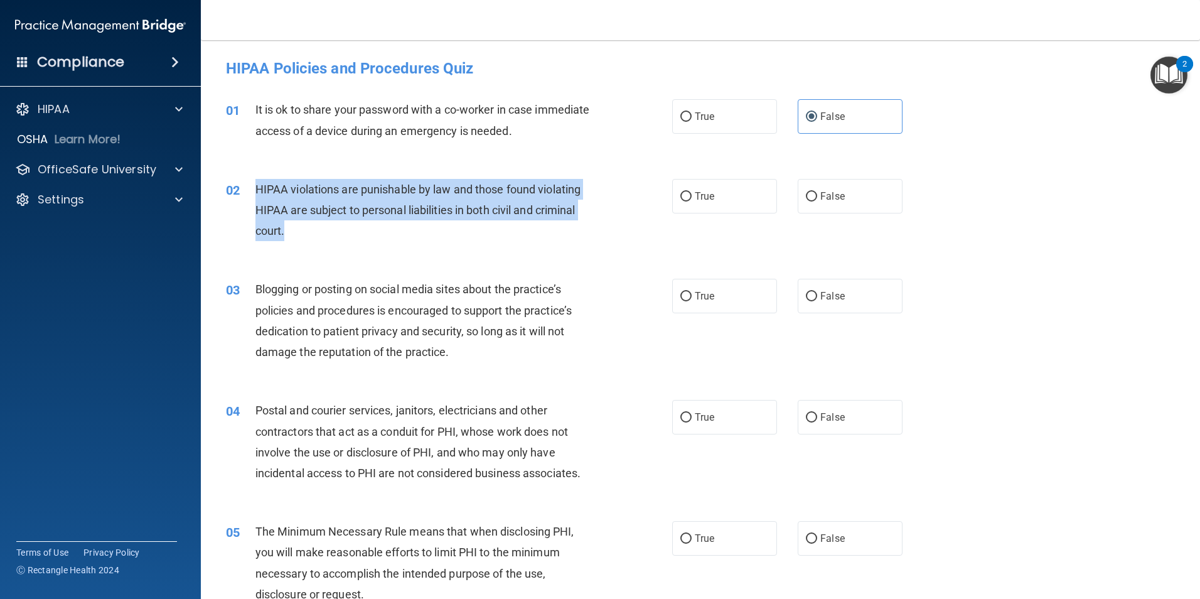
drag, startPoint x: 287, startPoint y: 230, endPoint x: 257, endPoint y: 191, distance: 49.2
click at [257, 191] on div "HIPAA violations are punishable by law and those found violating HIPAA are subj…" at bounding box center [429, 210] width 349 height 63
click at [731, 195] on label "True" at bounding box center [724, 196] width 105 height 35
click at [692, 195] on input "True" at bounding box center [685, 196] width 11 height 9
radio input "true"
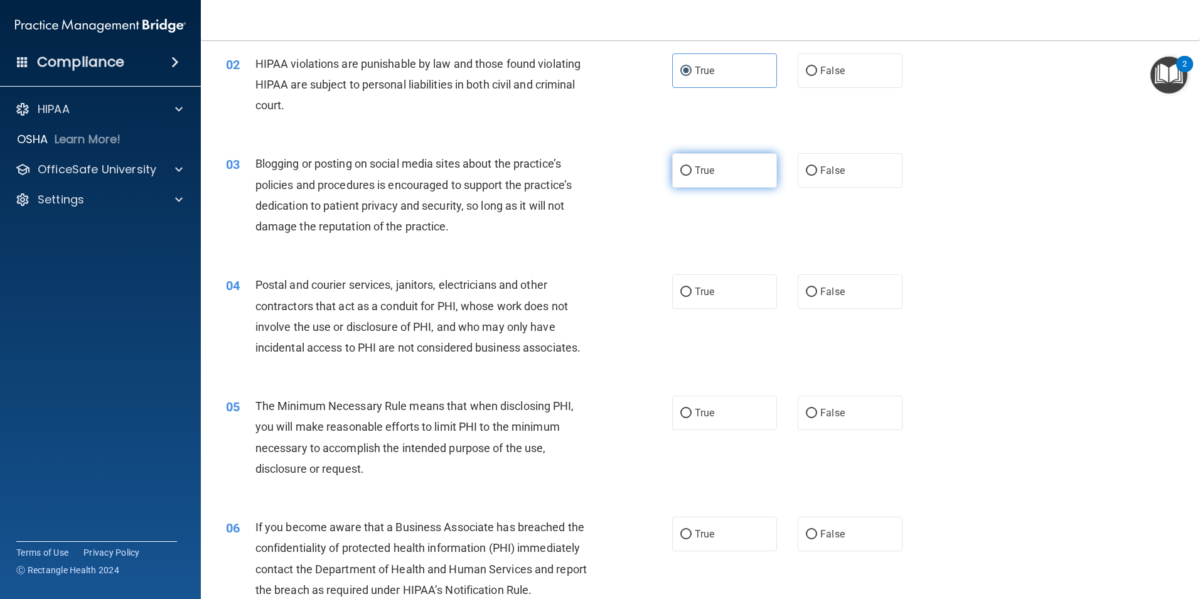
scroll to position [188, 0]
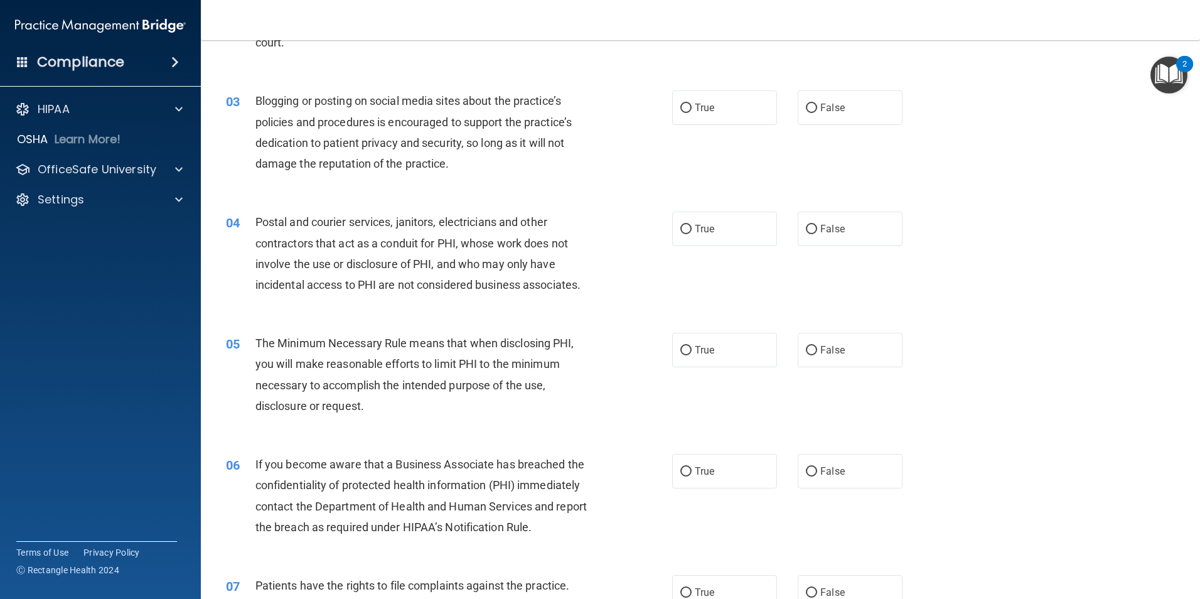
drag, startPoint x: 835, startPoint y: 112, endPoint x: 672, endPoint y: 161, distance: 170.4
click at [832, 115] on label "False" at bounding box center [850, 107] width 105 height 35
click at [817, 113] on input "False" at bounding box center [811, 108] width 11 height 9
radio input "true"
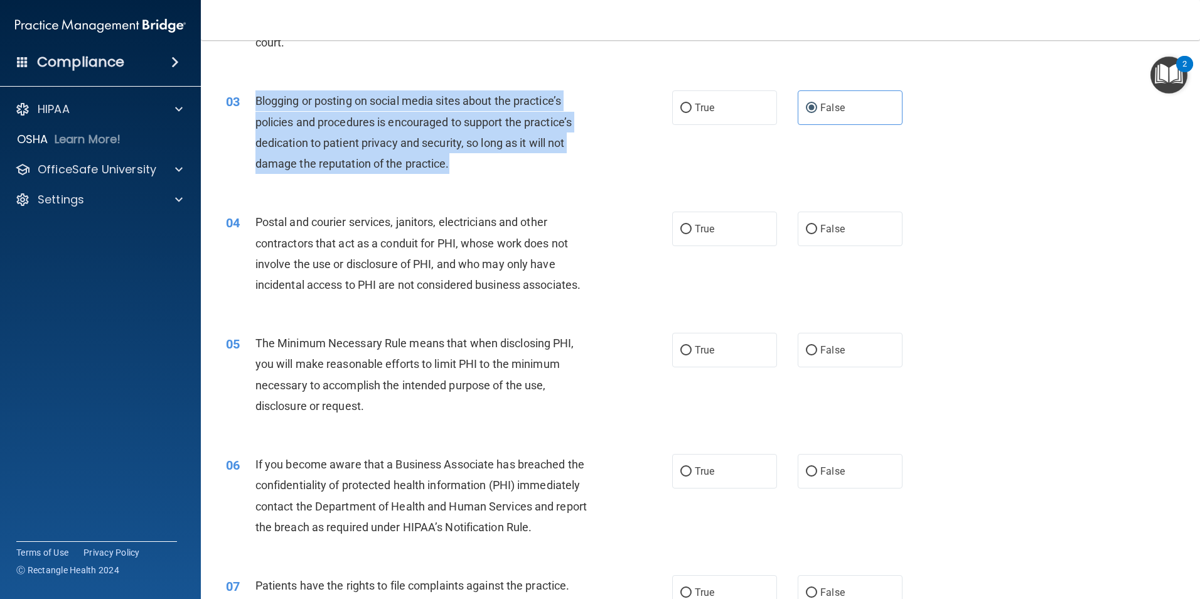
drag, startPoint x: 451, startPoint y: 164, endPoint x: 250, endPoint y: 105, distance: 209.4
click at [250, 105] on div "03 Blogging or posting on social media sites about the practice’s policies and …" at bounding box center [449, 135] width 484 height 90
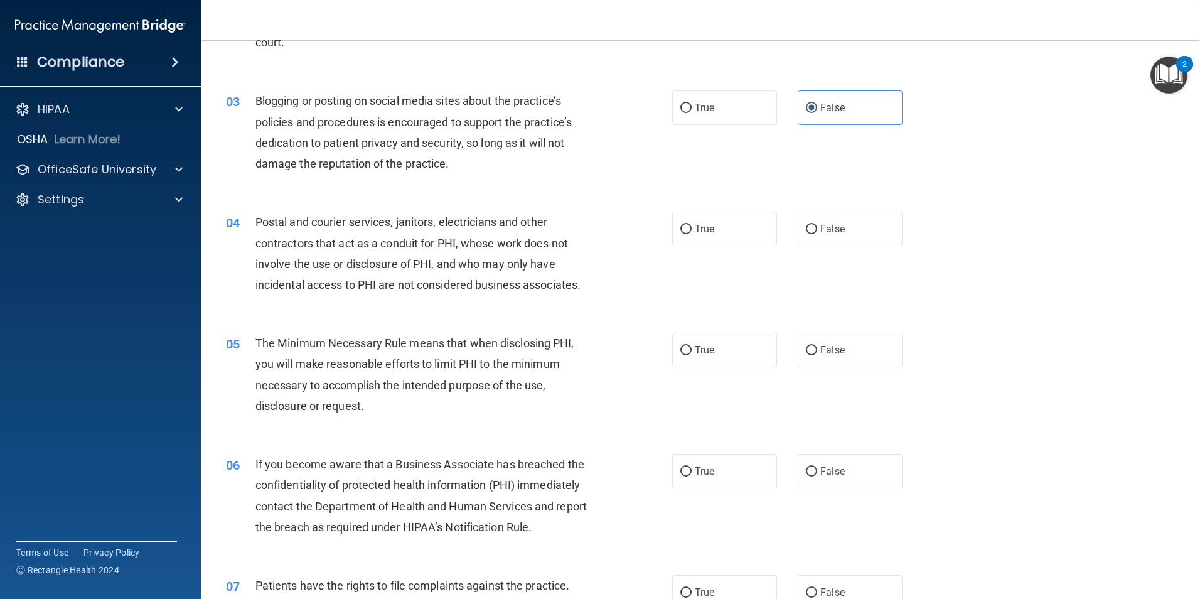
click at [516, 188] on div "03 Blogging or posting on social media sites about the practice’s policies and …" at bounding box center [701, 135] width 968 height 121
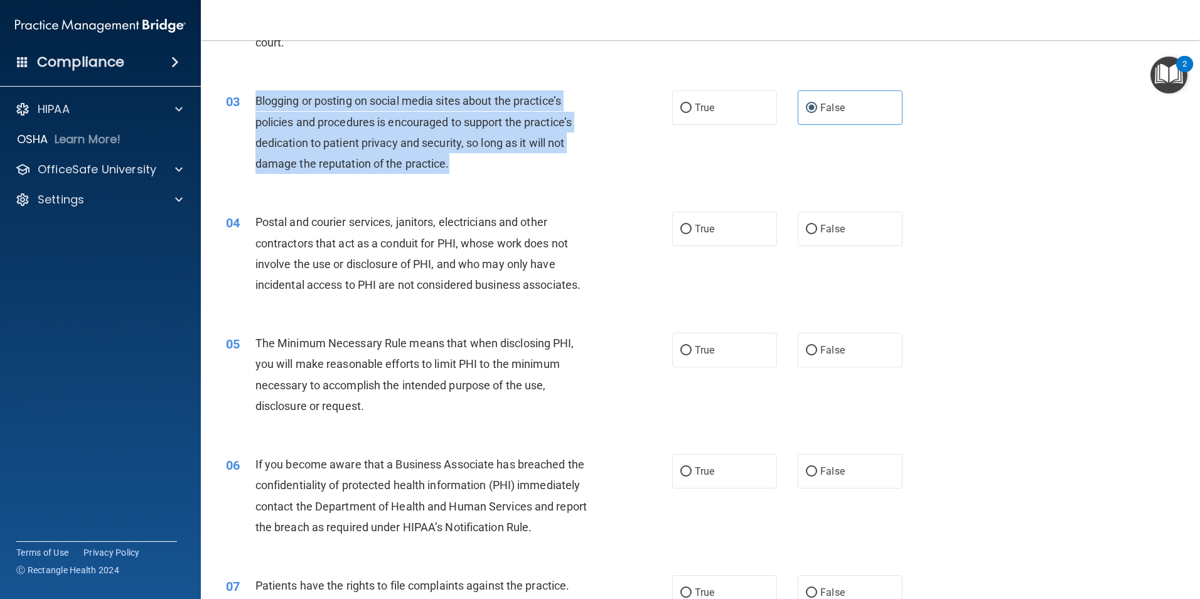
drag, startPoint x: 452, startPoint y: 161, endPoint x: 255, endPoint y: 97, distance: 207.4
click at [255, 97] on div "Blogging or posting on social media sites about the practice’s policies and pro…" at bounding box center [429, 131] width 349 height 83
drag, startPoint x: 255, startPoint y: 97, endPoint x: 269, endPoint y: 99, distance: 14.6
click at [739, 109] on label "True" at bounding box center [724, 107] width 105 height 35
click at [692, 109] on input "True" at bounding box center [685, 108] width 11 height 9
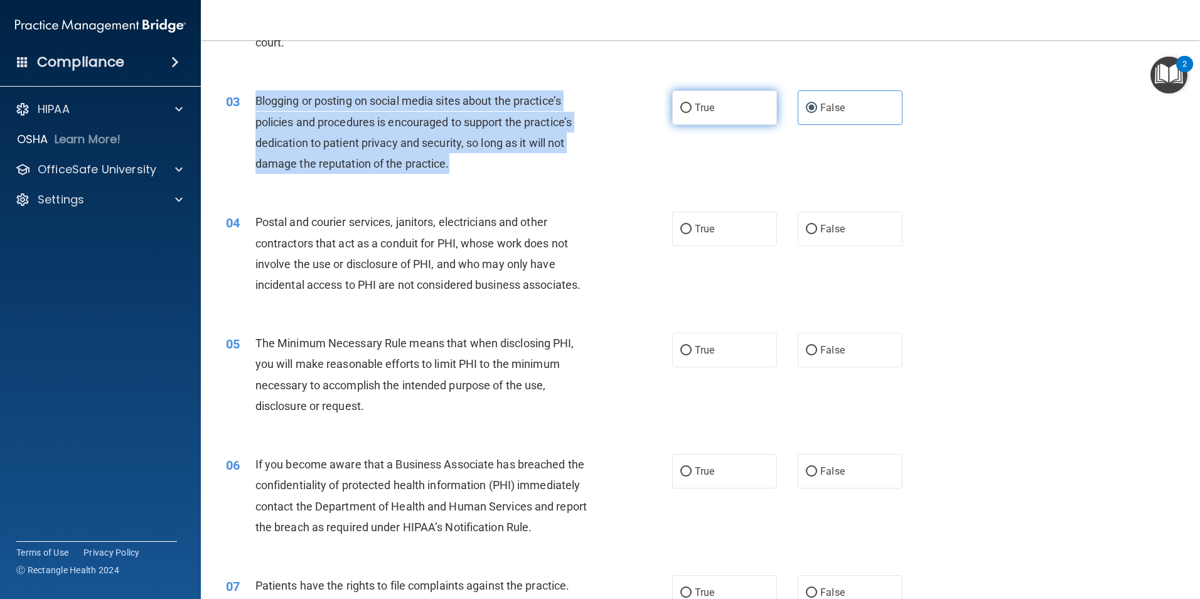
radio input "true"
radio input "false"
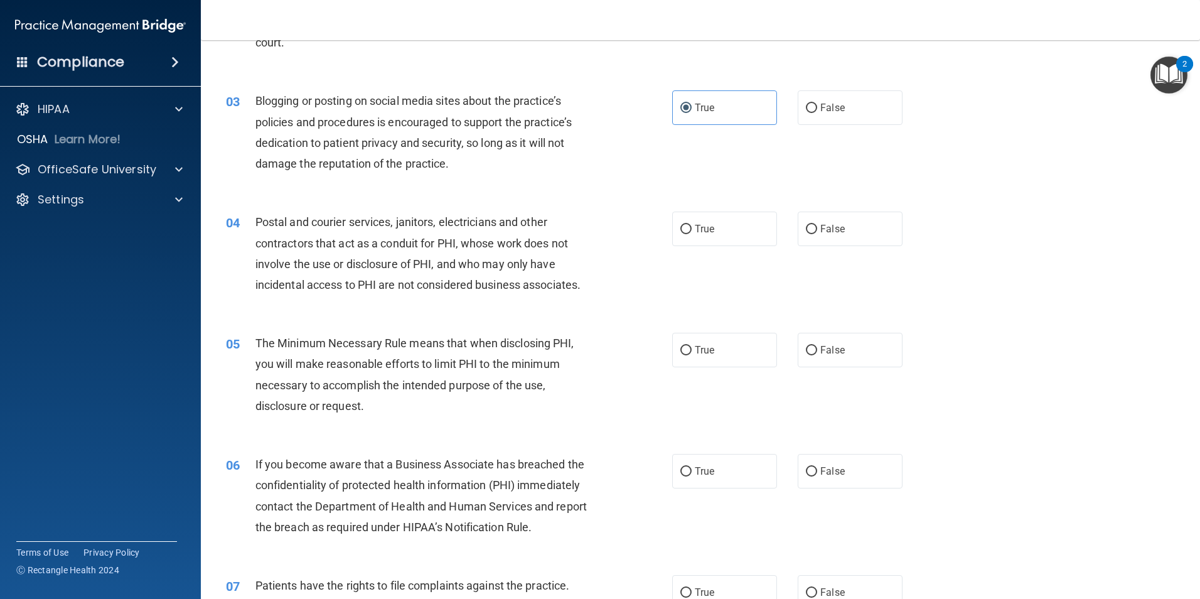
scroll to position [251, 0]
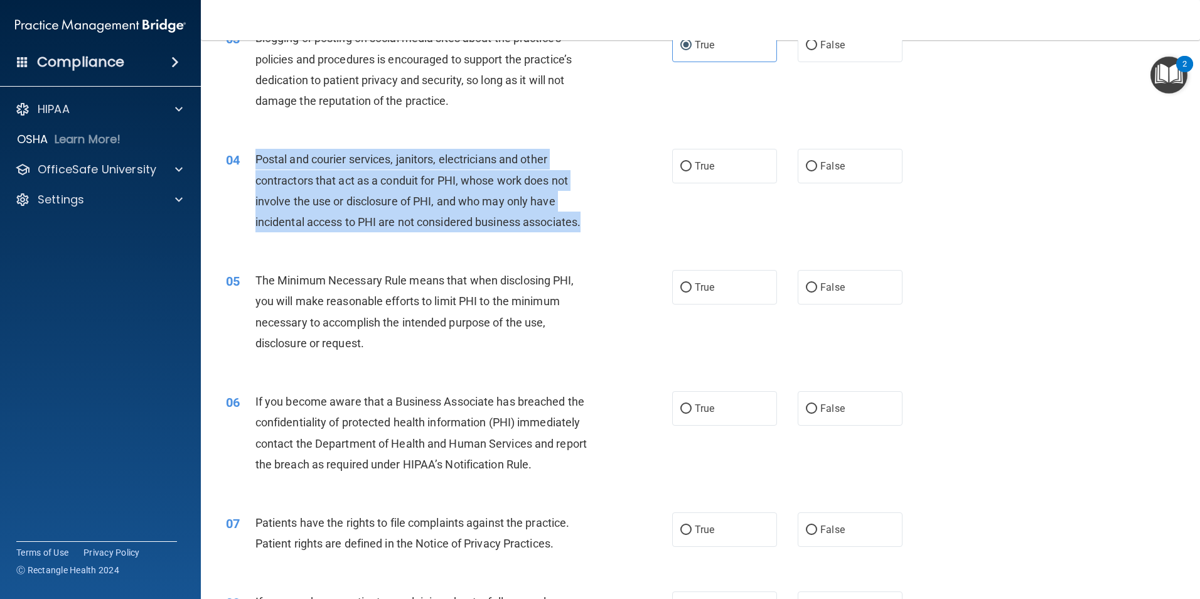
drag, startPoint x: 576, startPoint y: 222, endPoint x: 256, endPoint y: 159, distance: 325.7
click at [256, 159] on div "Postal and courier services, janitors, electricians and other contractors that …" at bounding box center [429, 190] width 349 height 83
drag, startPoint x: 256, startPoint y: 159, endPoint x: 268, endPoint y: 161, distance: 12.1
click at [680, 167] on input "True" at bounding box center [685, 166] width 11 height 9
radio input "true"
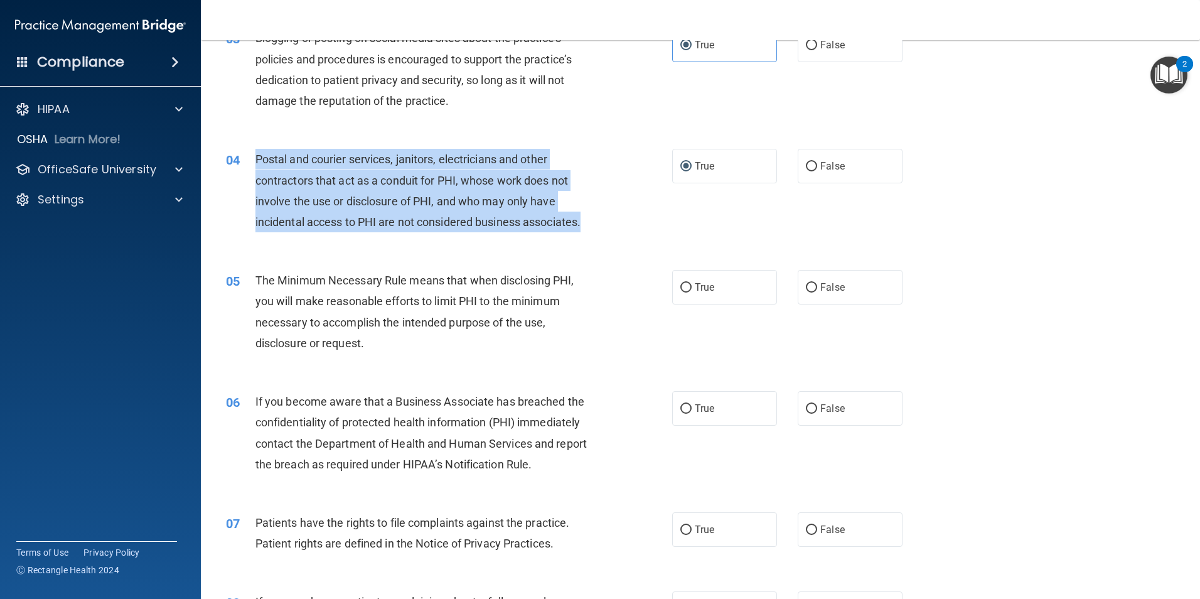
click at [490, 220] on span "Postal and courier services, janitors, electricians and other contractors that …" at bounding box center [417, 191] width 325 height 76
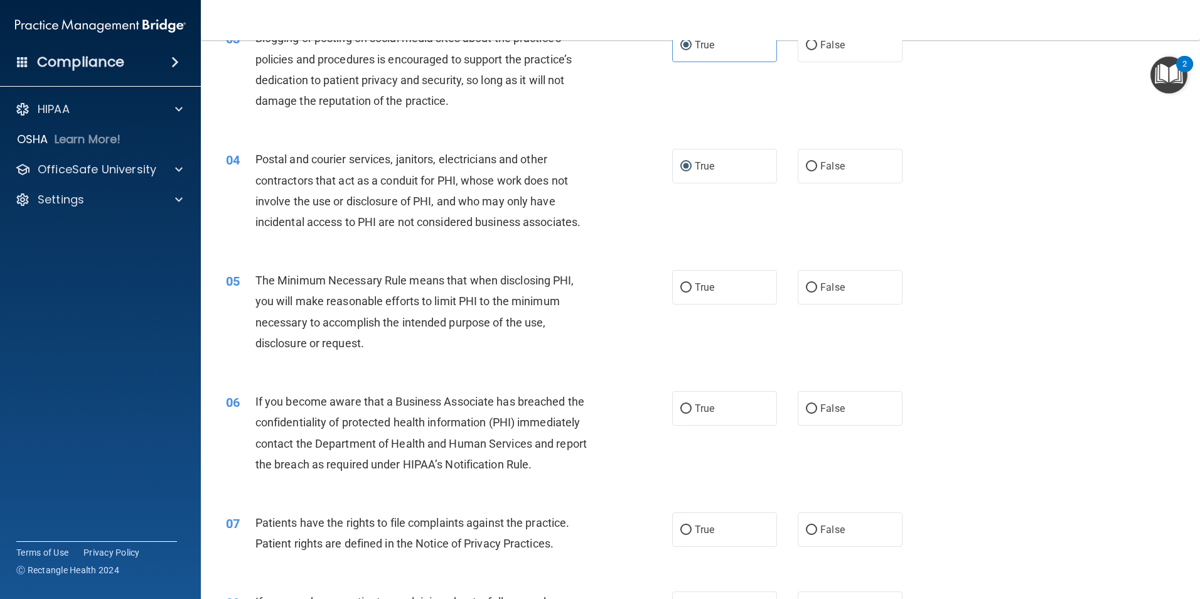
scroll to position [314, 0]
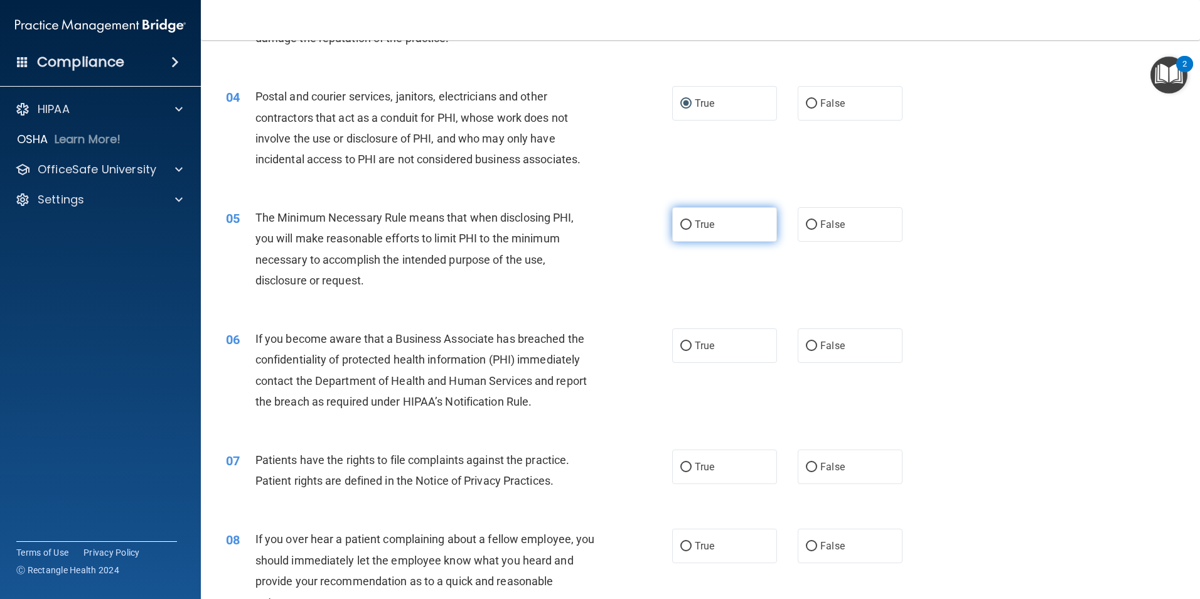
click at [687, 233] on label "True" at bounding box center [724, 224] width 105 height 35
click at [687, 230] on input "True" at bounding box center [685, 224] width 11 height 9
radio input "true"
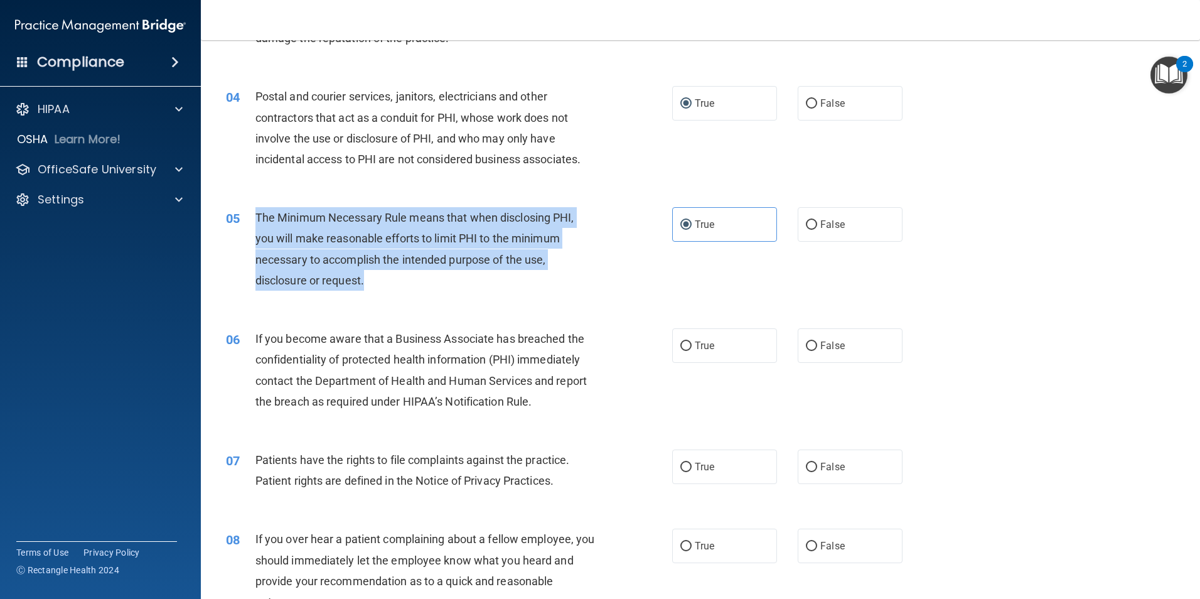
drag, startPoint x: 376, startPoint y: 278, endPoint x: 257, endPoint y: 215, distance: 134.8
click at [257, 215] on div "The Minimum Necessary Rule means that when disclosing PHI, you will make reason…" at bounding box center [429, 248] width 349 height 83
drag, startPoint x: 257, startPoint y: 215, endPoint x: 281, endPoint y: 218, distance: 24.7
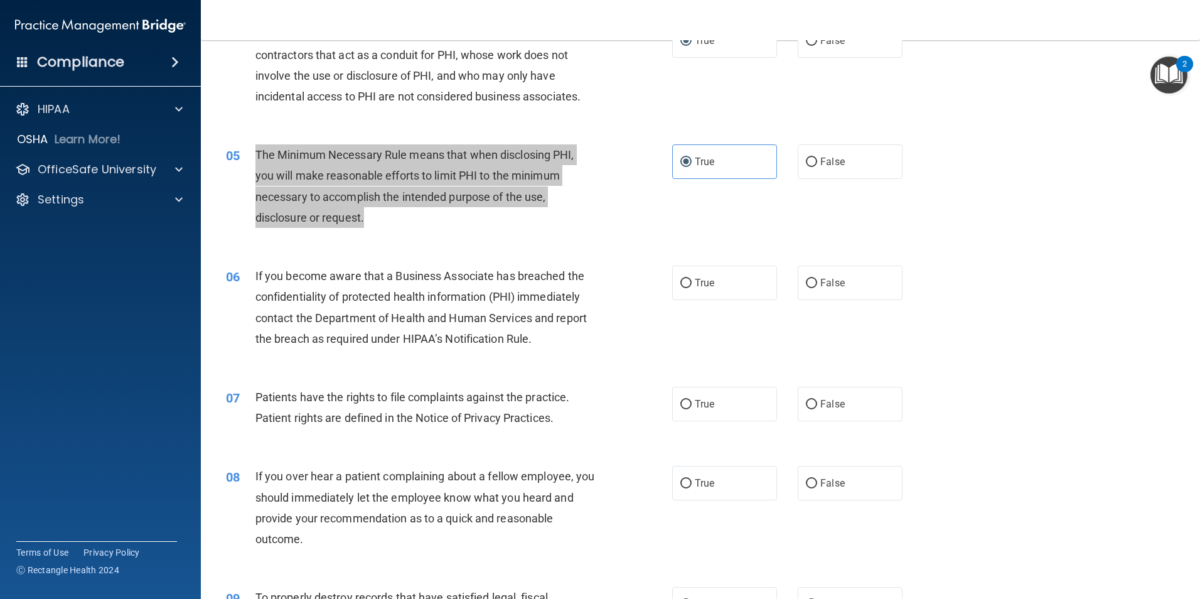
scroll to position [502, 0]
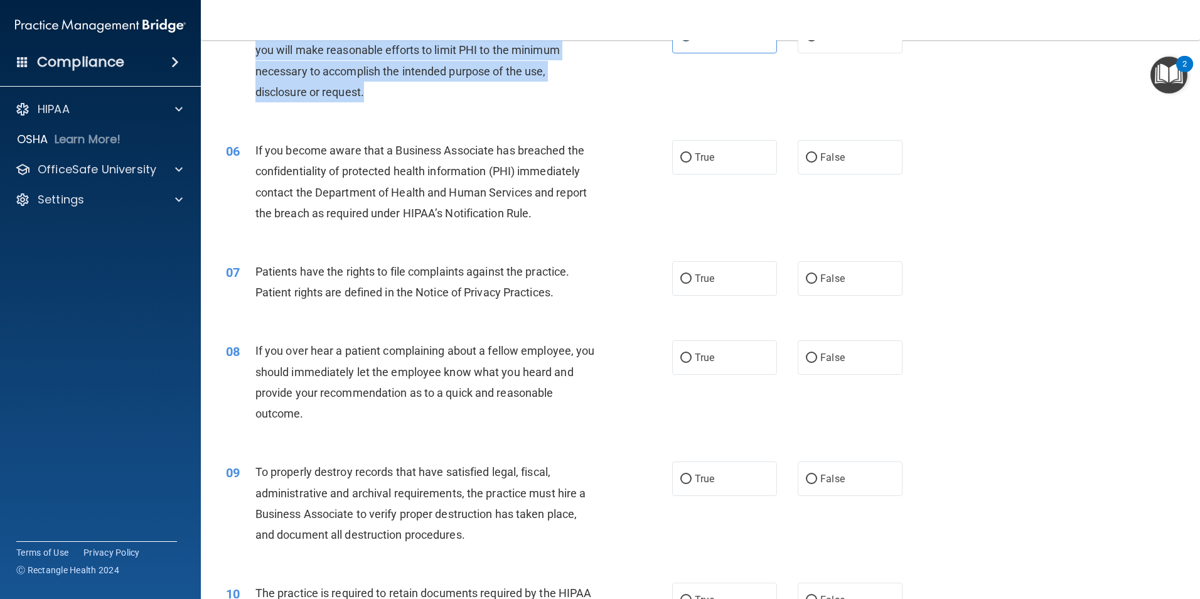
click at [322, 161] on div "If you become aware that a Business Associate has breached the confidentiality …" at bounding box center [429, 181] width 349 height 83
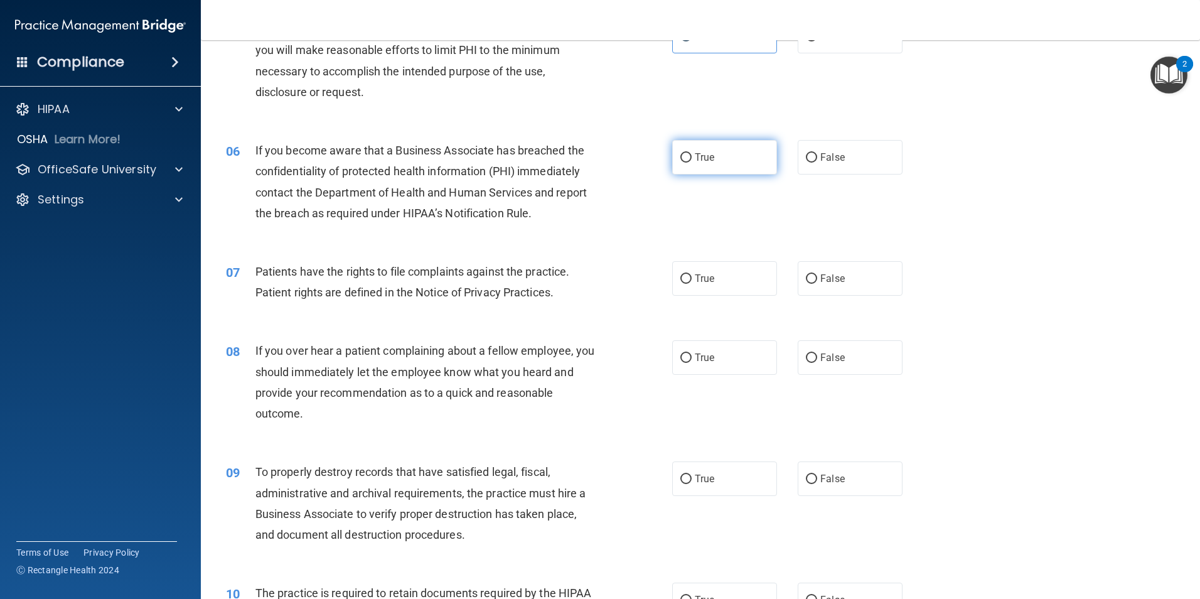
click at [680, 173] on label "True" at bounding box center [724, 157] width 105 height 35
click at [680, 163] on input "True" at bounding box center [685, 157] width 11 height 9
radio input "true"
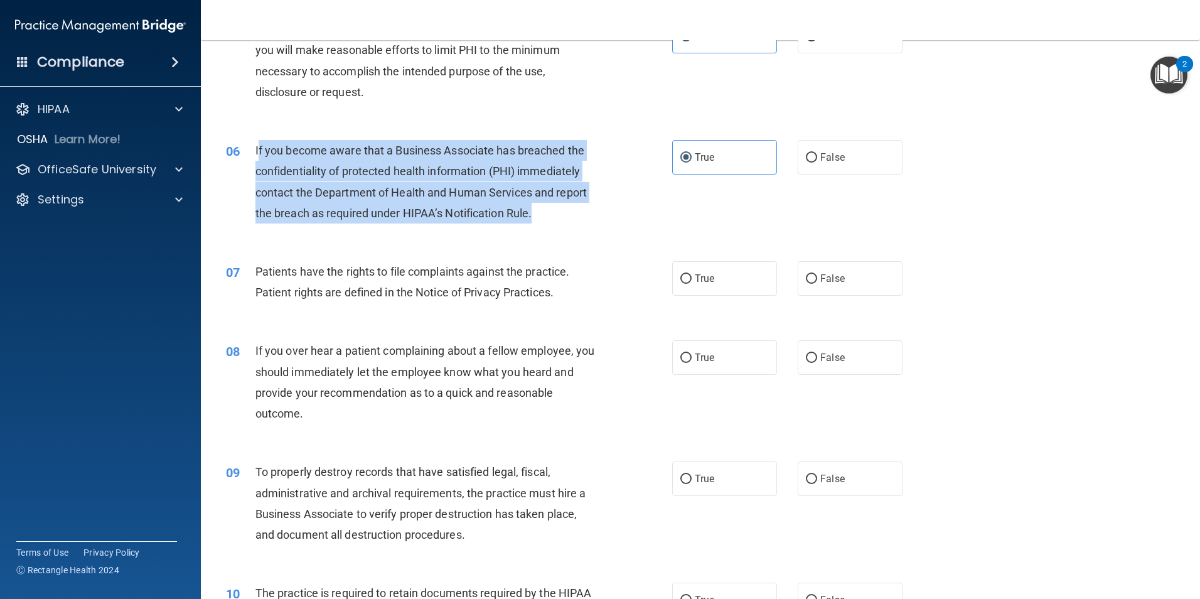
drag, startPoint x: 544, startPoint y: 211, endPoint x: 257, endPoint y: 150, distance: 292.6
click at [257, 150] on div "If you become aware that a Business Associate has breached the confidentiality …" at bounding box center [429, 181] width 349 height 83
drag, startPoint x: 257, startPoint y: 150, endPoint x: 306, endPoint y: 158, distance: 49.5
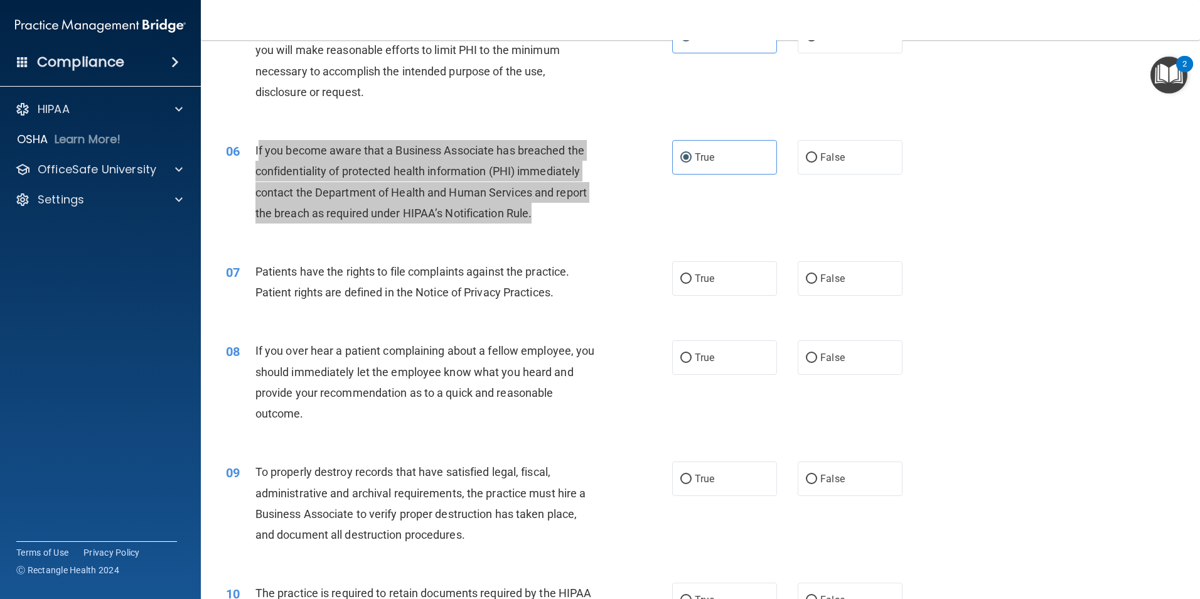
scroll to position [565, 0]
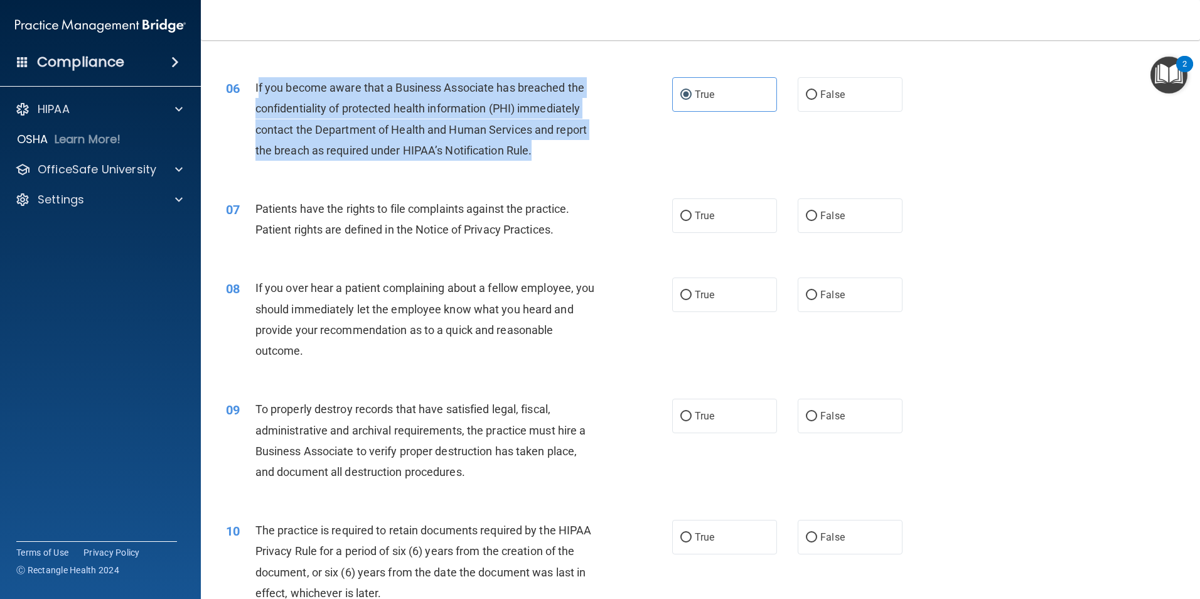
click at [453, 237] on div "Patients have the rights to file complaints against the practice. Patient right…" at bounding box center [429, 218] width 349 height 41
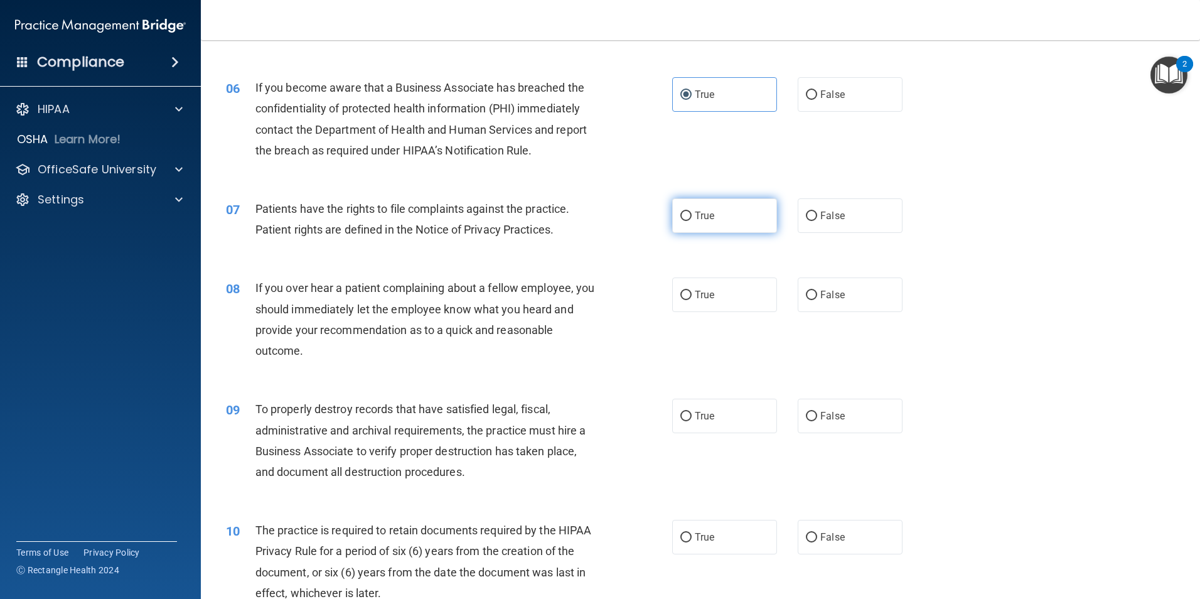
click at [698, 217] on span "True" at bounding box center [704, 216] width 19 height 12
click at [692, 217] on input "True" at bounding box center [685, 216] width 11 height 9
radio input "true"
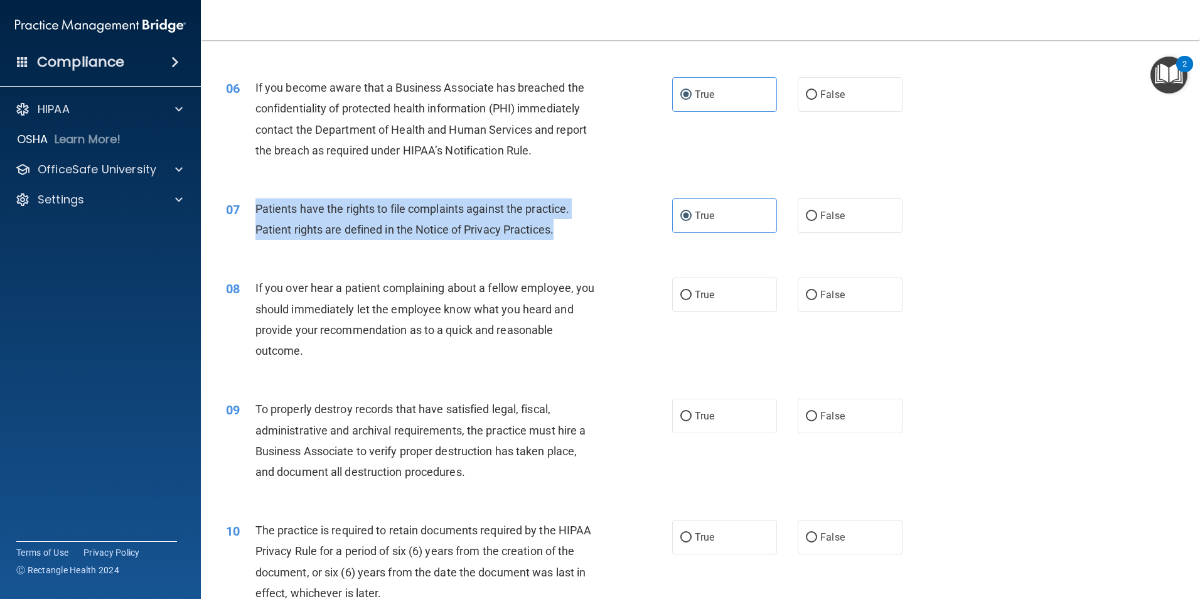
drag, startPoint x: 561, startPoint y: 230, endPoint x: 254, endPoint y: 211, distance: 307.5
click at [254, 211] on div "07 Patients have the rights to file complaints against the practice. Patient ri…" at bounding box center [449, 222] width 484 height 48
drag, startPoint x: 254, startPoint y: 211, endPoint x: 263, endPoint y: 213, distance: 9.7
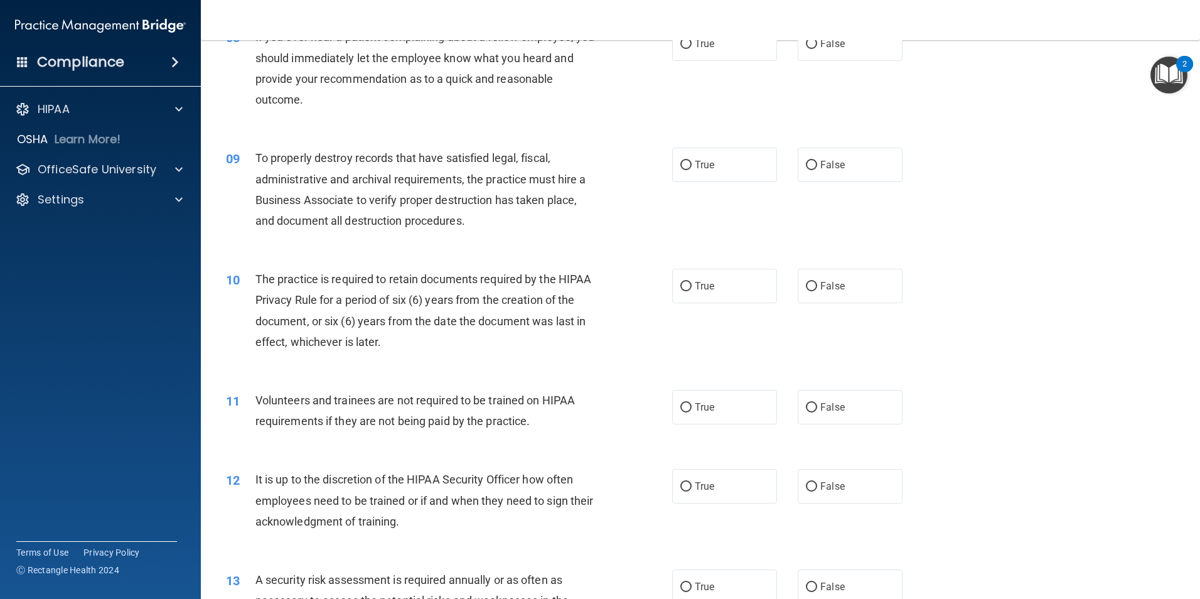
scroll to position [753, 0]
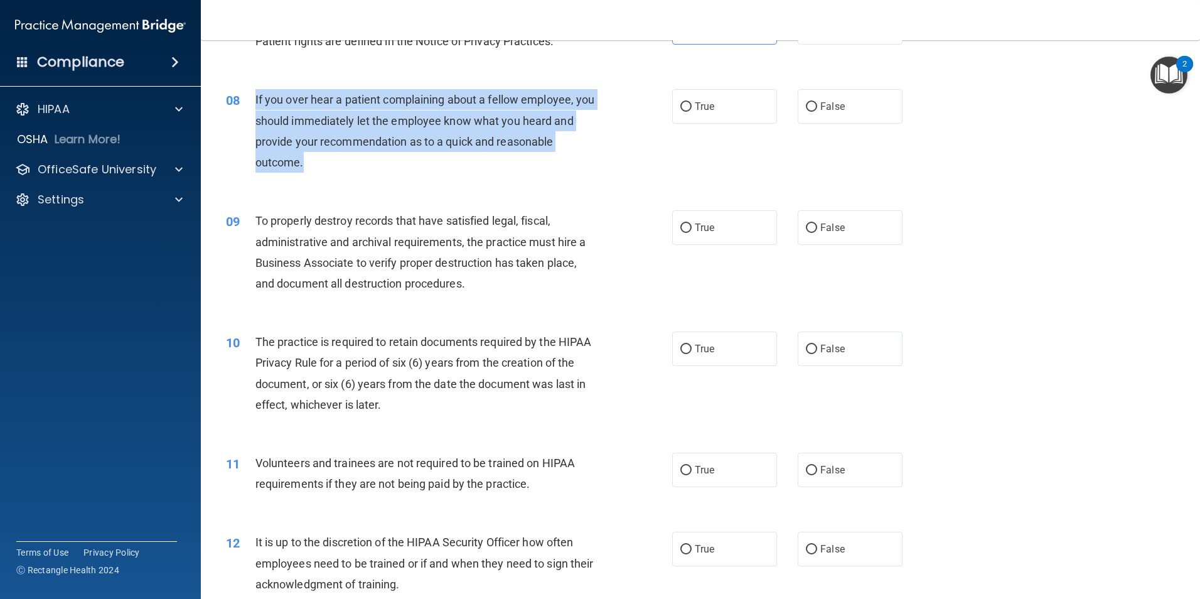
drag, startPoint x: 309, startPoint y: 161, endPoint x: 252, endPoint y: 94, distance: 88.2
click at [252, 94] on div "08 If you over hear a patient complaining about a fellow employee, you should i…" at bounding box center [449, 134] width 484 height 90
drag, startPoint x: 252, startPoint y: 94, endPoint x: 289, endPoint y: 122, distance: 46.5
click at [809, 104] on input "False" at bounding box center [811, 106] width 11 height 9
radio input "true"
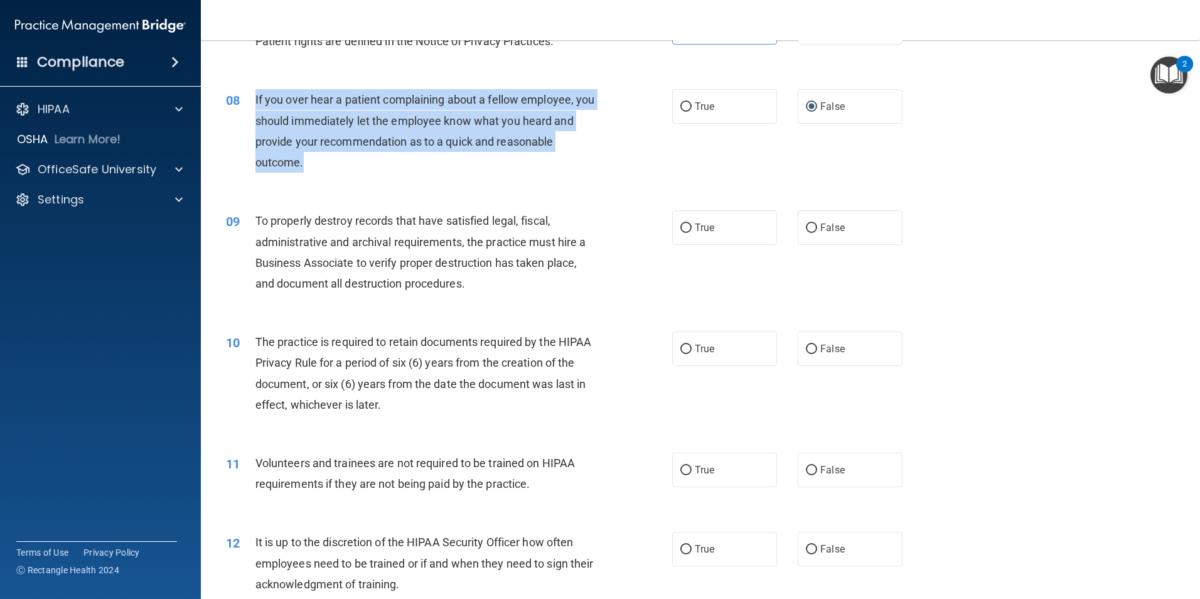
click at [830, 115] on label "False" at bounding box center [850, 106] width 105 height 35
click at [817, 112] on input "False" at bounding box center [811, 106] width 11 height 9
click at [947, 200] on div "09 To properly destroy records that have satisfied legal, fiscal, administrativ…" at bounding box center [701, 255] width 968 height 121
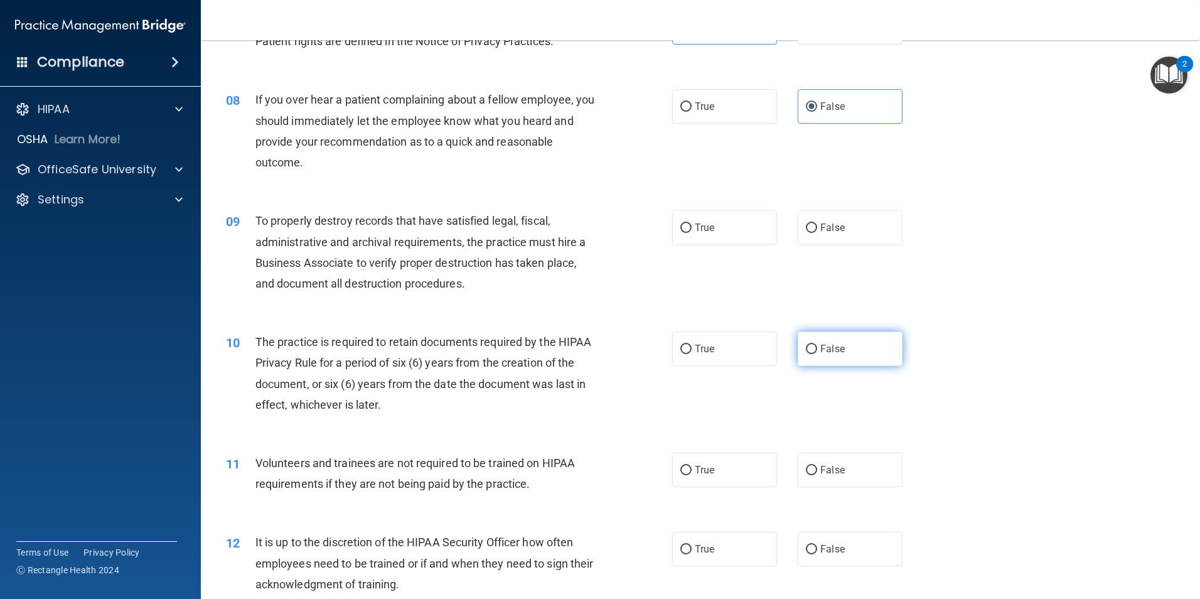
scroll to position [816, 0]
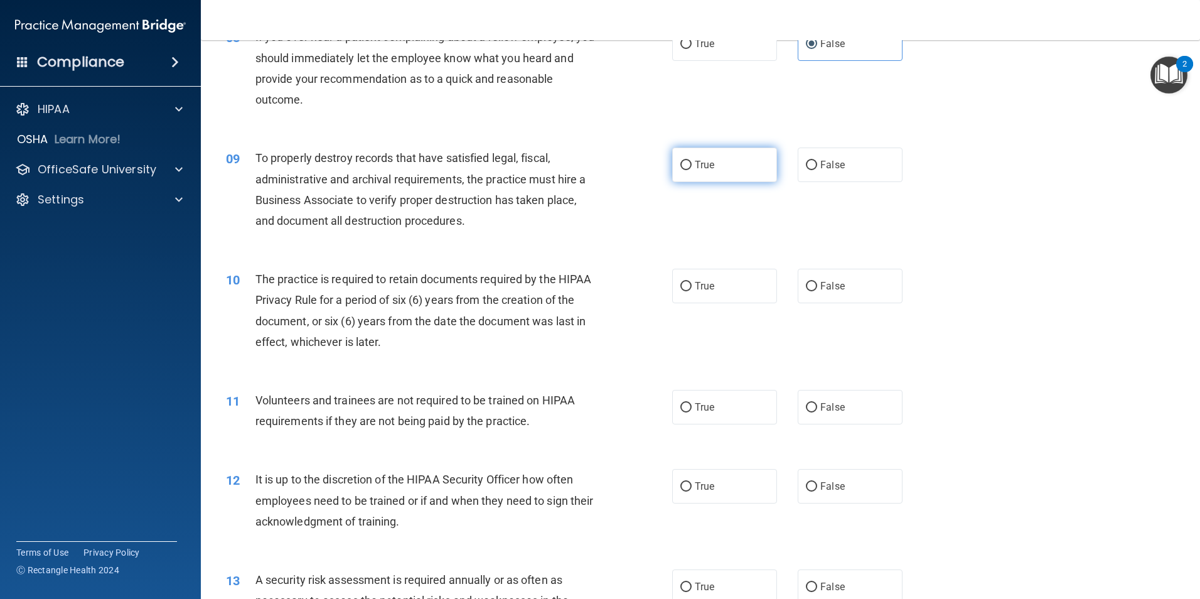
click at [734, 174] on label "True" at bounding box center [724, 165] width 105 height 35
click at [692, 170] on input "True" at bounding box center [685, 165] width 11 height 9
radio input "true"
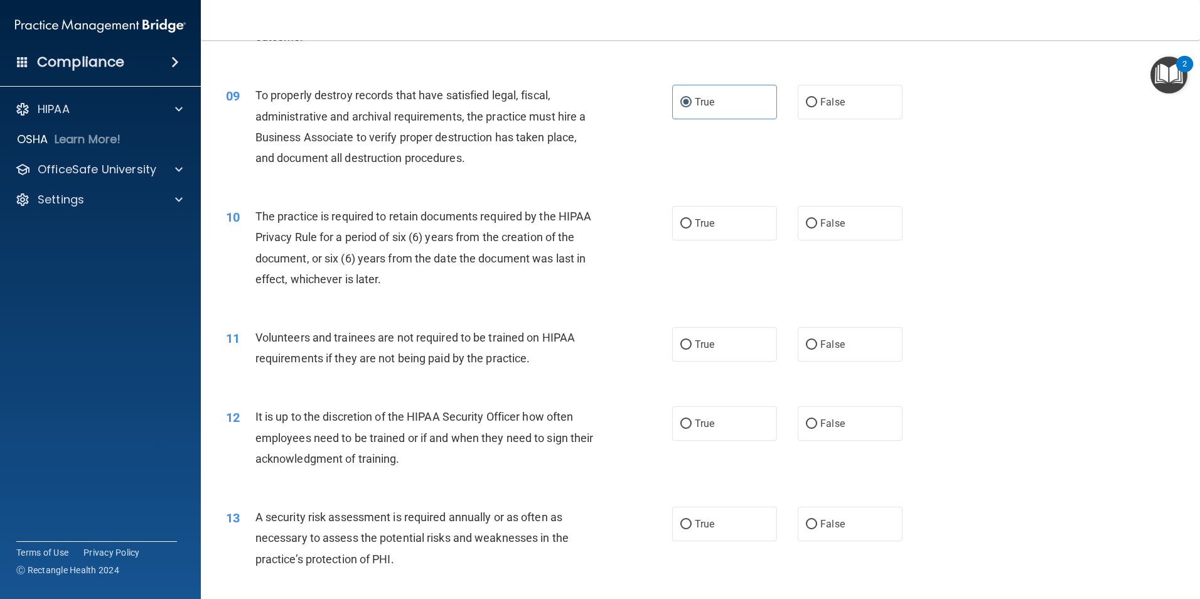
scroll to position [942, 0]
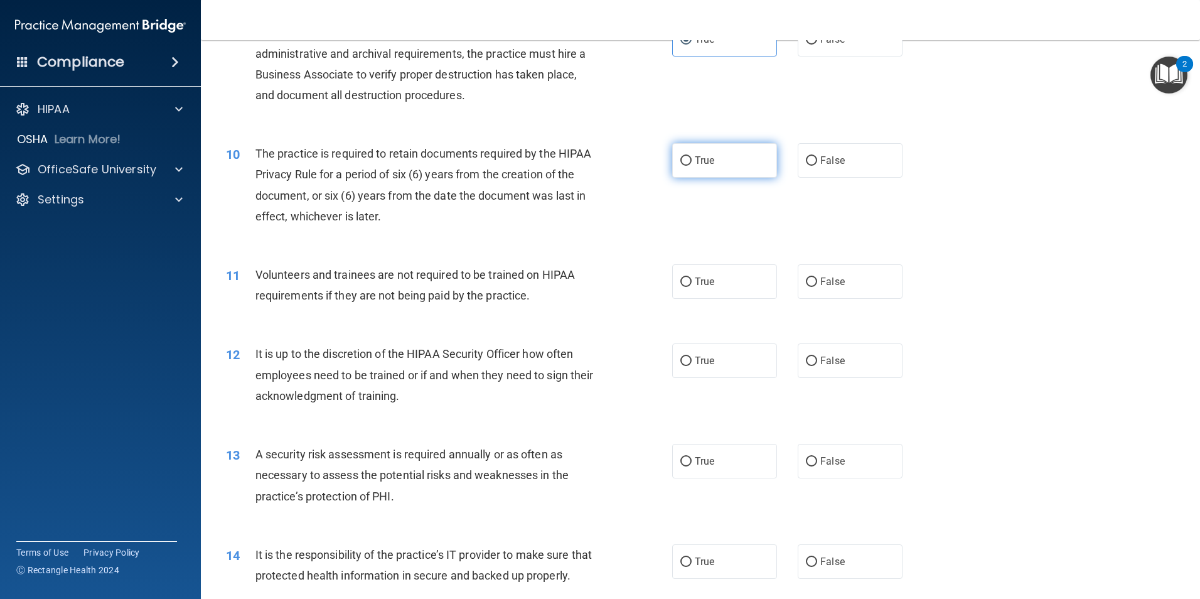
click at [696, 169] on label "True" at bounding box center [724, 160] width 105 height 35
click at [692, 166] on input "True" at bounding box center [685, 160] width 11 height 9
radio input "true"
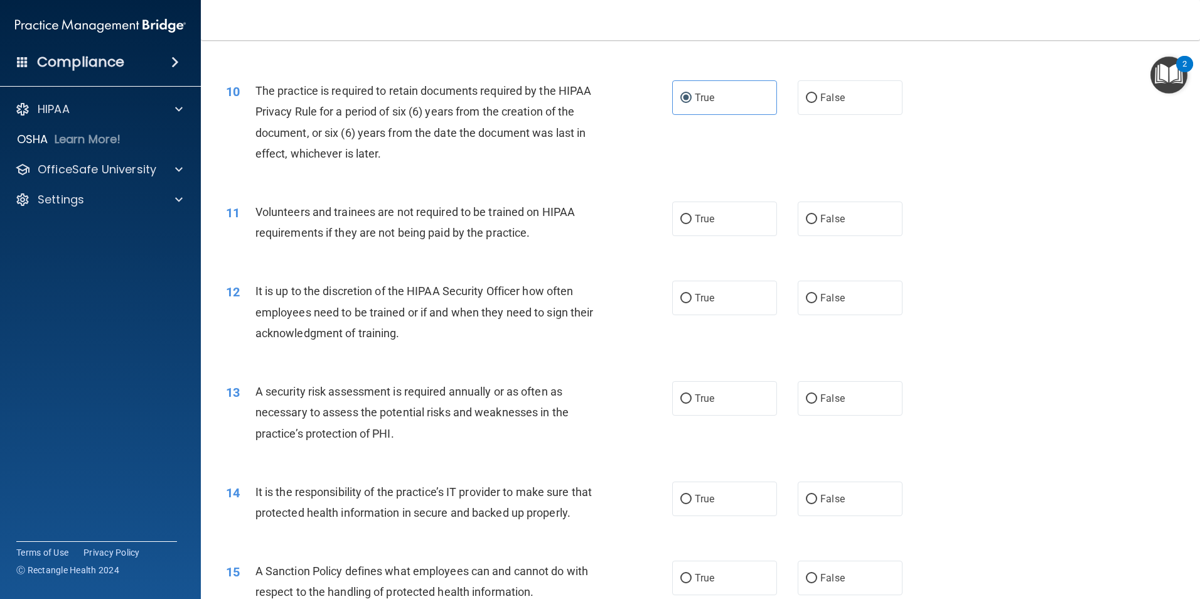
scroll to position [1067, 0]
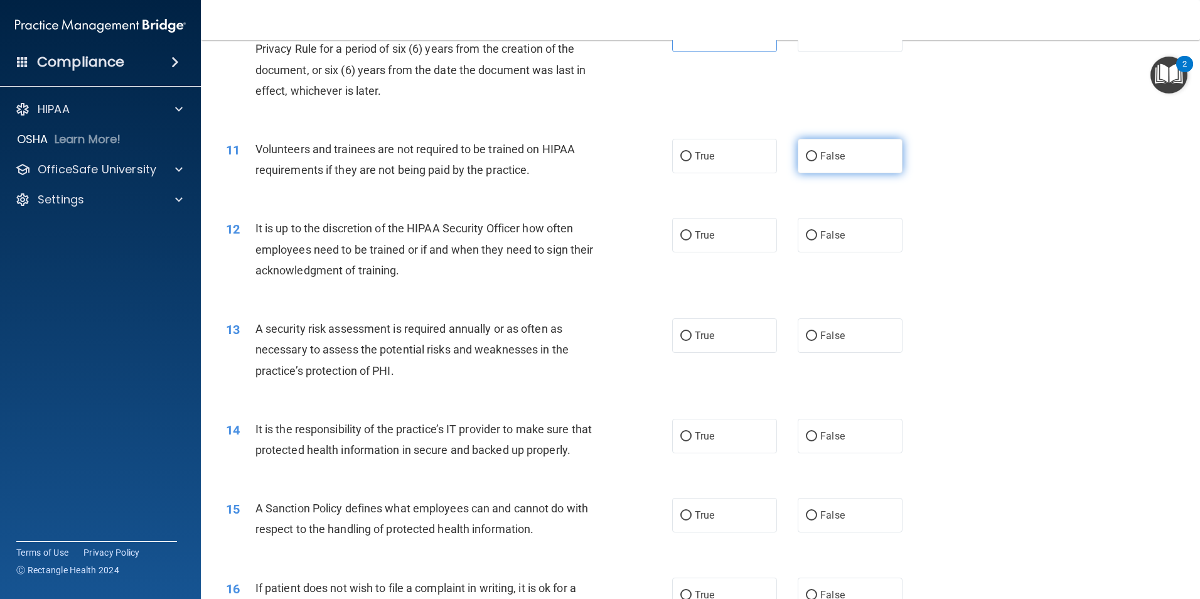
click at [843, 158] on label "False" at bounding box center [850, 156] width 105 height 35
click at [817, 158] on input "False" at bounding box center [811, 156] width 11 height 9
radio input "true"
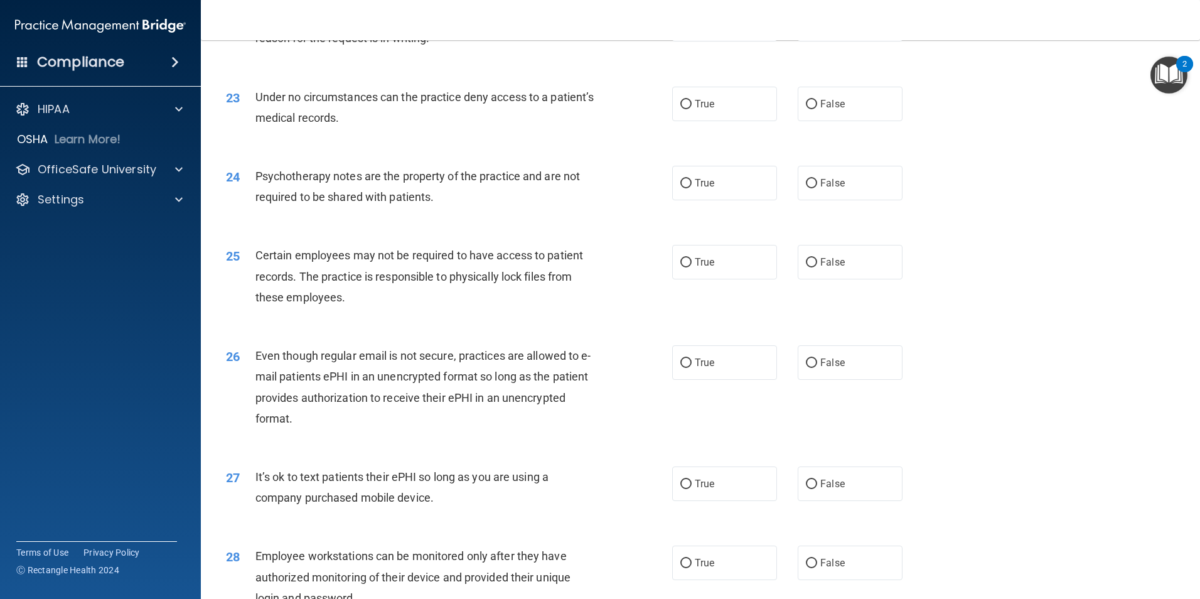
scroll to position [2552, 0]
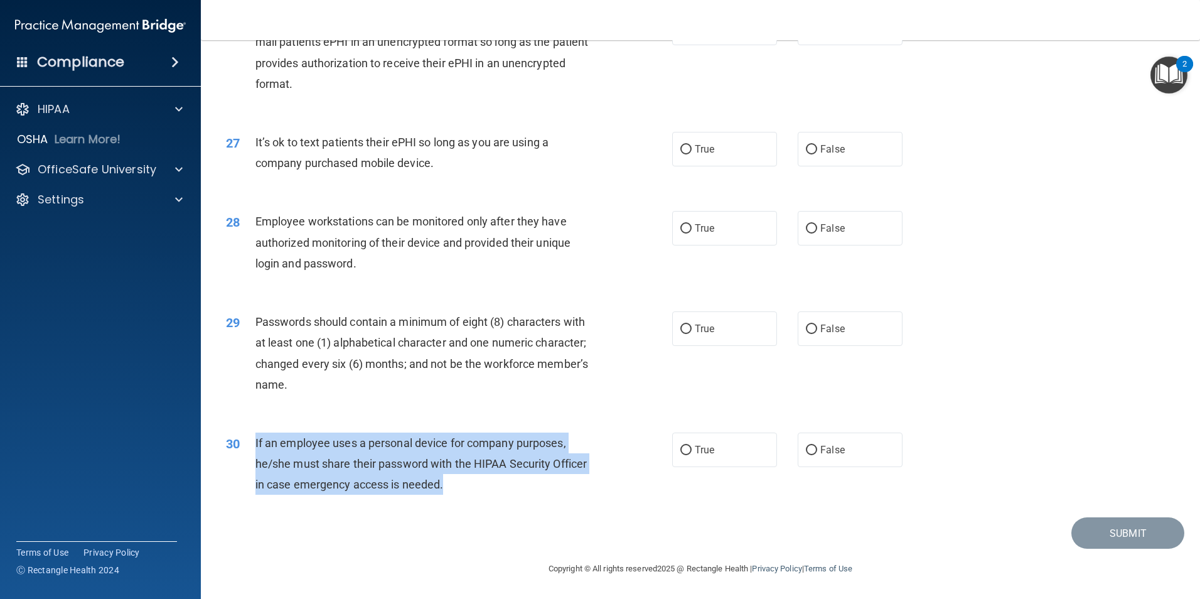
drag, startPoint x: 436, startPoint y: 488, endPoint x: 254, endPoint y: 444, distance: 187.3
click at [254, 444] on div "30 If an employee uses a personal device for company purposes, he/she must shar…" at bounding box center [449, 466] width 484 height 69
click at [830, 449] on span "False" at bounding box center [832, 450] width 24 height 12
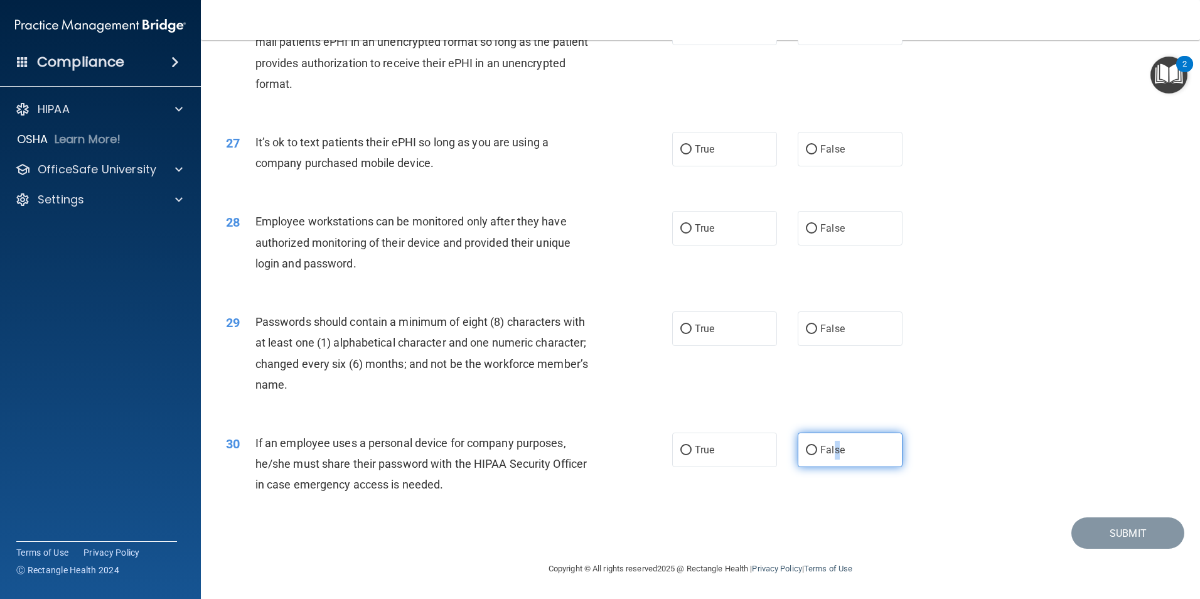
click at [832, 453] on span "False" at bounding box center [832, 450] width 24 height 12
click at [817, 453] on input "False" at bounding box center [811, 450] width 11 height 9
radio input "true"
click at [684, 331] on input "True" at bounding box center [685, 329] width 11 height 9
radio input "true"
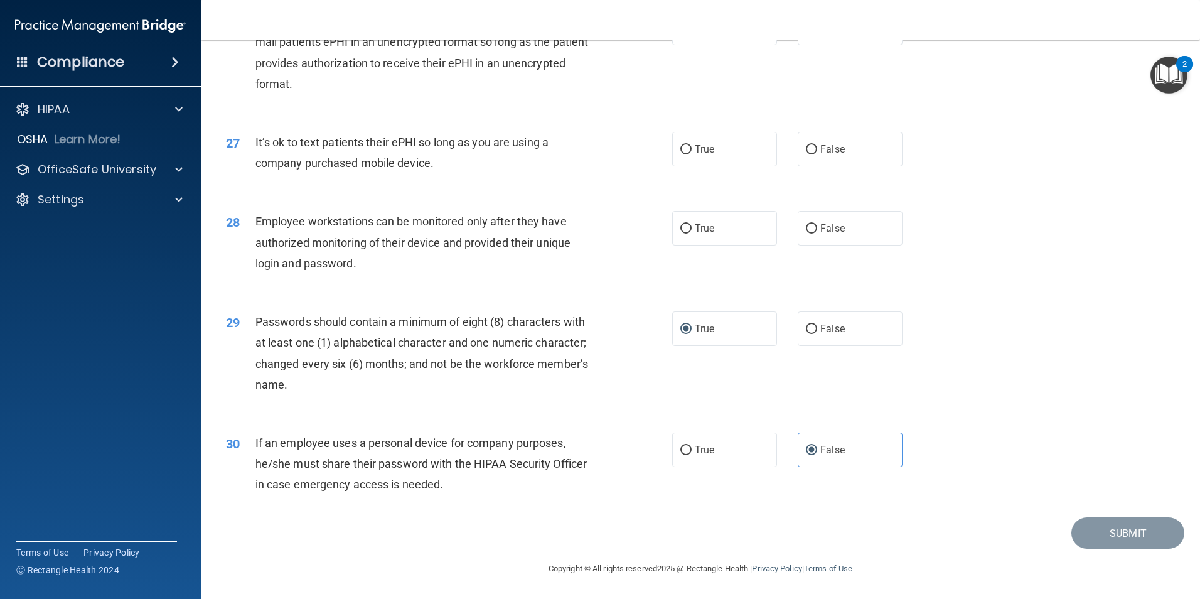
scroll to position [2490, 0]
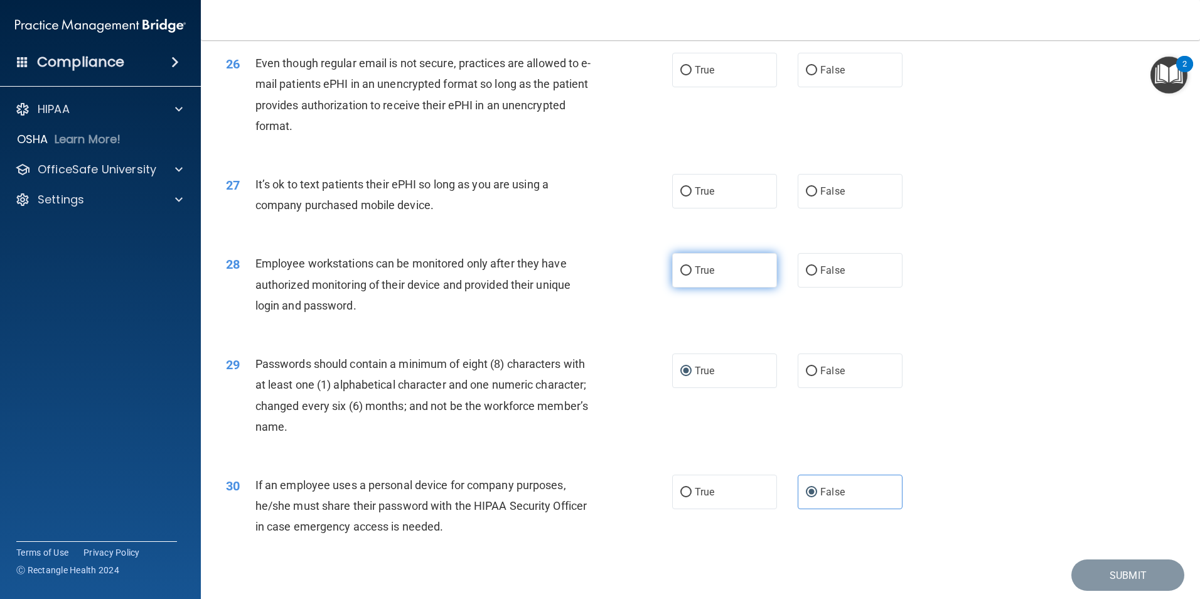
click at [712, 287] on label "True" at bounding box center [724, 270] width 105 height 35
click at [692, 276] on input "True" at bounding box center [685, 270] width 11 height 9
radio input "true"
click at [820, 287] on label "False" at bounding box center [850, 270] width 105 height 35
click at [817, 276] on input "False" at bounding box center [811, 270] width 11 height 9
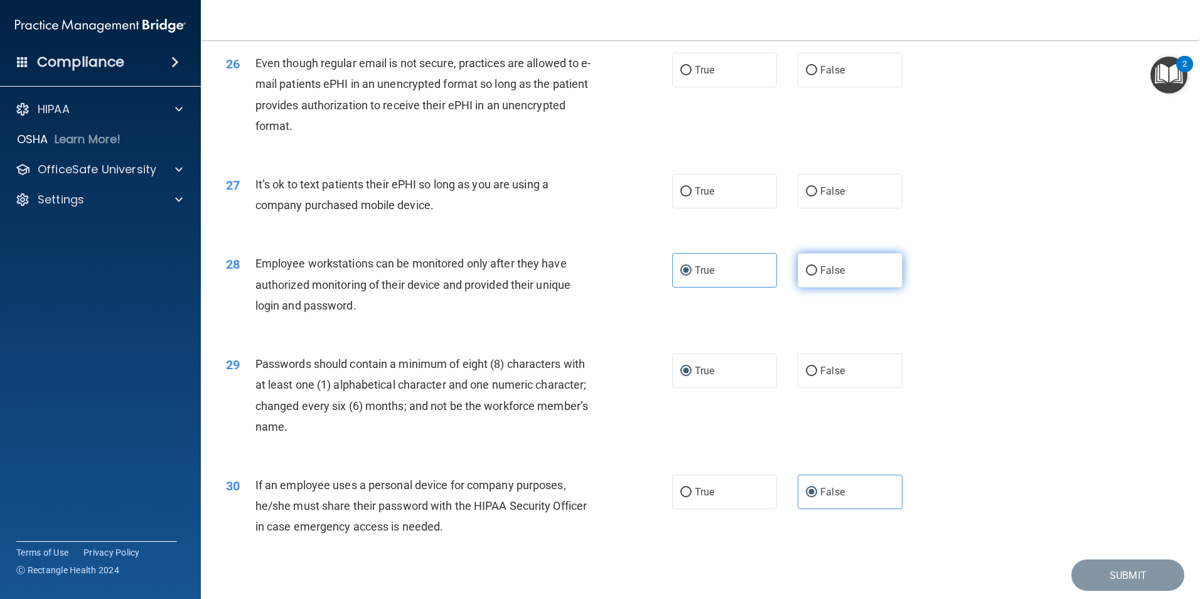
radio input "true"
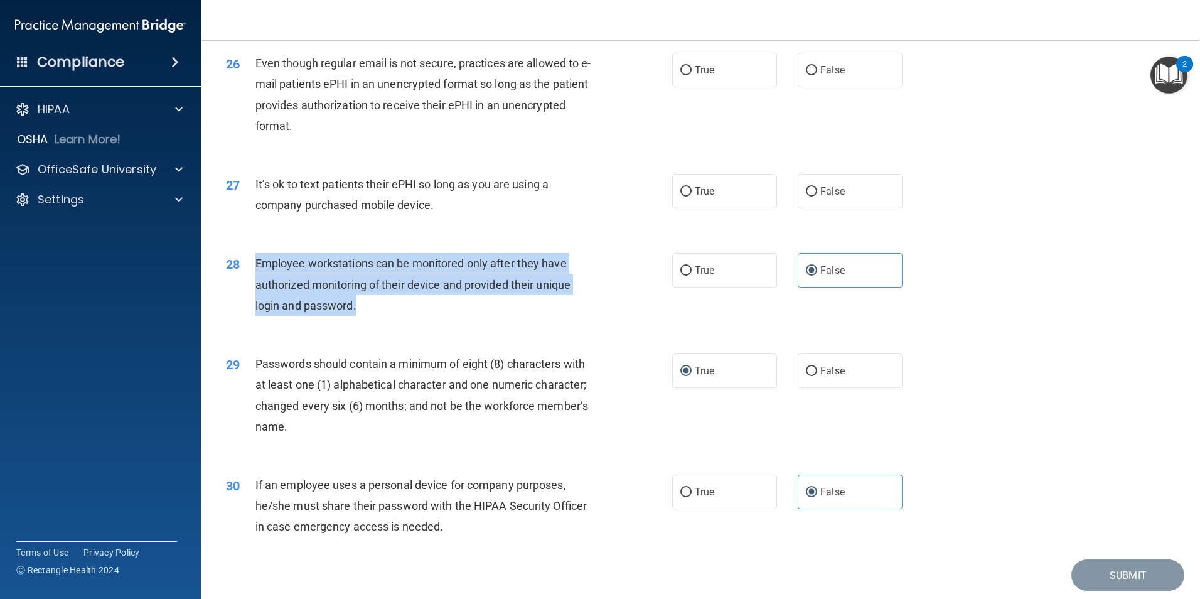
drag, startPoint x: 348, startPoint y: 331, endPoint x: 250, endPoint y: 289, distance: 107.4
click at [250, 289] on div "28 Employee workstations can be monitored only after they have authorized monit…" at bounding box center [449, 287] width 484 height 69
drag, startPoint x: 250, startPoint y: 289, endPoint x: 271, endPoint y: 292, distance: 21.6
click at [729, 287] on label "True" at bounding box center [724, 270] width 105 height 35
click at [692, 276] on input "True" at bounding box center [685, 270] width 11 height 9
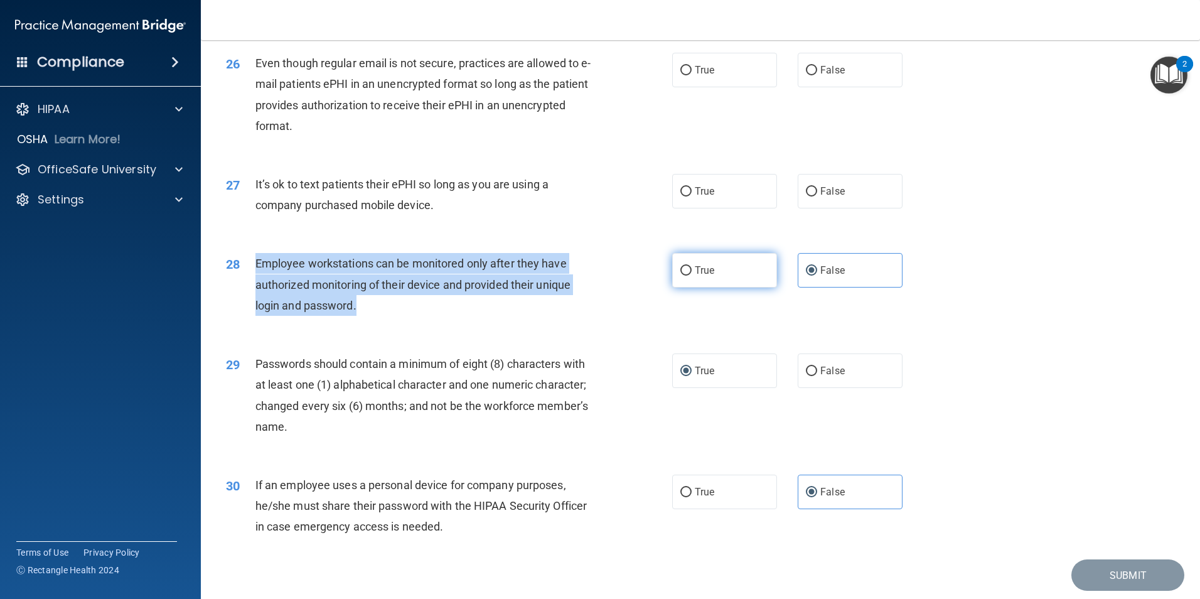
radio input "true"
radio input "false"
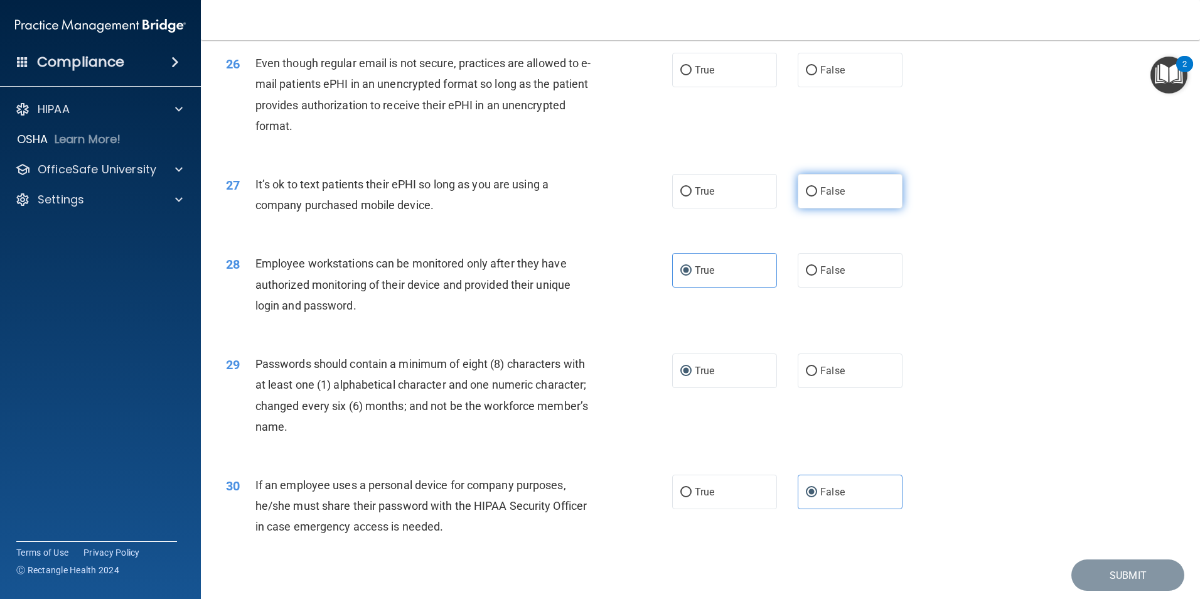
click at [859, 202] on label "False" at bounding box center [850, 191] width 105 height 35
click at [817, 196] on input "False" at bounding box center [811, 191] width 11 height 9
radio input "true"
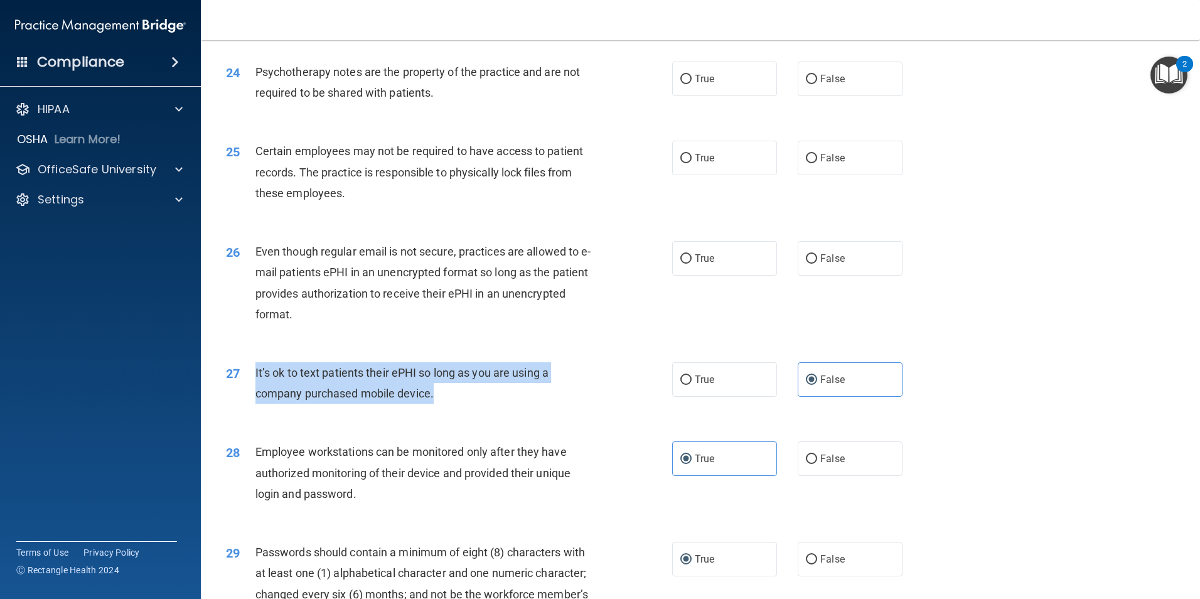
drag, startPoint x: 432, startPoint y: 420, endPoint x: 255, endPoint y: 392, distance: 179.8
click at [255, 392] on span "It’s ok to text patients their ePHI so long as you are using a company purchase…" at bounding box center [401, 383] width 293 height 34
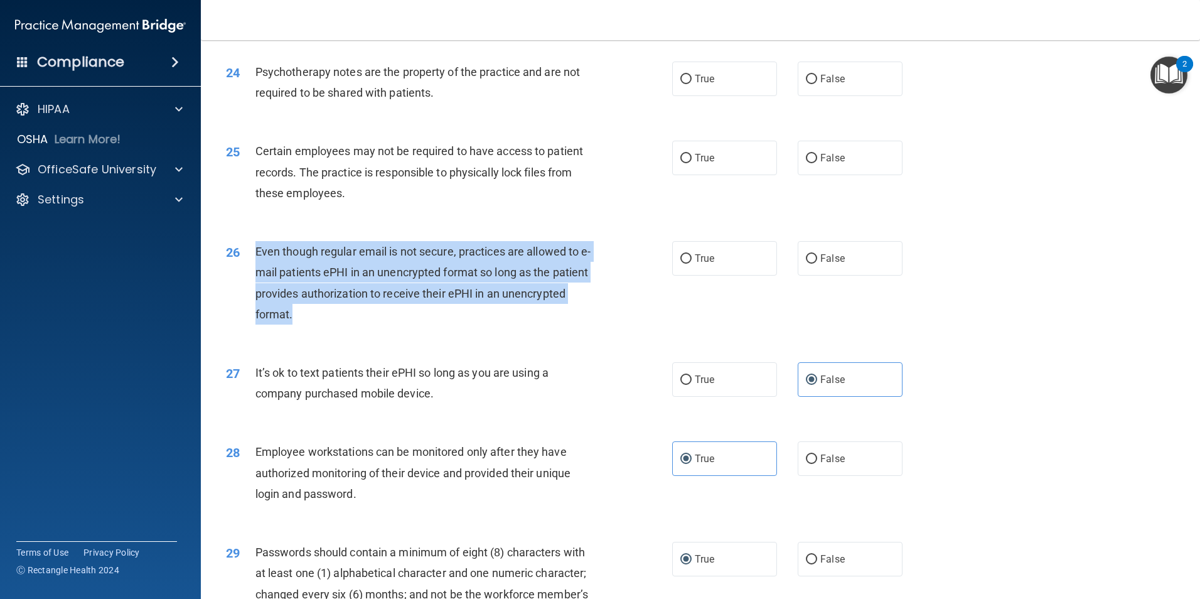
drag, startPoint x: 356, startPoint y: 337, endPoint x: 246, endPoint y: 270, distance: 128.8
click at [246, 270] on div "26 Even though regular email is not secure, practices are allowed to e-mail pat…" at bounding box center [449, 286] width 484 height 90
drag, startPoint x: 246, startPoint y: 270, endPoint x: 276, endPoint y: 281, distance: 32.0
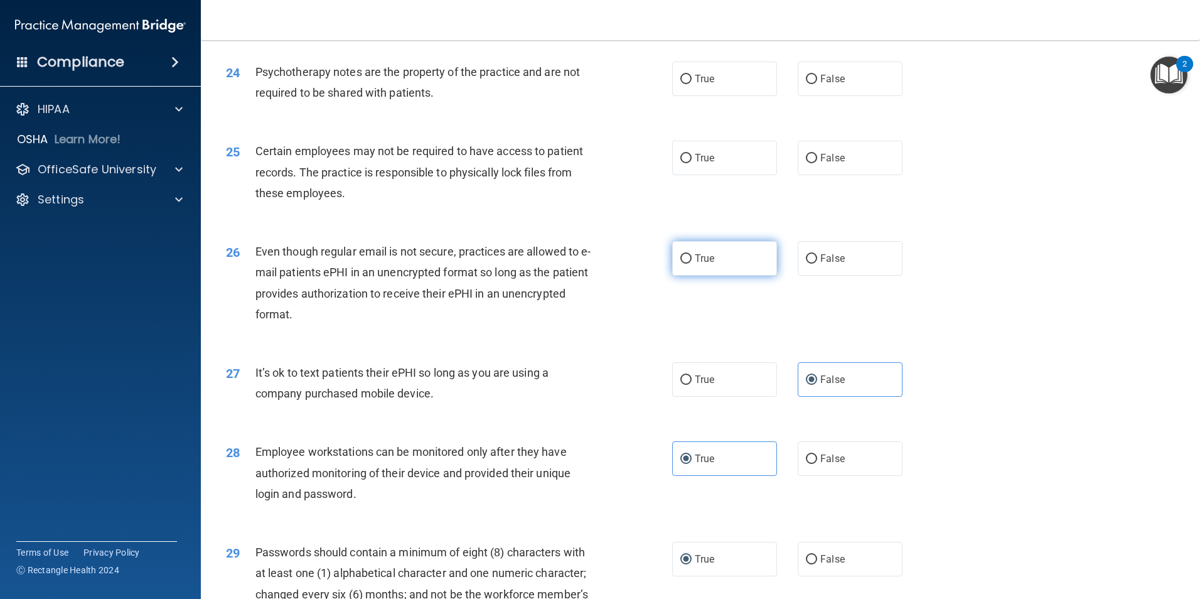
click at [748, 276] on label "True" at bounding box center [724, 258] width 105 height 35
click at [692, 264] on input "True" at bounding box center [685, 258] width 11 height 9
radio input "true"
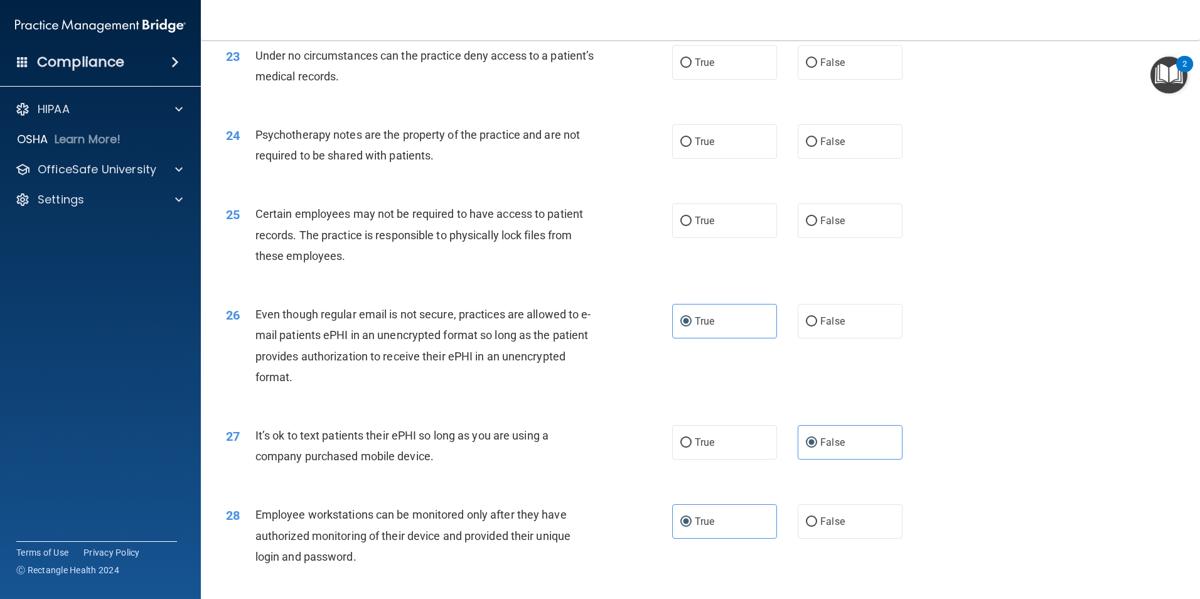
scroll to position [2176, 0]
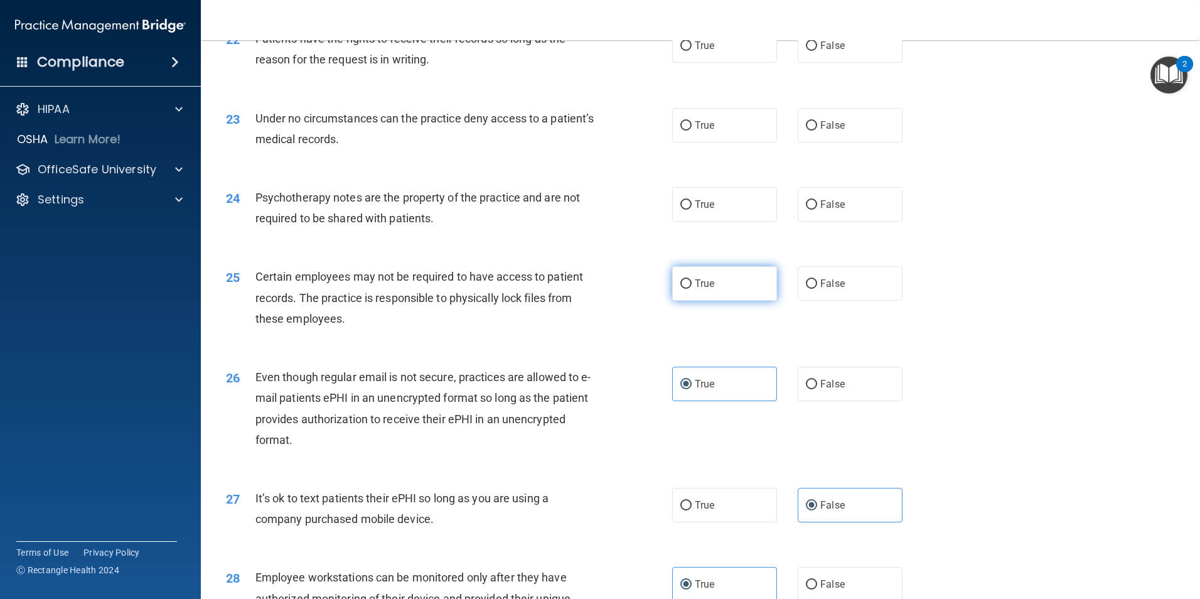
click at [684, 301] on label "True" at bounding box center [724, 283] width 105 height 35
click at [684, 289] on input "True" at bounding box center [685, 283] width 11 height 9
radio input "true"
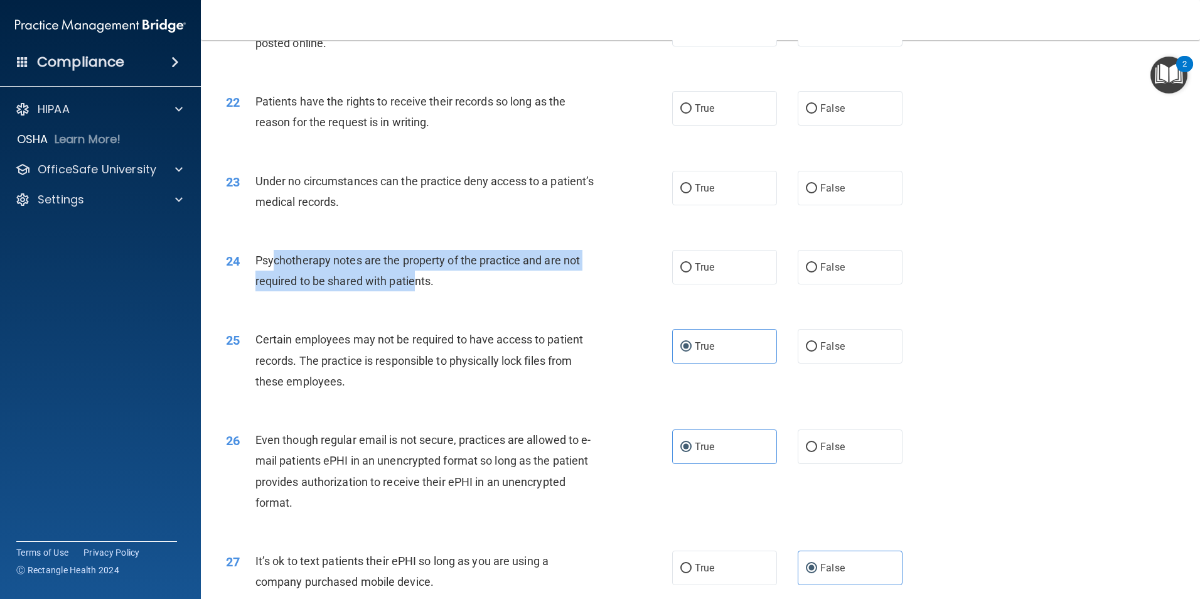
drag, startPoint x: 373, startPoint y: 294, endPoint x: 275, endPoint y: 279, distance: 99.6
click at [275, 279] on span "Psychotherapy notes are the property of the practice and are not required to be…" at bounding box center [417, 271] width 325 height 34
drag, startPoint x: 275, startPoint y: 279, endPoint x: 438, endPoint y: 298, distance: 163.7
click at [438, 291] on div "Psychotherapy notes are the property of the practice and are not required to be…" at bounding box center [429, 270] width 349 height 41
drag, startPoint x: 438, startPoint y: 298, endPoint x: 428, endPoint y: 295, distance: 9.9
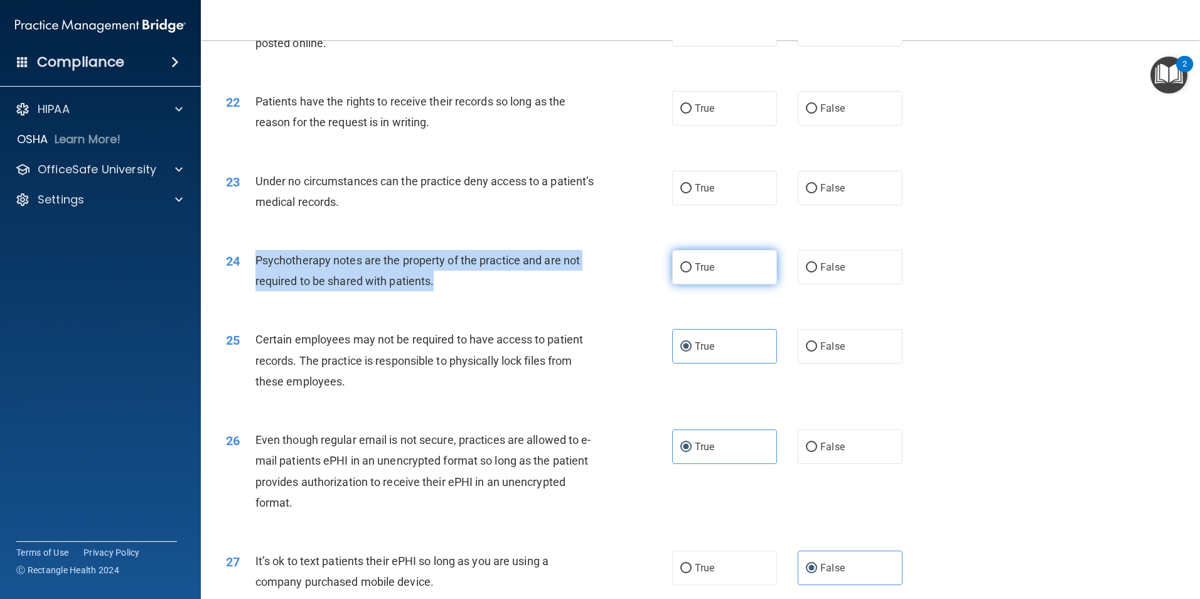
click at [717, 284] on label "True" at bounding box center [724, 267] width 105 height 35
click at [692, 272] on input "True" at bounding box center [685, 267] width 11 height 9
radio input "true"
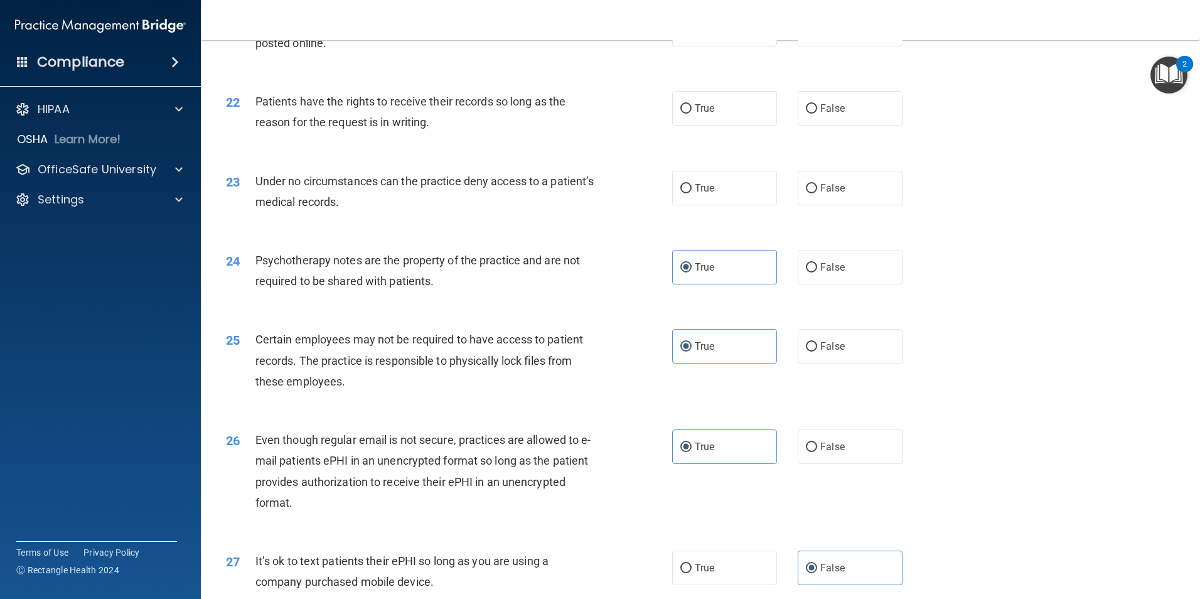
scroll to position [1987, 0]
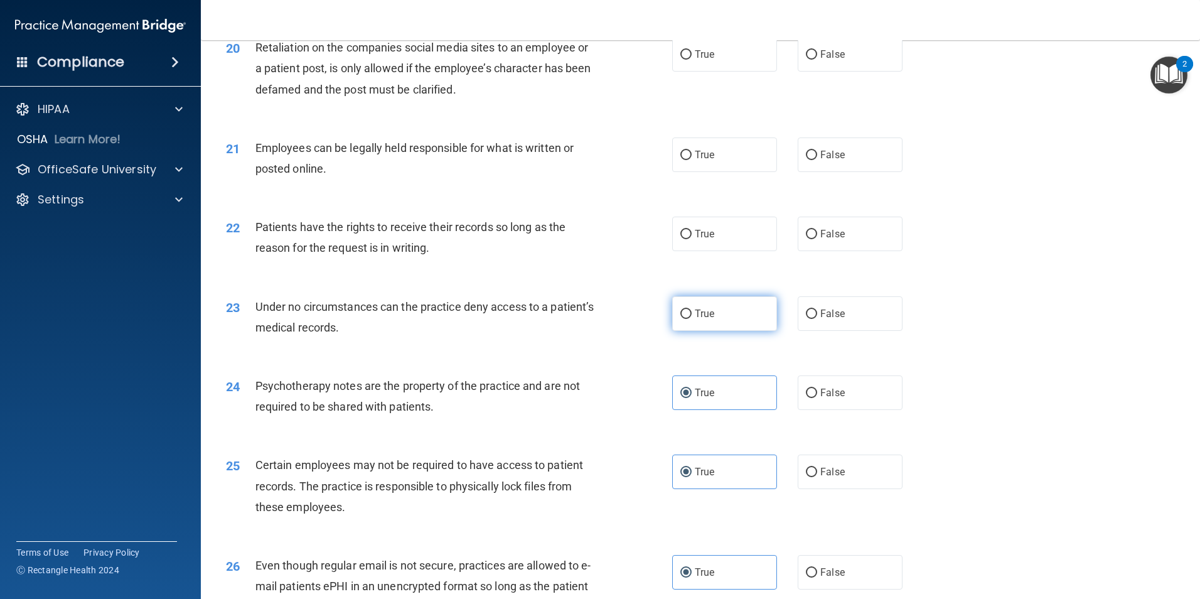
click at [681, 331] on label "True" at bounding box center [724, 313] width 105 height 35
click at [681, 319] on input "True" at bounding box center [685, 313] width 11 height 9
radio input "true"
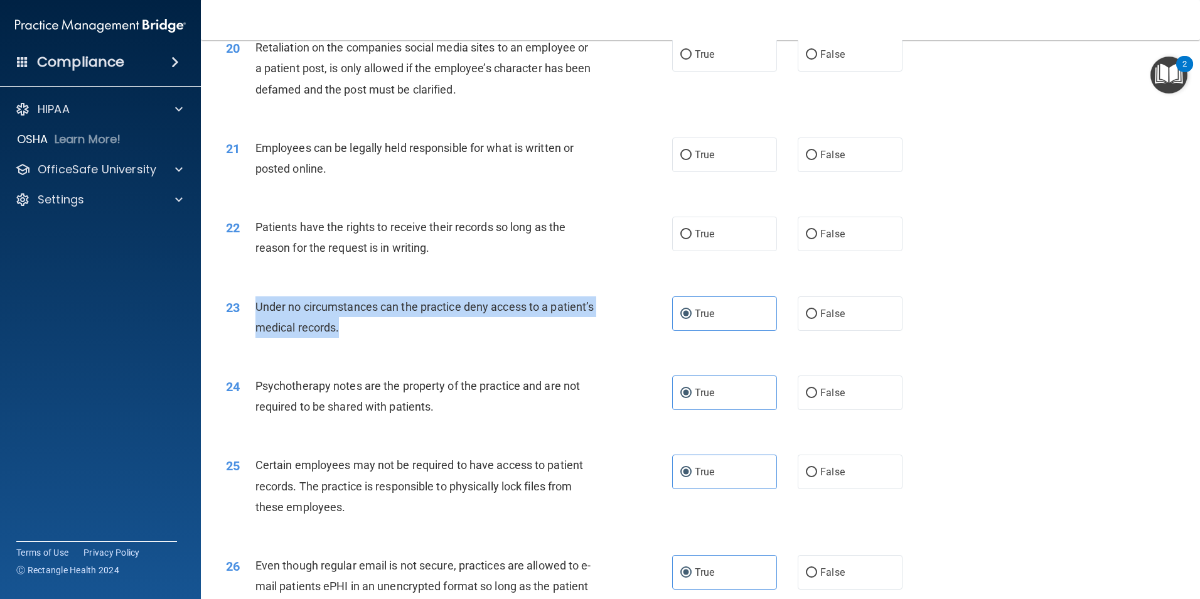
drag, startPoint x: 317, startPoint y: 335, endPoint x: 257, endPoint y: 322, distance: 61.6
click at [257, 322] on div "Under no circumstances can the practice deny access to a patient’s medical reco…" at bounding box center [429, 316] width 349 height 41
drag, startPoint x: 257, startPoint y: 322, endPoint x: 275, endPoint y: 336, distance: 22.8
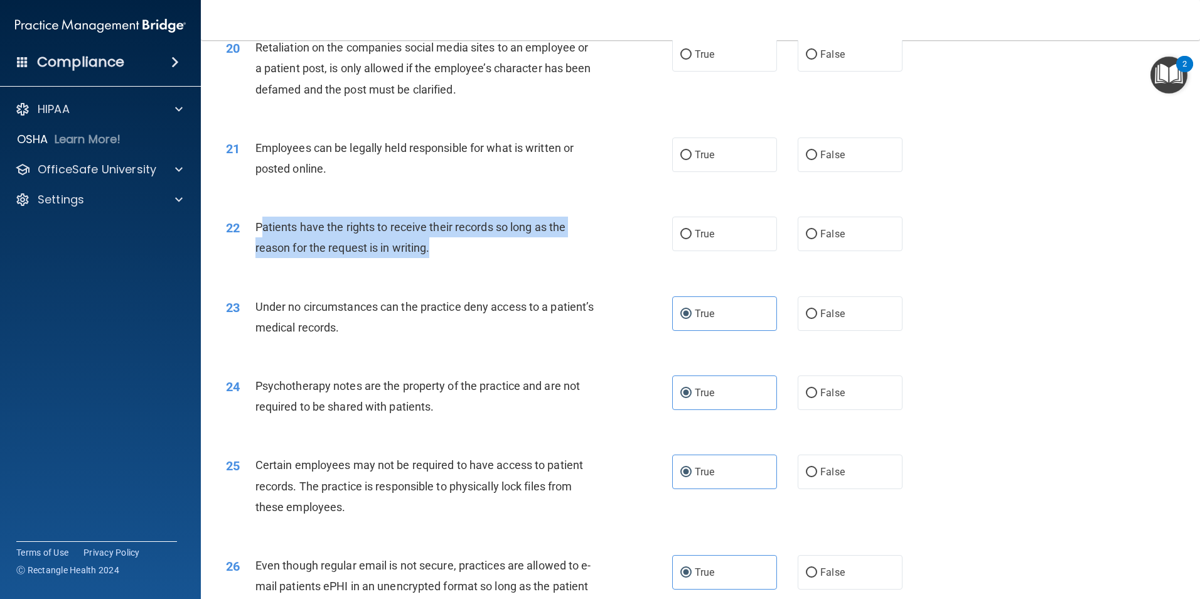
drag, startPoint x: 434, startPoint y: 275, endPoint x: 260, endPoint y: 247, distance: 176.7
click at [260, 247] on div "Patients have the rights to receive their records so long as the reason for the…" at bounding box center [429, 237] width 349 height 41
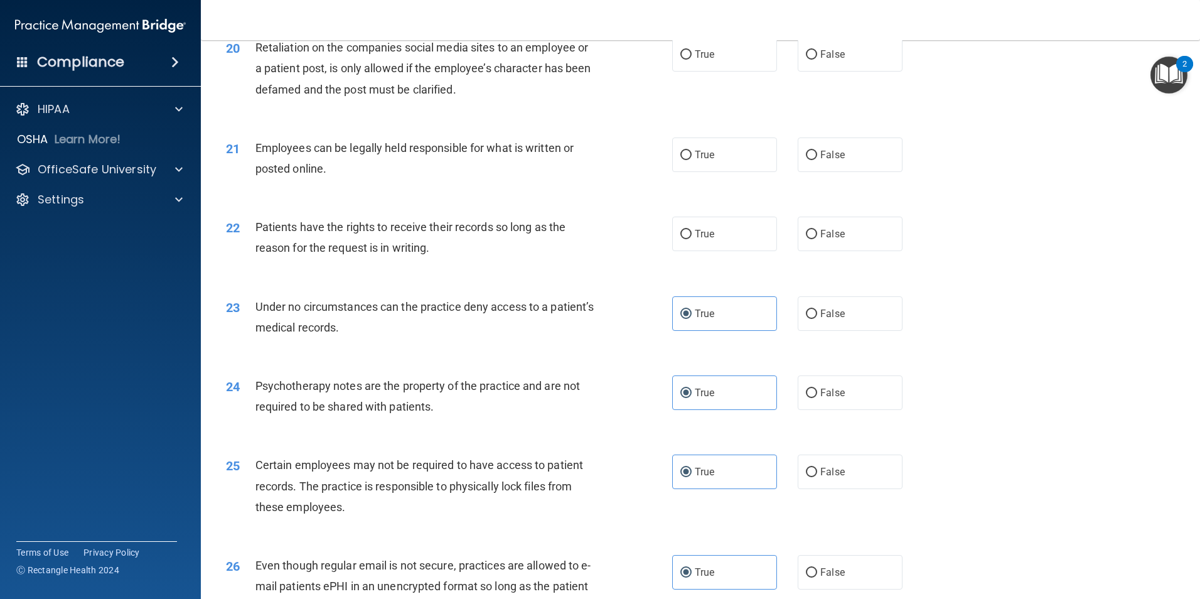
click at [255, 245] on span "Patients have the rights to receive their records so long as the reason for the…" at bounding box center [410, 237] width 310 height 34
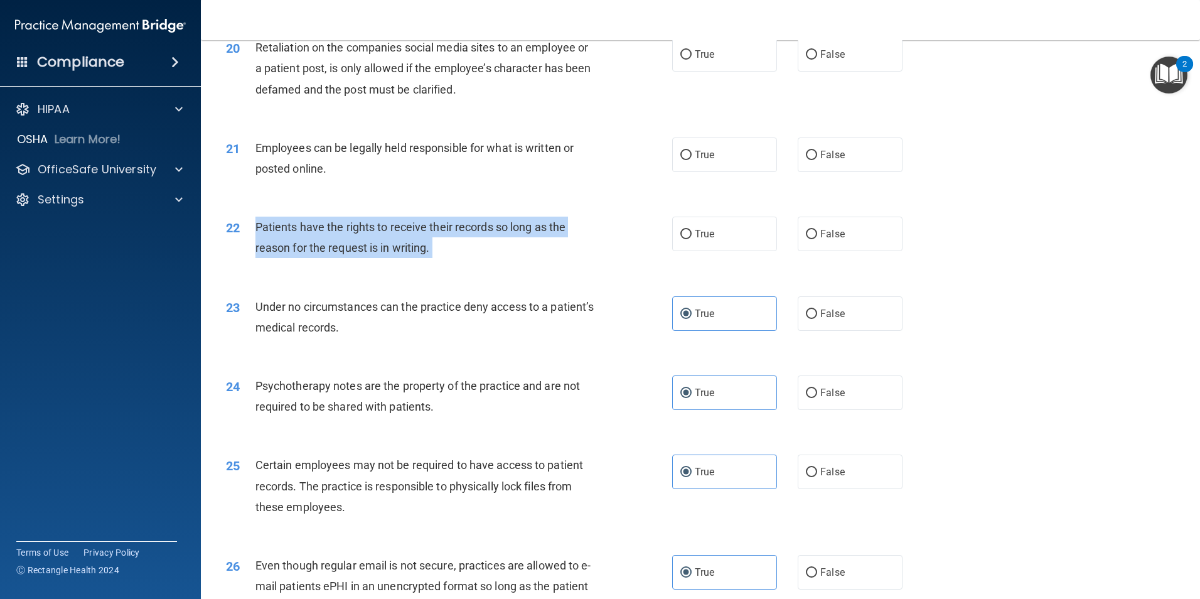
drag, startPoint x: 257, startPoint y: 244, endPoint x: 434, endPoint y: 265, distance: 178.2
click at [434, 258] on div "Patients have the rights to receive their records so long as the reason for the…" at bounding box center [429, 237] width 349 height 41
drag, startPoint x: 434, startPoint y: 265, endPoint x: 419, endPoint y: 260, distance: 15.3
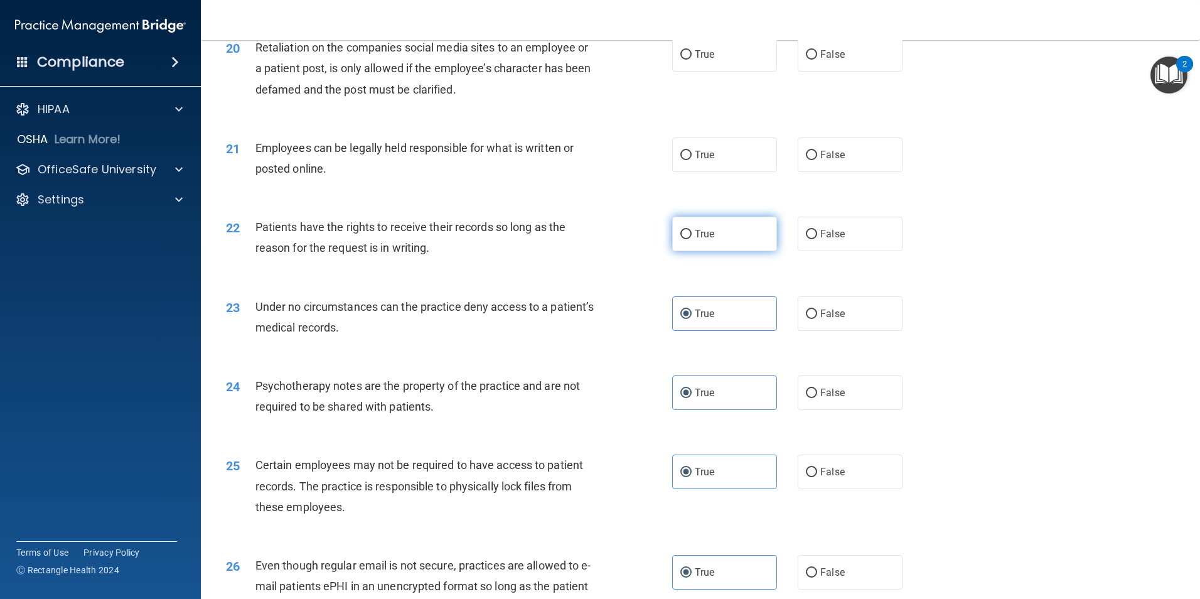
drag, startPoint x: 688, startPoint y: 246, endPoint x: 670, endPoint y: 259, distance: 22.1
click at [688, 246] on label "True" at bounding box center [724, 234] width 105 height 35
click at [688, 239] on input "True" at bounding box center [685, 234] width 11 height 9
radio input "true"
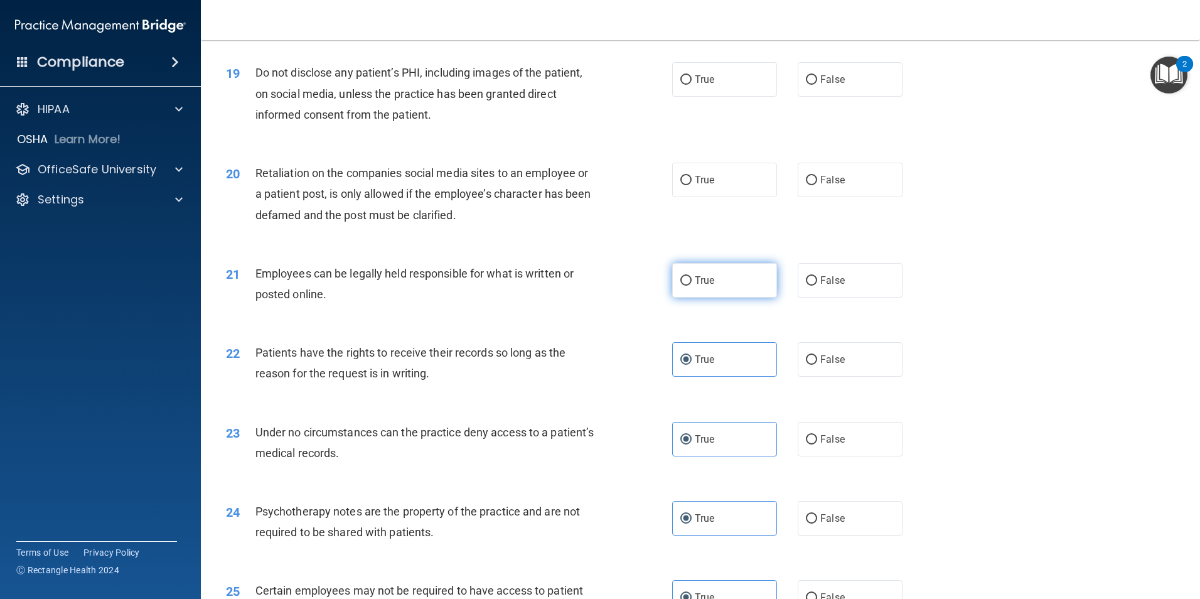
drag, startPoint x: 761, startPoint y: 304, endPoint x: 750, endPoint y: 304, distance: 10.7
click at [752, 298] on label "True" at bounding box center [724, 280] width 105 height 35
click at [692, 286] on input "True" at bounding box center [685, 280] width 11 height 9
radio input "true"
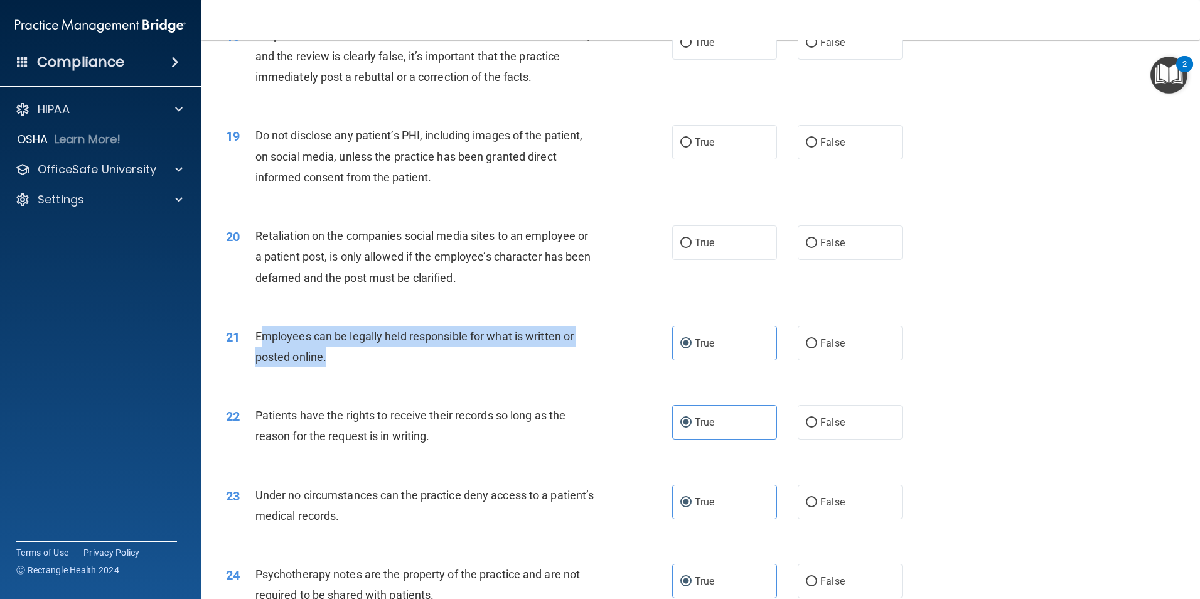
drag, startPoint x: 335, startPoint y: 379, endPoint x: 266, endPoint y: 338, distance: 80.7
click at [264, 347] on div "Employees can be legally held responsible for what is written or posted online." at bounding box center [429, 346] width 349 height 41
drag, startPoint x: 266, startPoint y: 338, endPoint x: 394, endPoint y: 315, distance: 130.1
click at [403, 310] on div "20 Retaliation on the companies social media sites to an employee or a patient …" at bounding box center [701, 260] width 968 height 100
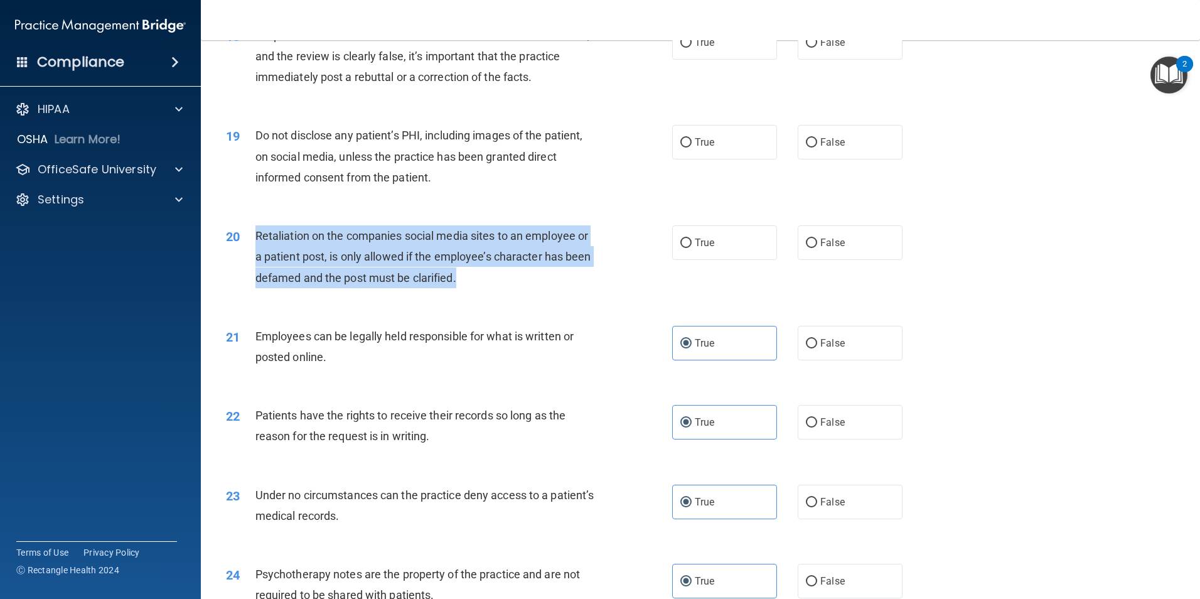
drag, startPoint x: 470, startPoint y: 299, endPoint x: 254, endPoint y: 254, distance: 220.5
click at [254, 254] on div "20 Retaliation on the companies social media sites to an employee or a patient …" at bounding box center [449, 259] width 484 height 69
drag, startPoint x: 254, startPoint y: 254, endPoint x: 299, endPoint y: 282, distance: 52.8
click at [697, 249] on span "True" at bounding box center [704, 243] width 19 height 12
click at [692, 248] on input "True" at bounding box center [685, 243] width 11 height 9
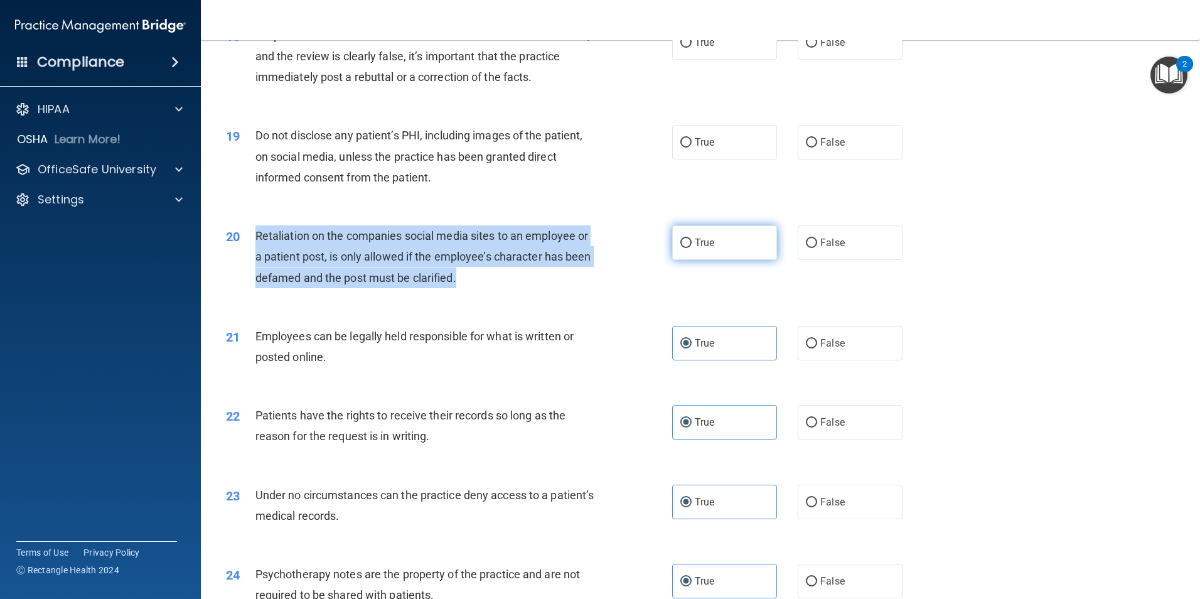
radio input "true"
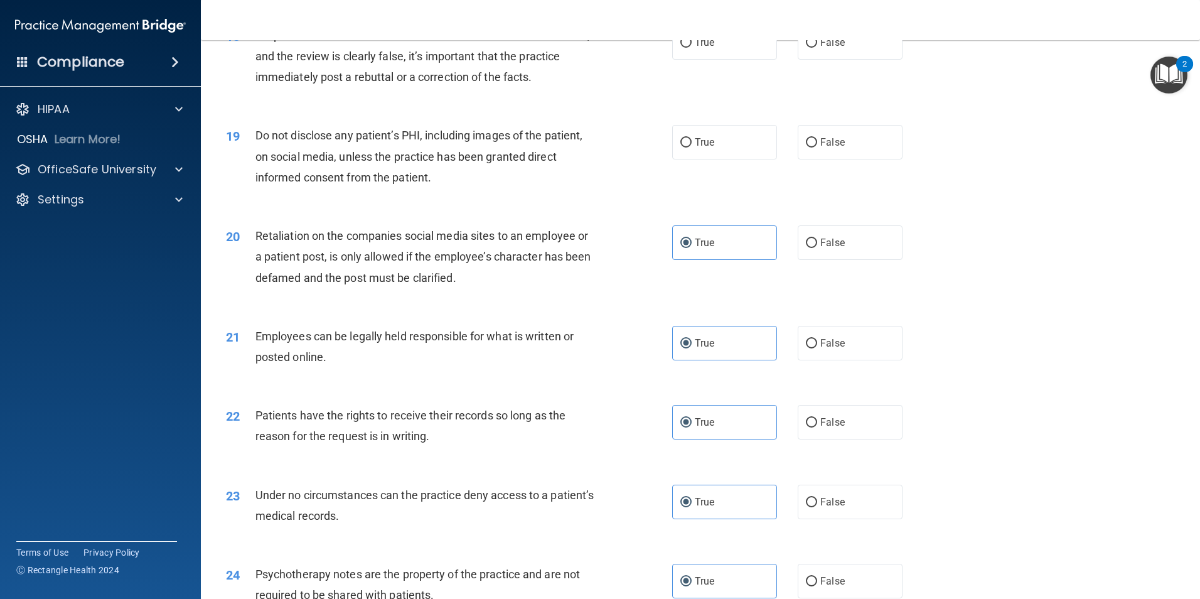
scroll to position [1736, 0]
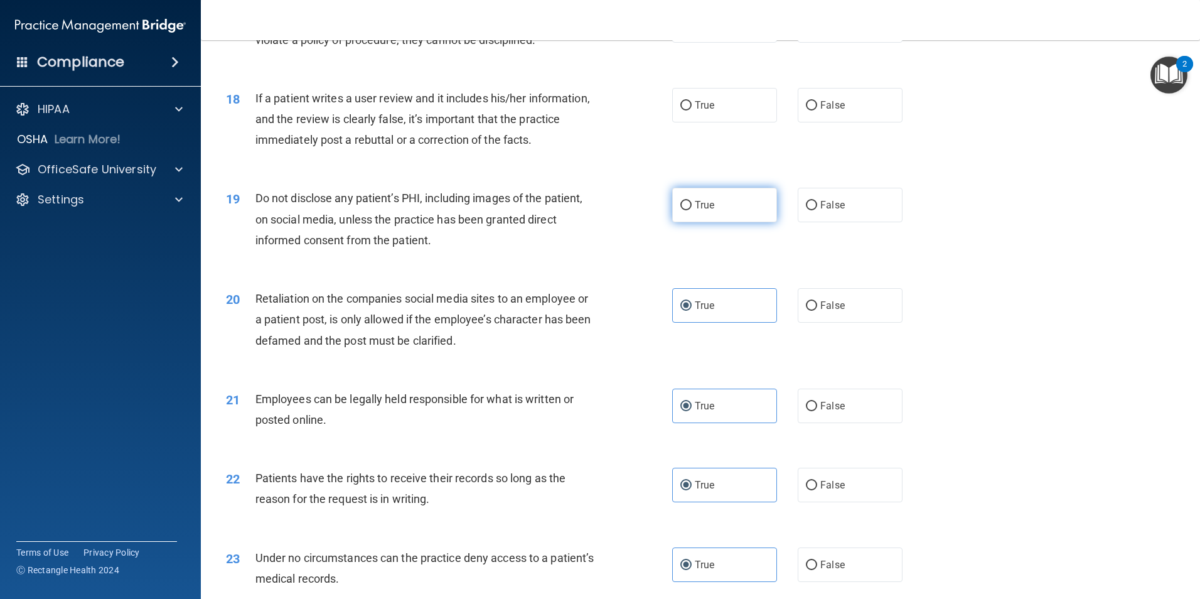
click at [705, 211] on span "True" at bounding box center [704, 205] width 19 height 12
click at [692, 210] on input "True" at bounding box center [685, 205] width 11 height 9
radio input "true"
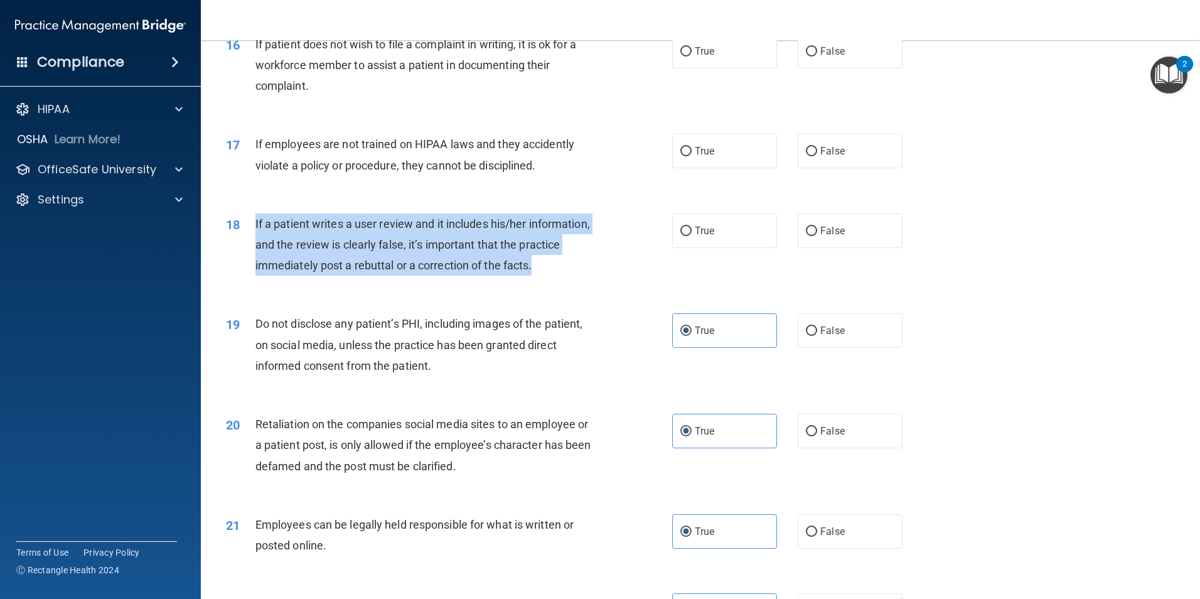
drag, startPoint x: 586, startPoint y: 287, endPoint x: 250, endPoint y: 239, distance: 339.9
click at [250, 239] on div "18 If a patient writes a user review and it includes his/her information, and t…" at bounding box center [449, 247] width 484 height 69
click at [814, 248] on label "False" at bounding box center [850, 230] width 105 height 35
click at [814, 236] on input "False" at bounding box center [811, 231] width 11 height 9
radio input "true"
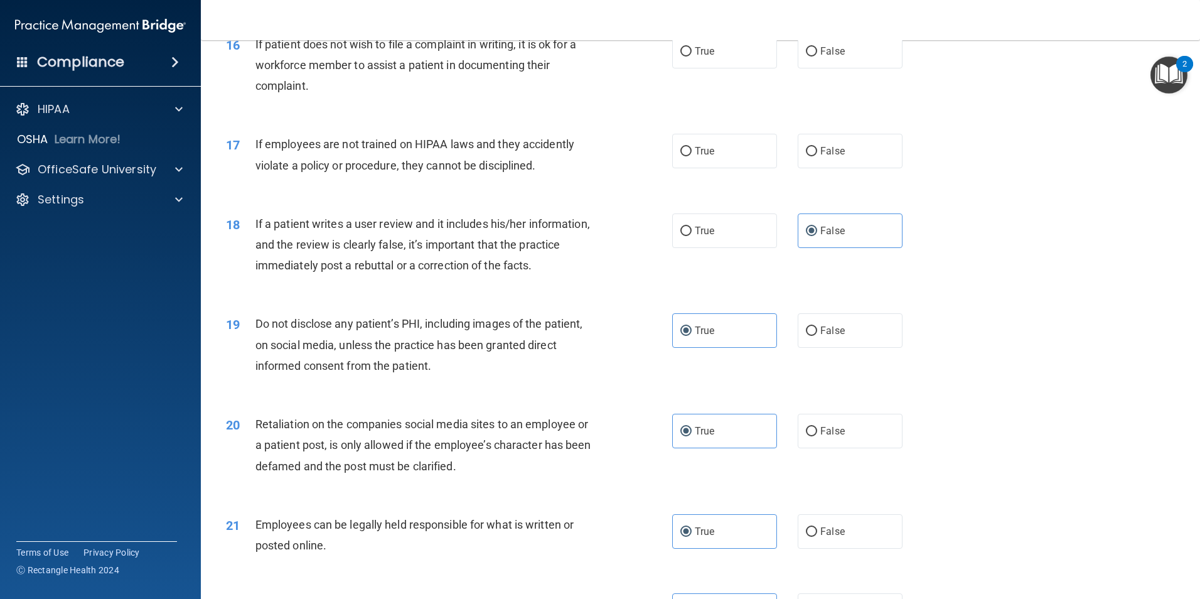
click at [903, 168] on div "True False" at bounding box center [798, 151] width 252 height 35
click at [820, 157] on span "False" at bounding box center [832, 151] width 24 height 12
click at [817, 156] on input "False" at bounding box center [811, 151] width 11 height 9
radio input "true"
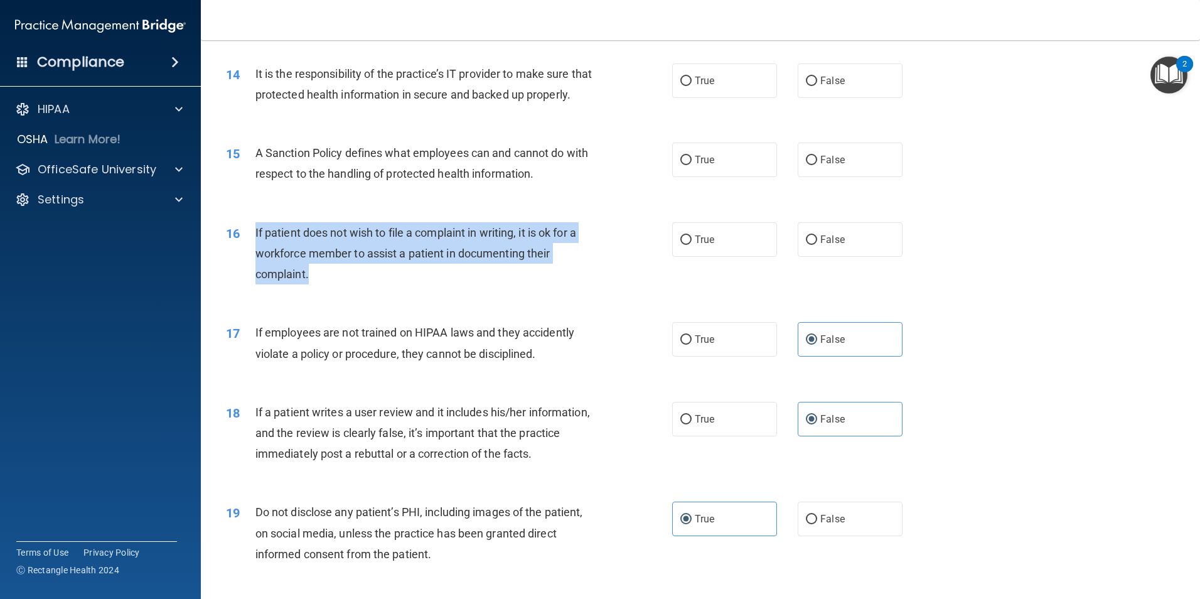
drag, startPoint x: 321, startPoint y: 294, endPoint x: 252, endPoint y: 248, distance: 82.3
click at [252, 248] on div "16 If patient does not wish to file a complaint in writing, it is ok for a work…" at bounding box center [449, 256] width 484 height 69
drag, startPoint x: 252, startPoint y: 248, endPoint x: 266, endPoint y: 252, distance: 13.9
click at [734, 257] on label "True" at bounding box center [724, 239] width 105 height 35
click at [692, 245] on input "True" at bounding box center [685, 239] width 11 height 9
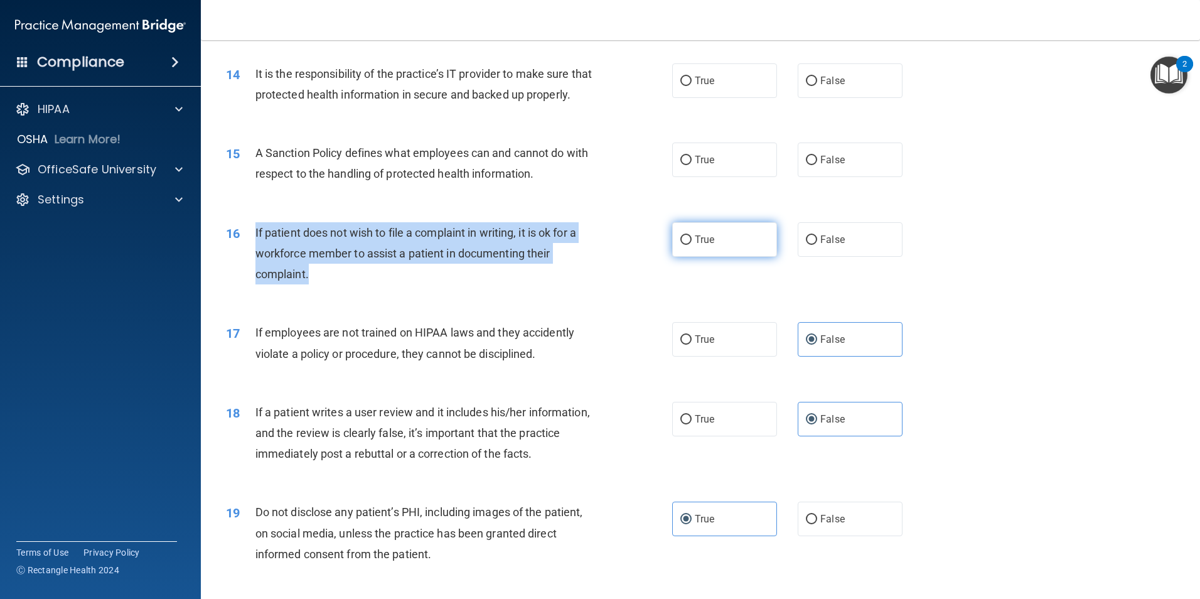
radio input "true"
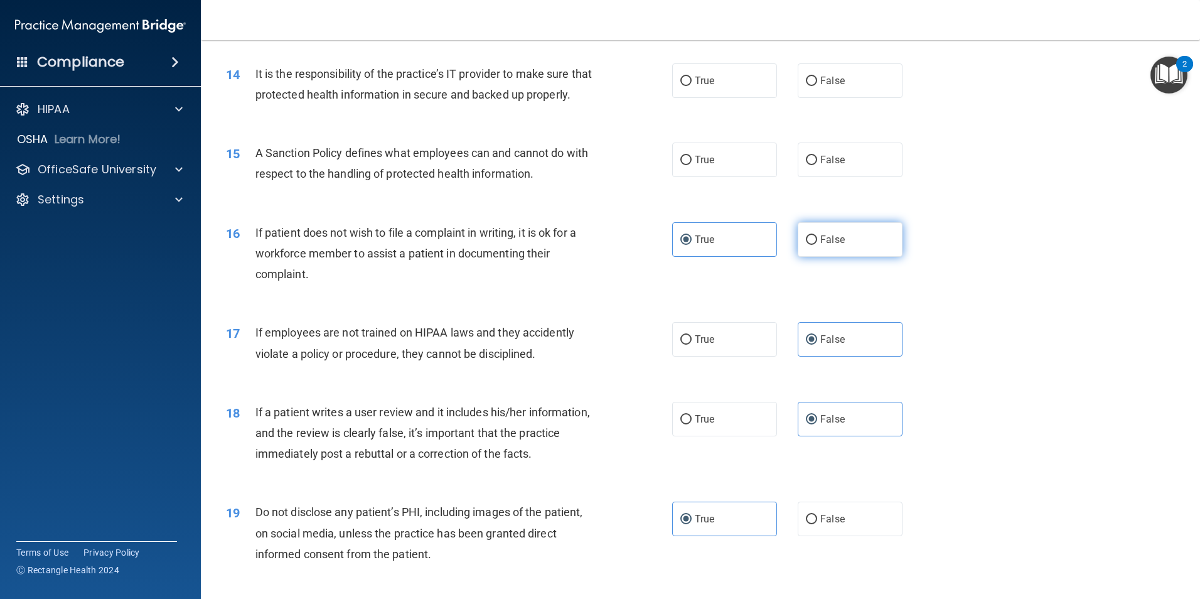
click at [864, 256] on label "False" at bounding box center [850, 239] width 105 height 35
click at [817, 245] on input "False" at bounding box center [811, 239] width 11 height 9
radio input "true"
click at [705, 245] on span "True" at bounding box center [704, 240] width 19 height 12
click at [692, 245] on input "True" at bounding box center [685, 239] width 11 height 9
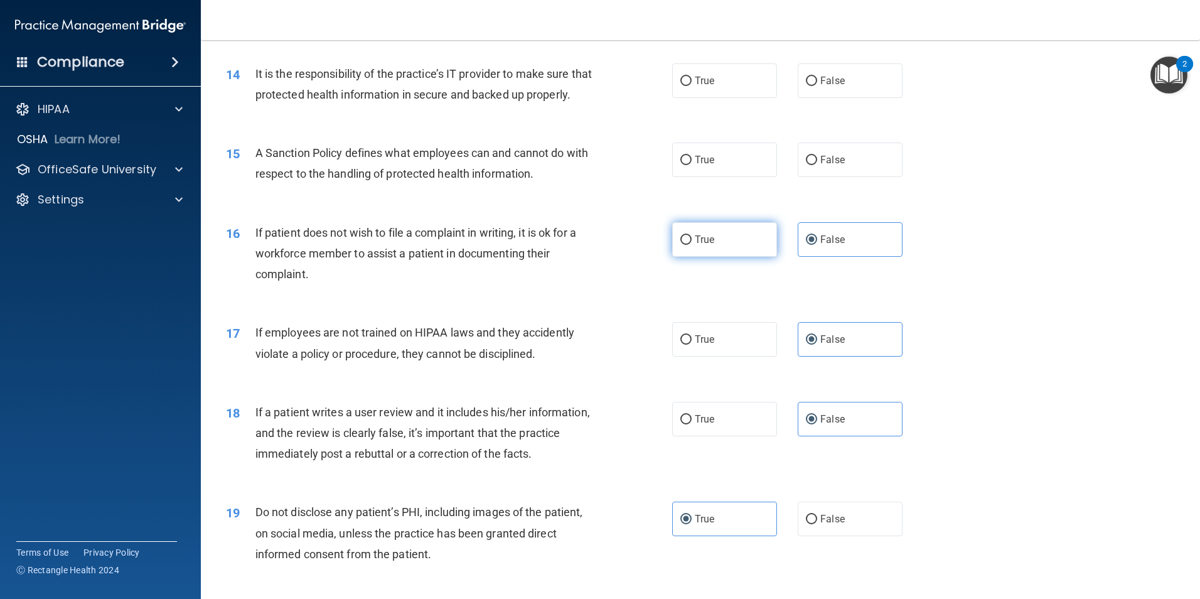
radio input "true"
radio input "false"
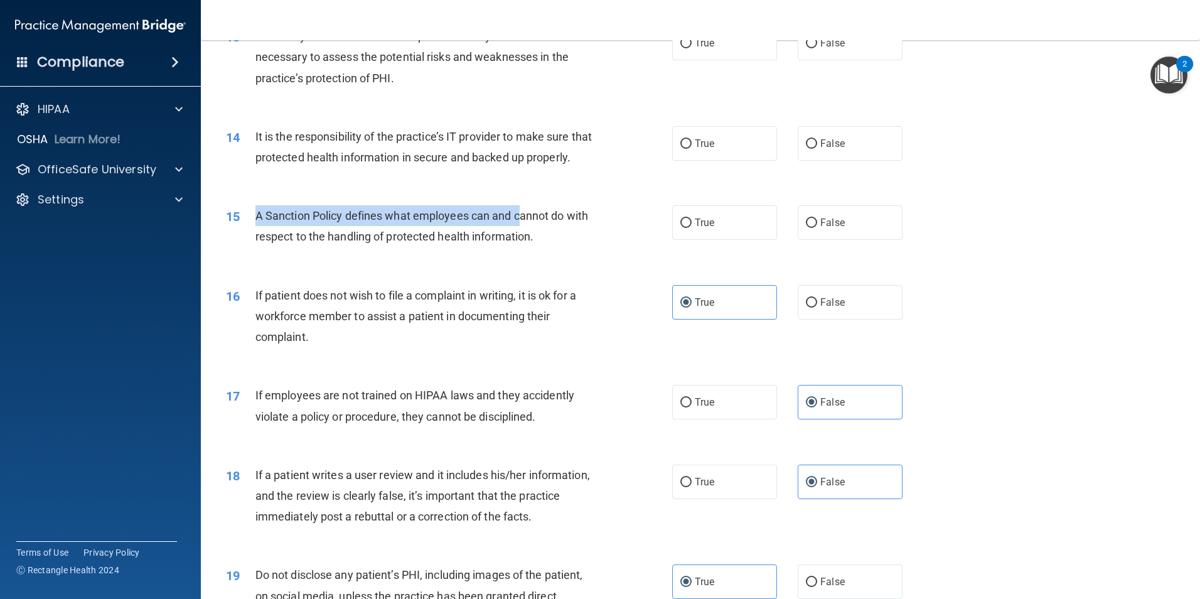
drag, startPoint x: 327, startPoint y: 236, endPoint x: 518, endPoint y: 240, distance: 191.5
click at [518, 240] on span "A Sanction Policy defines what employees can and cannot do with respect to the …" at bounding box center [421, 226] width 333 height 34
drag, startPoint x: 518, startPoint y: 240, endPoint x: 249, endPoint y: 232, distance: 269.4
click at [246, 232] on div "15 A Sanction Policy defines what employees can and cannot do with respect to t…" at bounding box center [449, 229] width 484 height 48
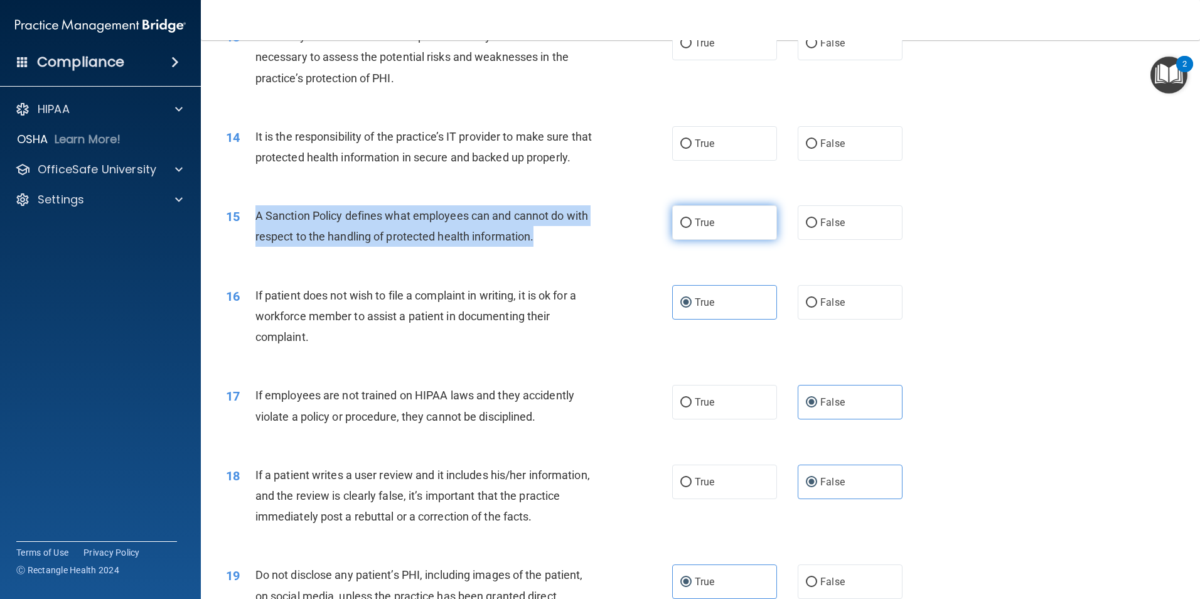
click at [737, 240] on label "True" at bounding box center [724, 222] width 105 height 35
click at [692, 228] on input "True" at bounding box center [685, 222] width 11 height 9
radio input "true"
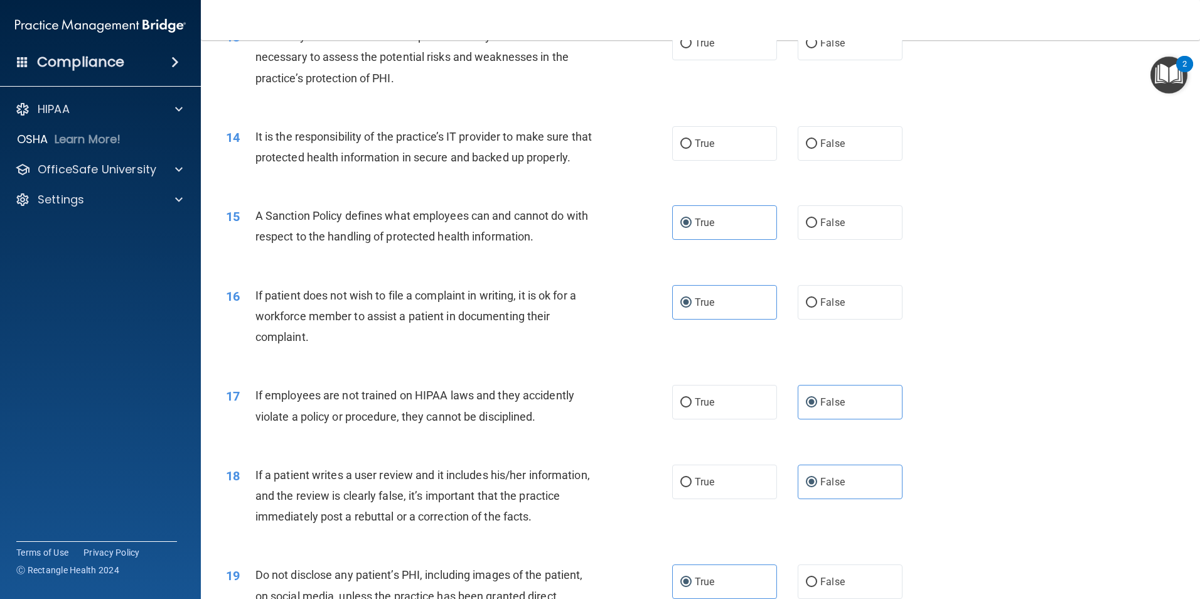
scroll to position [1234, 0]
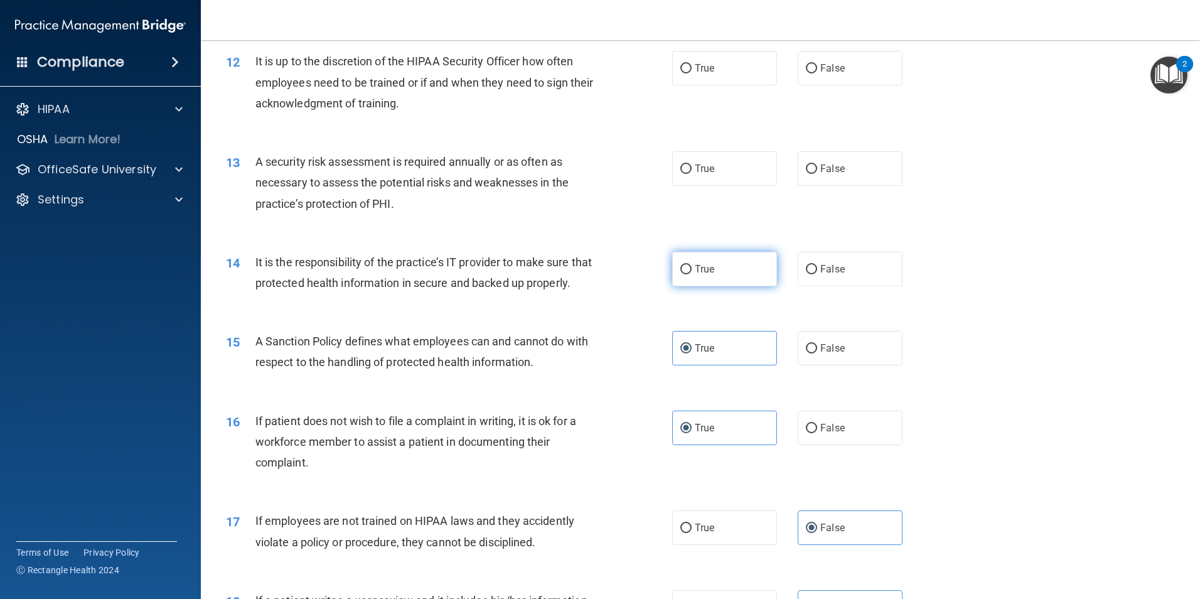
click at [700, 274] on span "True" at bounding box center [704, 269] width 19 height 12
click at [692, 274] on input "True" at bounding box center [685, 269] width 11 height 9
radio input "true"
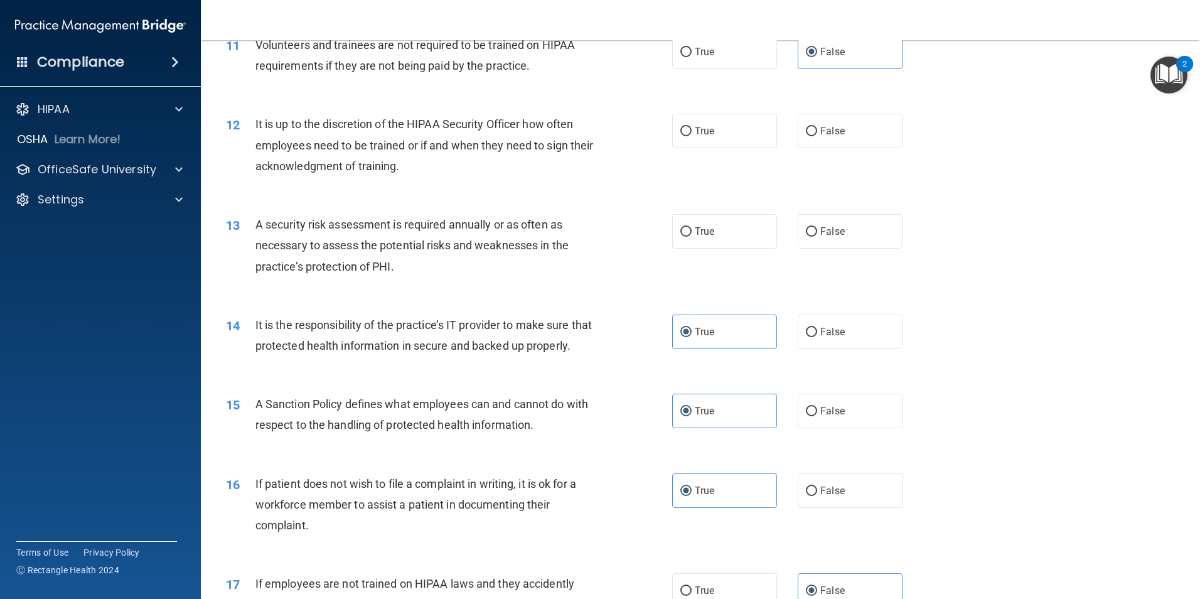
scroll to position [1046, 0]
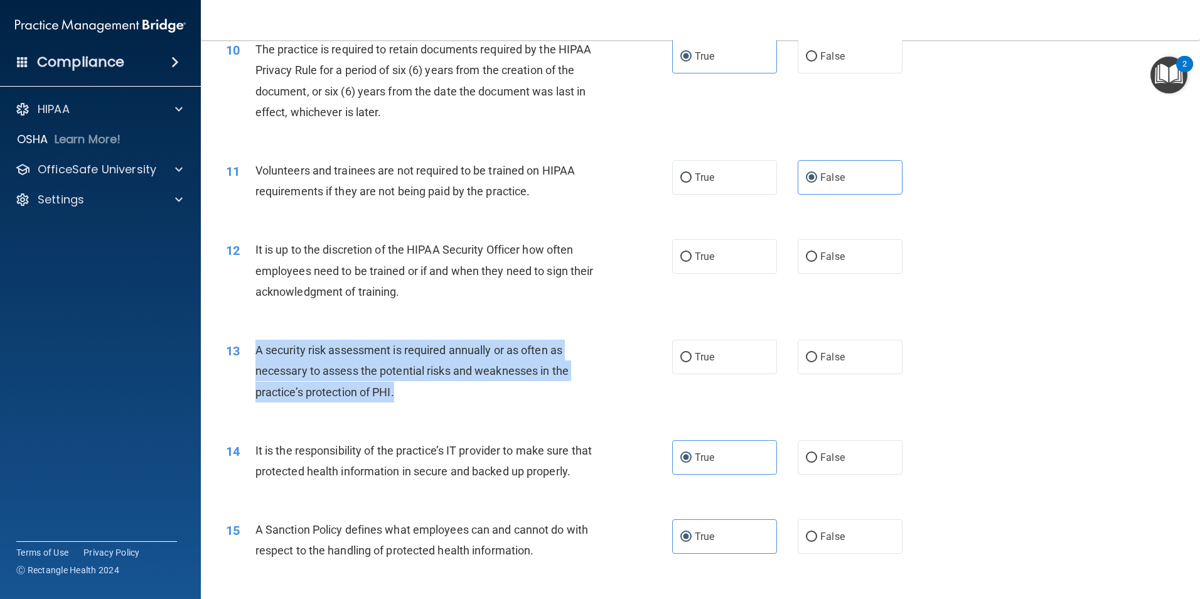
drag, startPoint x: 397, startPoint y: 391, endPoint x: 256, endPoint y: 348, distance: 147.5
click at [256, 348] on div "A security risk assessment is required annually or as often as necessary to ass…" at bounding box center [429, 371] width 349 height 63
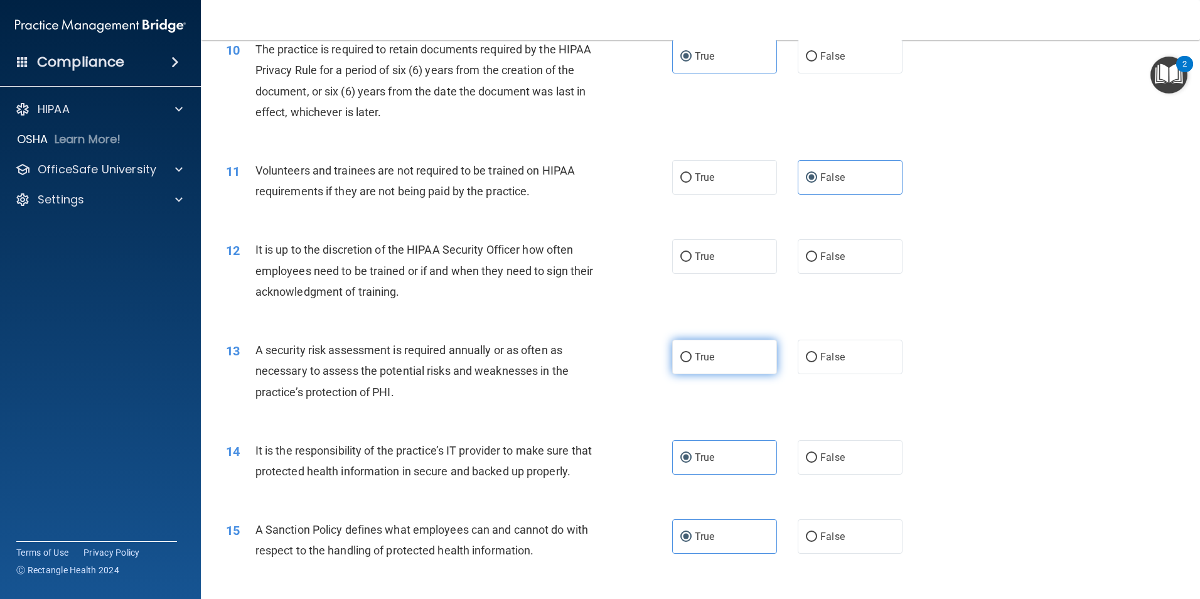
click at [717, 357] on label "True" at bounding box center [724, 357] width 105 height 35
click at [692, 357] on input "True" at bounding box center [685, 357] width 11 height 9
radio input "true"
click at [704, 257] on span "True" at bounding box center [704, 256] width 19 height 12
click at [692, 257] on input "True" at bounding box center [685, 256] width 11 height 9
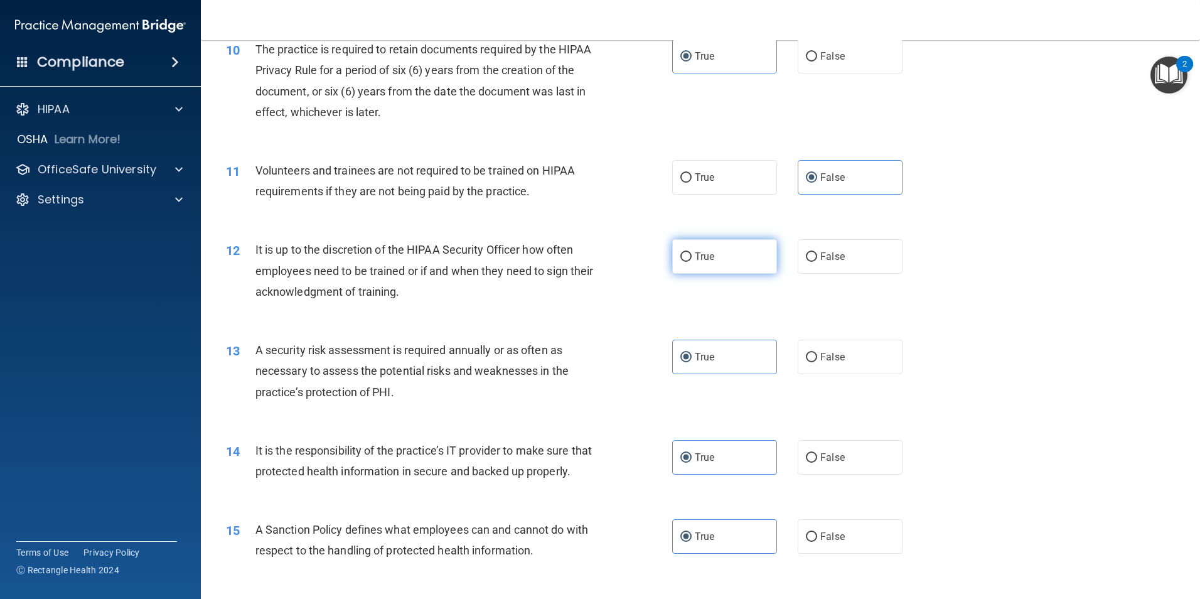
radio input "true"
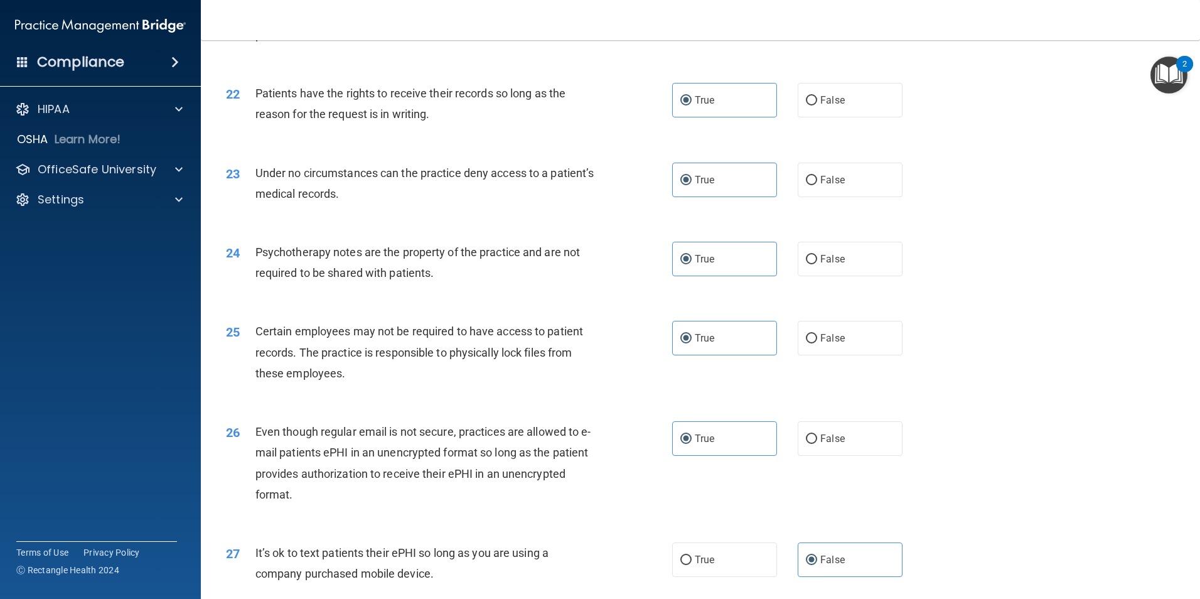
scroll to position [2552, 0]
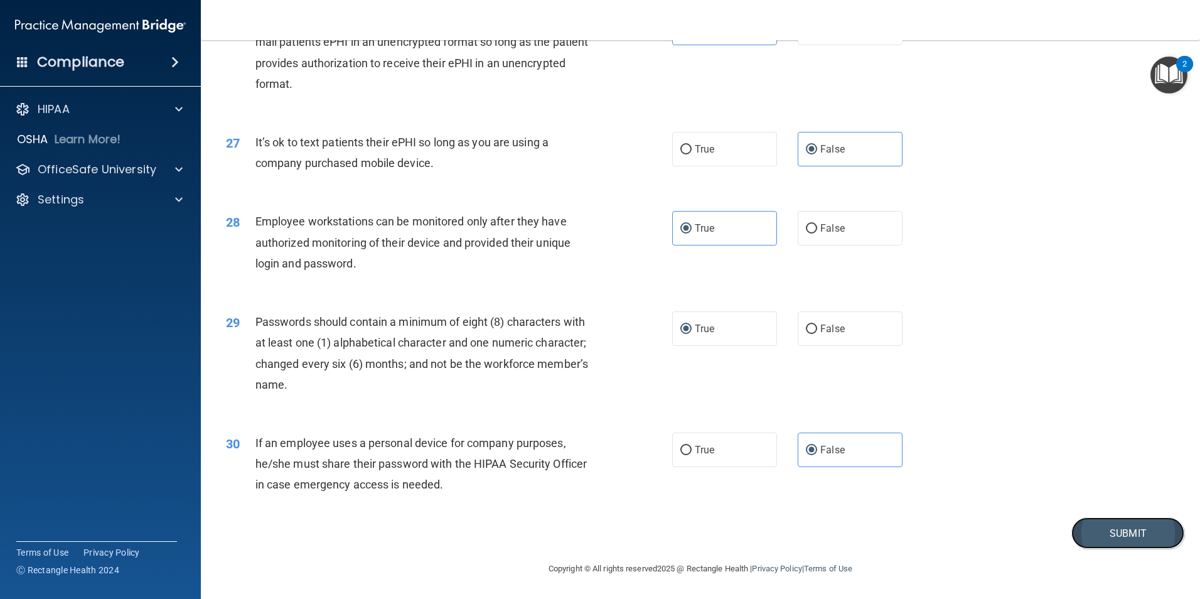
click at [1104, 523] on button "Submit" at bounding box center [1128, 533] width 113 height 32
click at [1122, 527] on button "Submit" at bounding box center [1128, 533] width 113 height 32
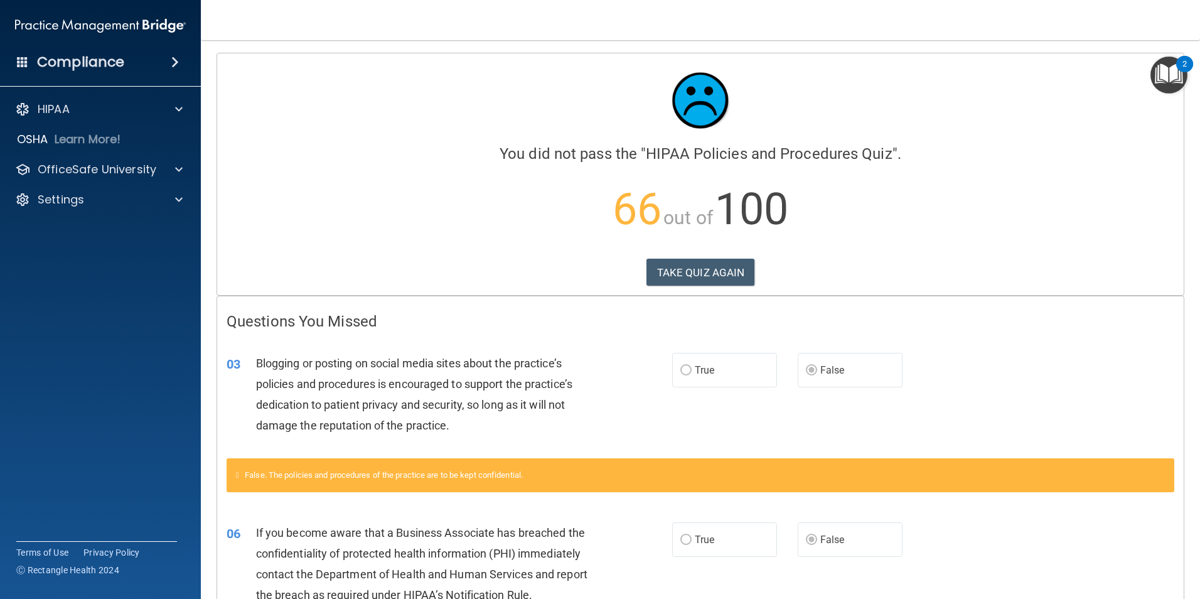
drag, startPoint x: 846, startPoint y: 191, endPoint x: 848, endPoint y: 234, distance: 42.7
click at [847, 193] on p "66 out of 100" at bounding box center [701, 209] width 948 height 81
click at [707, 274] on button "TAKE QUIZ AGAIN" at bounding box center [701, 273] width 109 height 28
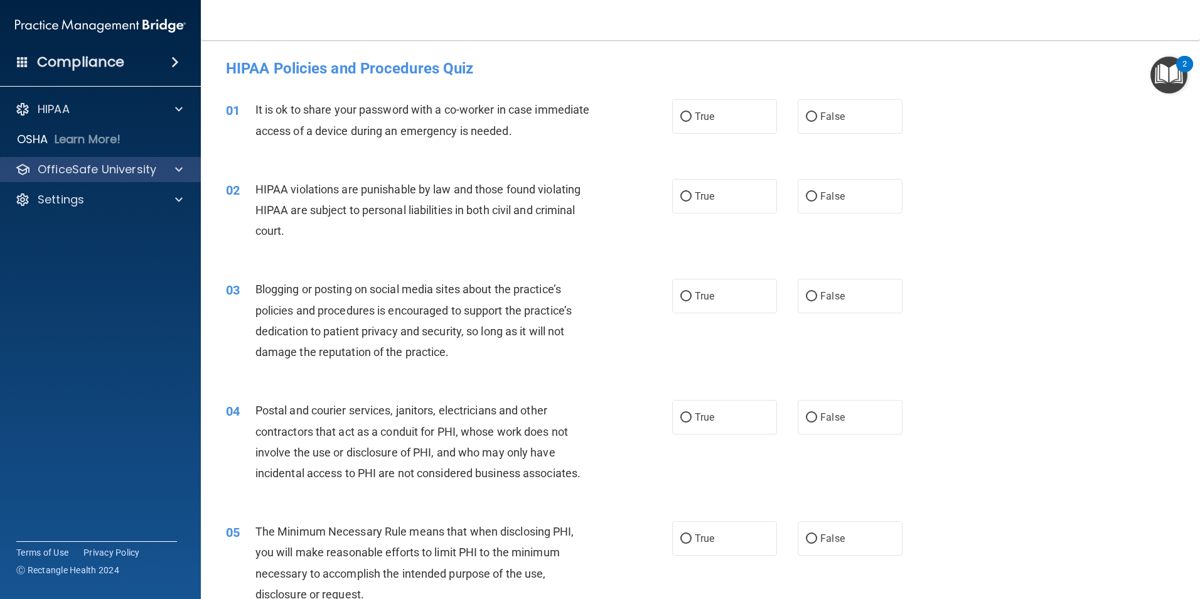
drag, startPoint x: 77, startPoint y: 159, endPoint x: 77, endPoint y: 167, distance: 7.6
click at [77, 160] on div "OfficeSafe University" at bounding box center [100, 169] width 201 height 25
click at [95, 173] on p "OfficeSafe University" at bounding box center [97, 169] width 119 height 15
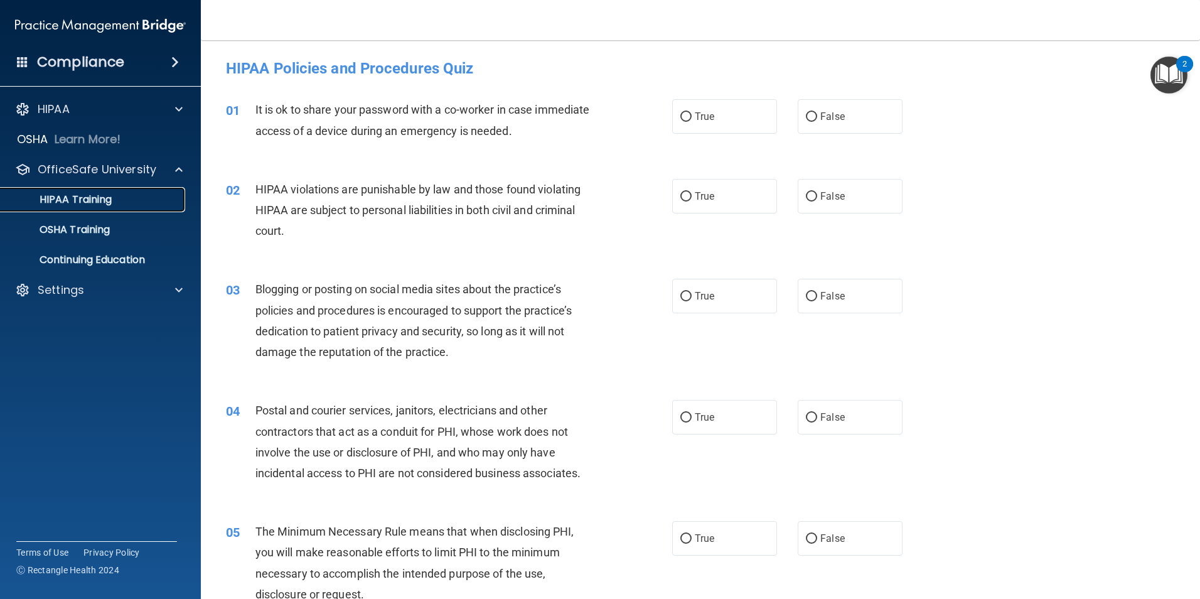
click at [110, 199] on p "HIPAA Training" at bounding box center [60, 199] width 104 height 13
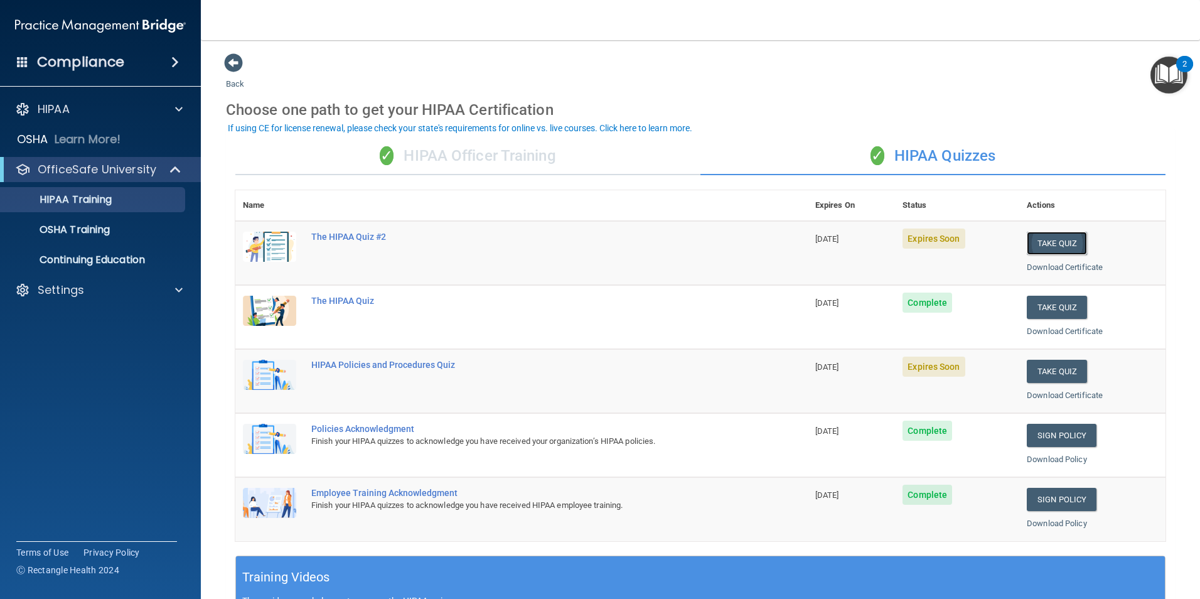
click at [1044, 246] on button "Take Quiz" at bounding box center [1057, 243] width 60 height 23
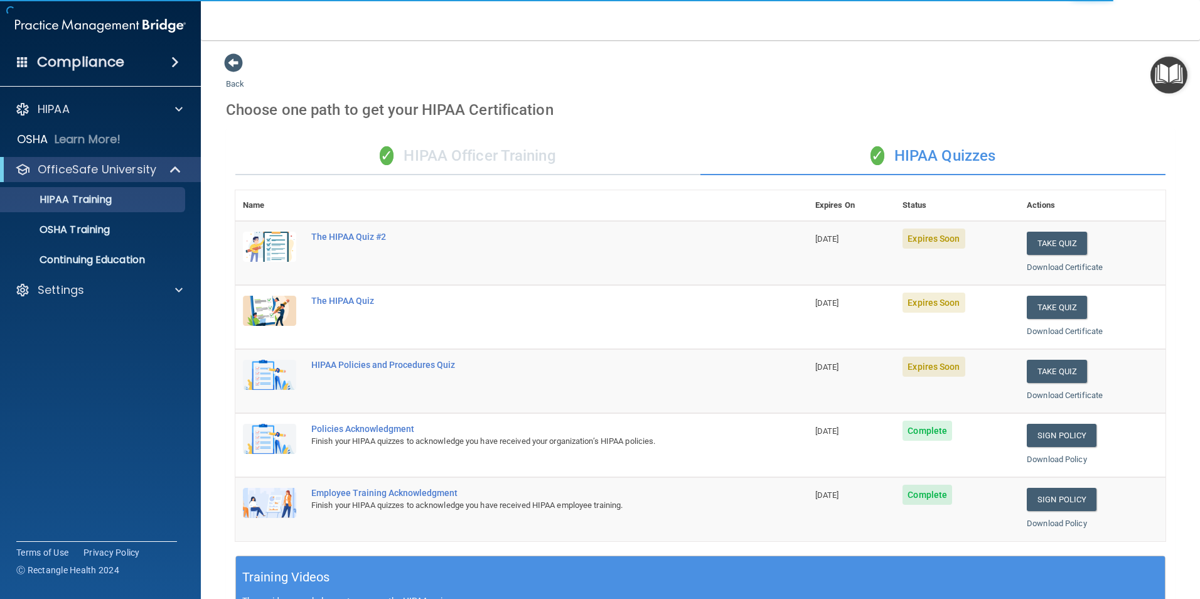
scroll to position [347, 0]
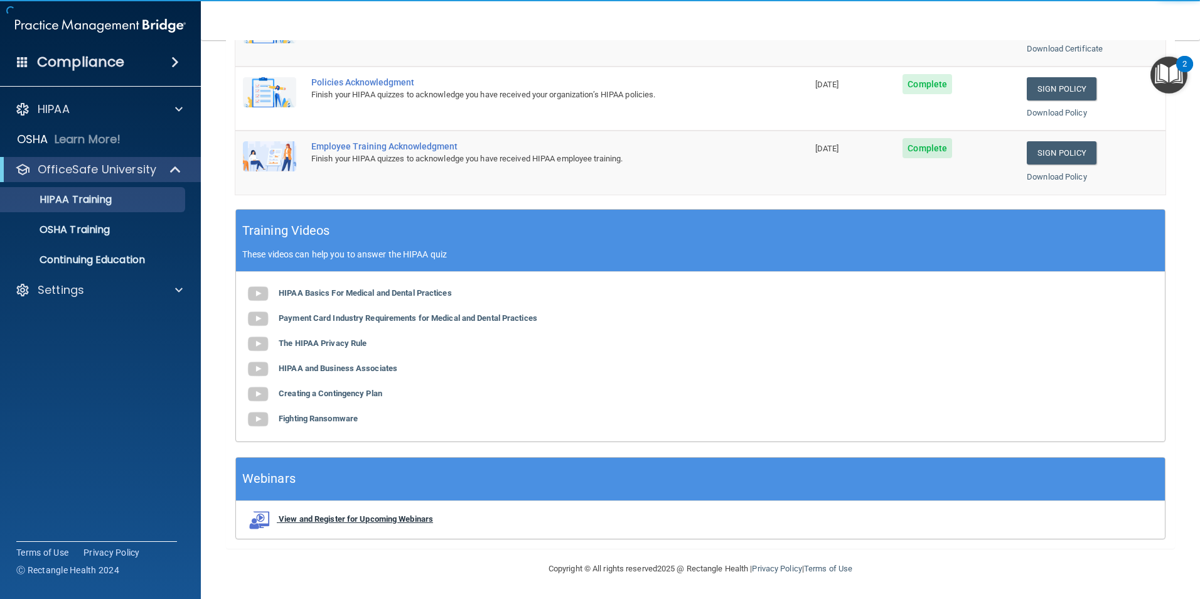
click at [331, 518] on b "View and Register for Upcoming Webinars" at bounding box center [356, 518] width 154 height 9
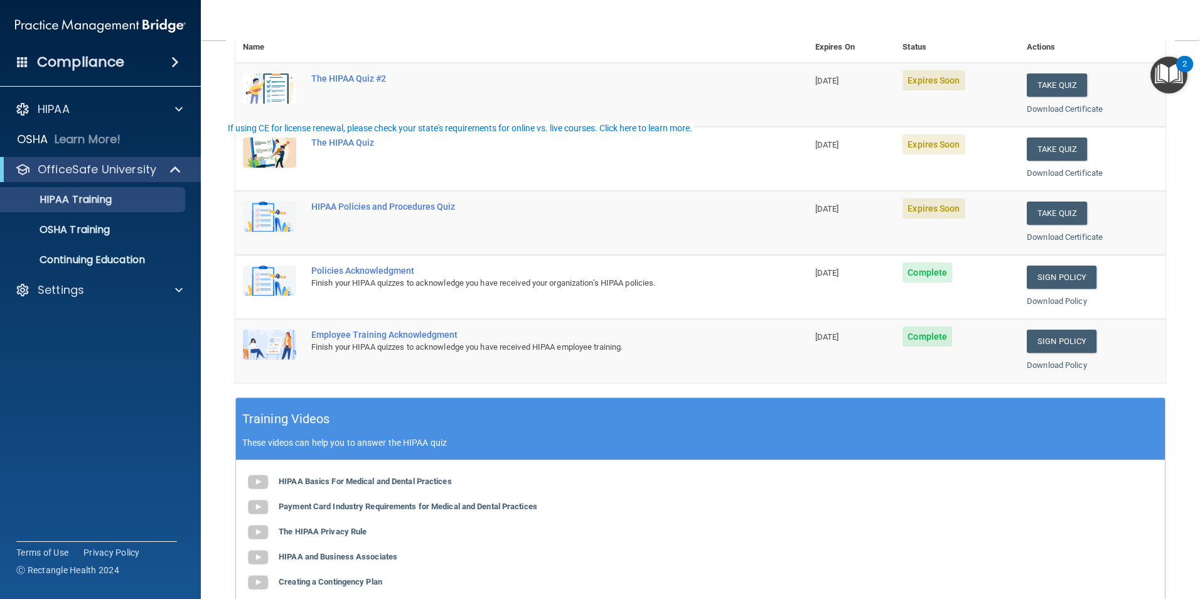
scroll to position [0, 0]
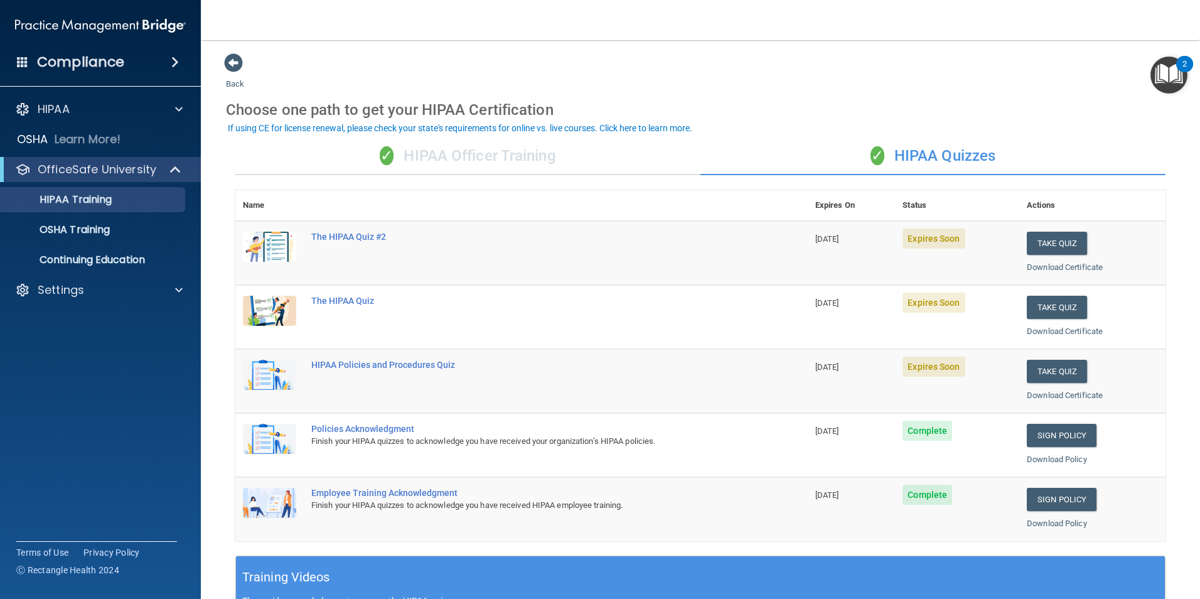
click at [426, 168] on div "✓ HIPAA Officer Training" at bounding box center [467, 156] width 465 height 38
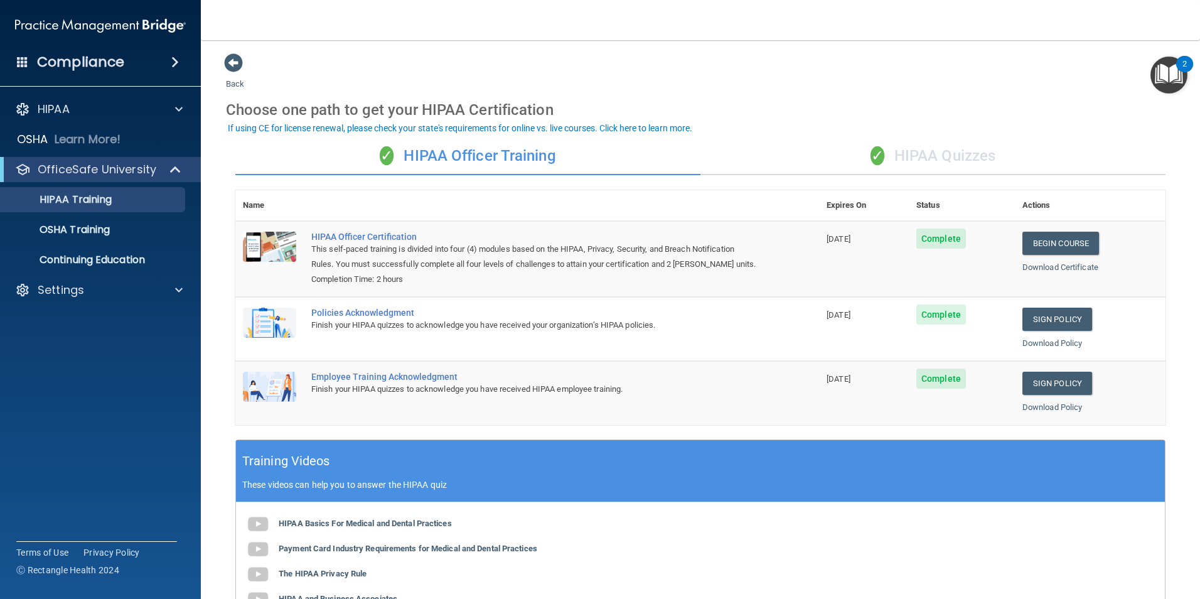
scroll to position [231, 0]
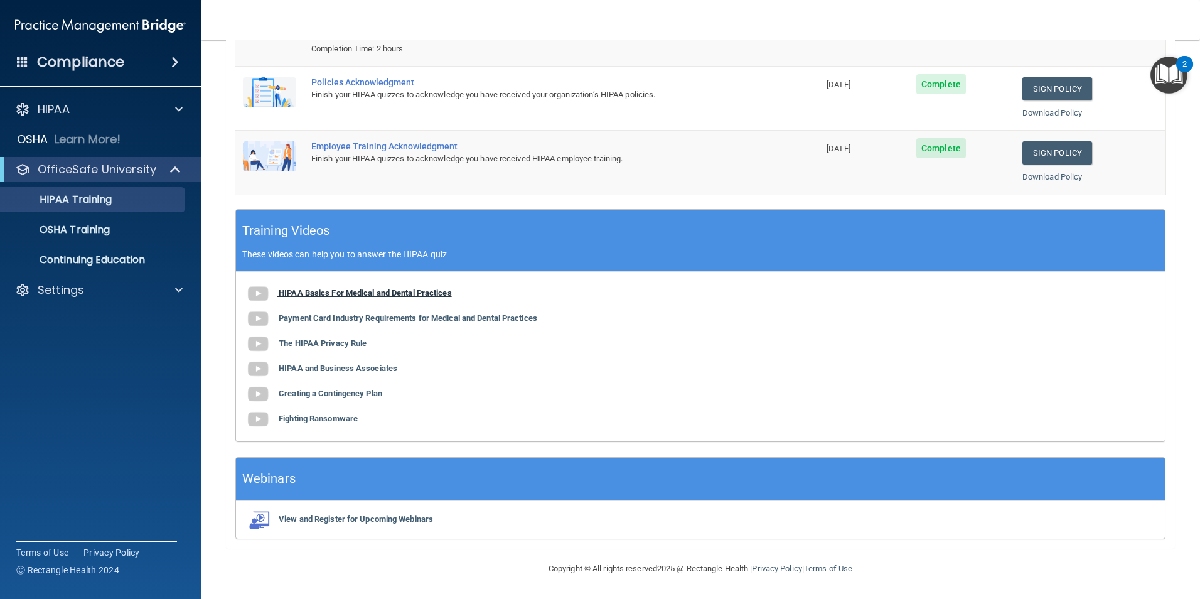
click at [337, 293] on b "HIPAA Basics For Medical and Dental Practices" at bounding box center [365, 292] width 173 height 9
click at [340, 344] on b "The HIPAA Privacy Rule" at bounding box center [323, 342] width 88 height 9
